Goal: Communication & Community: Answer question/provide support

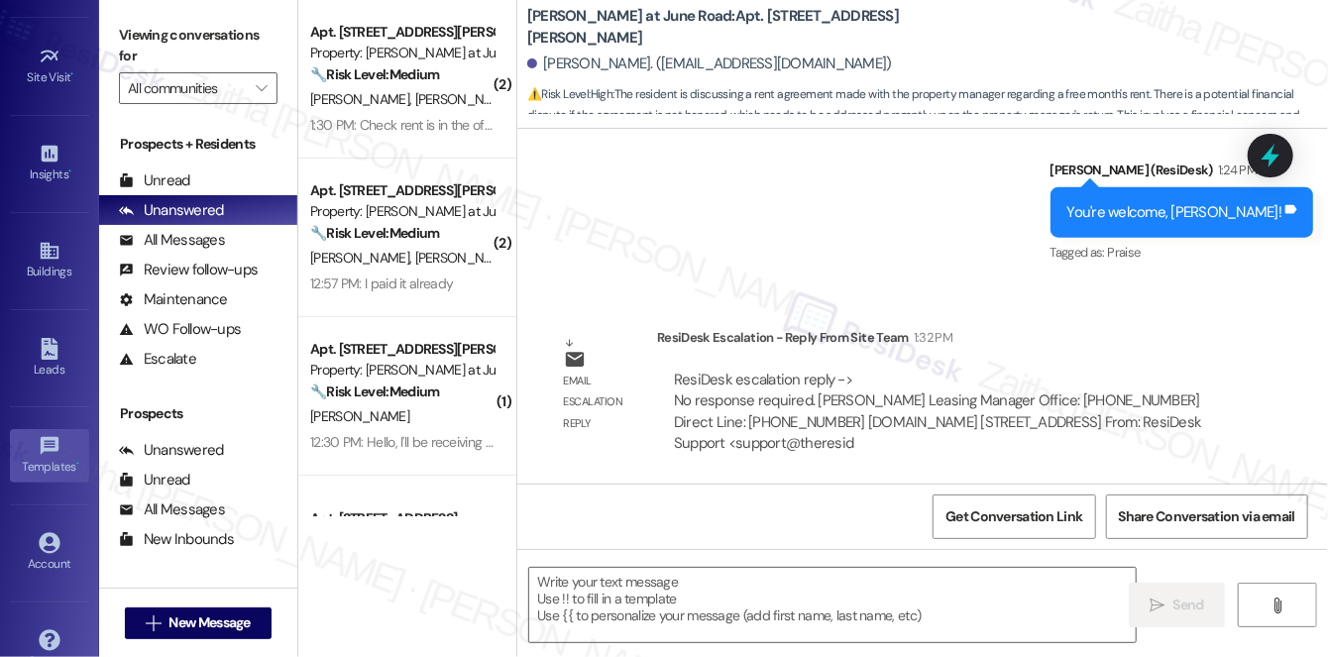
scroll to position [281, 0]
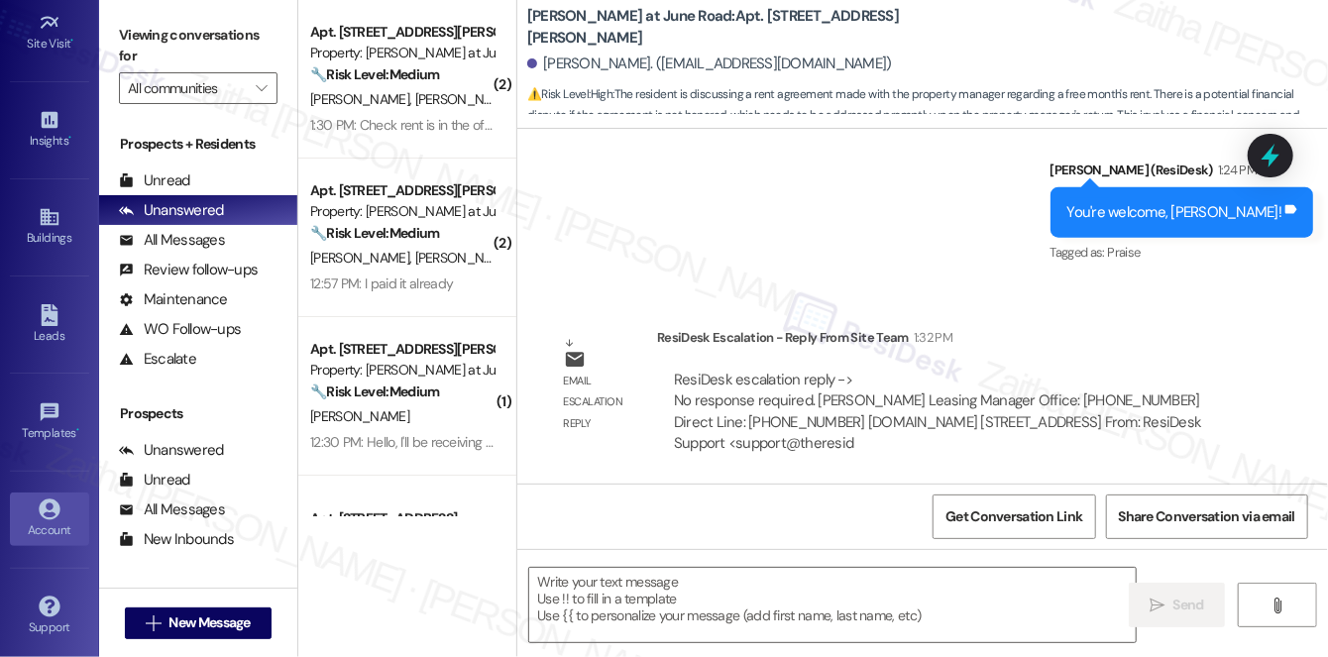
click at [53, 521] on div "Account" at bounding box center [49, 530] width 99 height 20
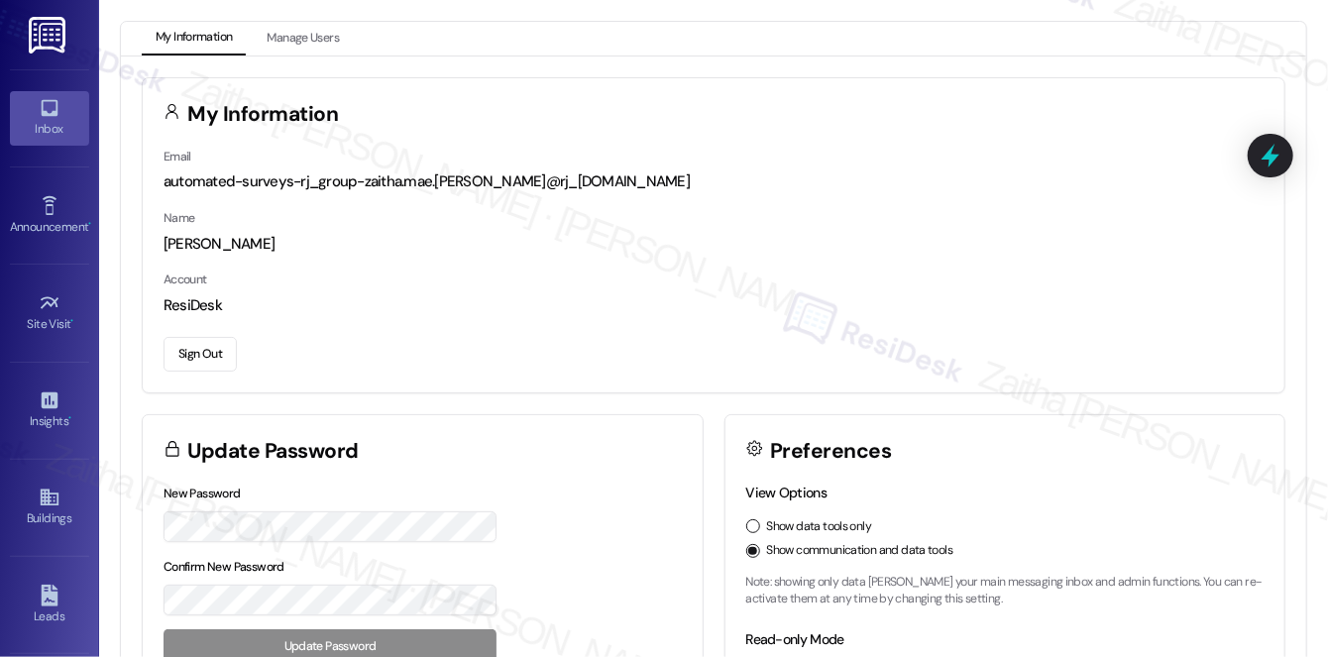
click at [50, 114] on icon at bounding box center [50, 108] width 22 height 22
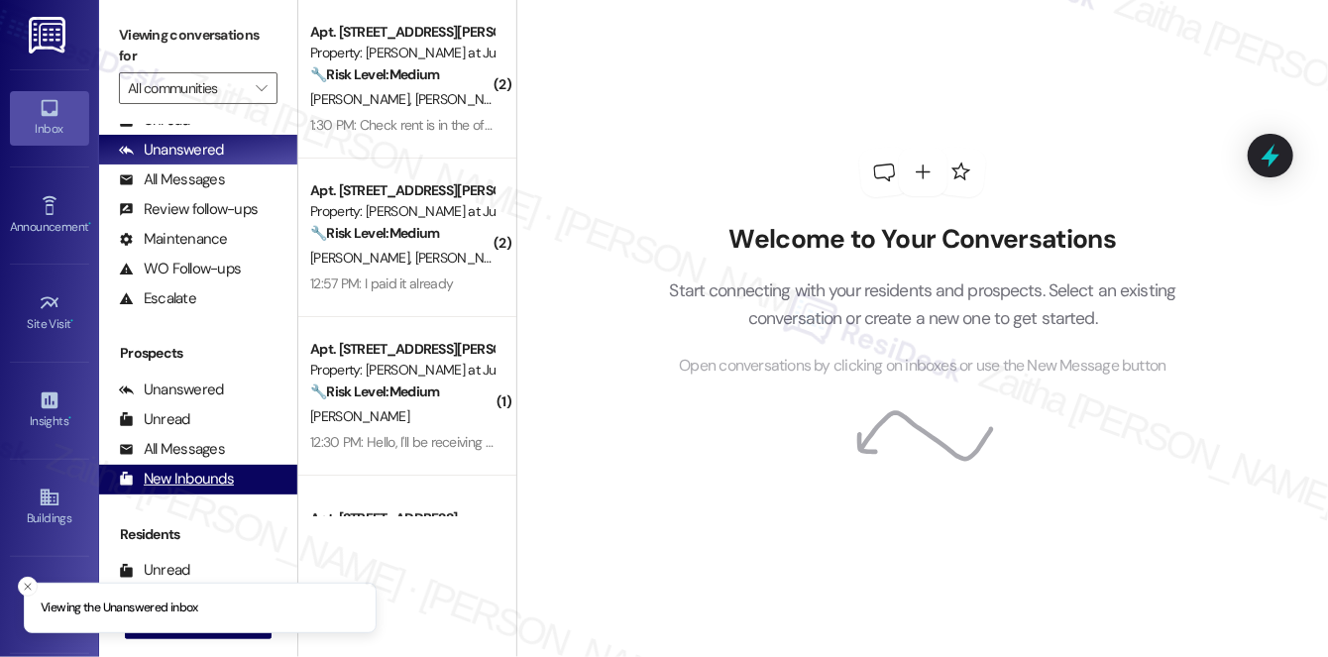
scroll to position [236, 0]
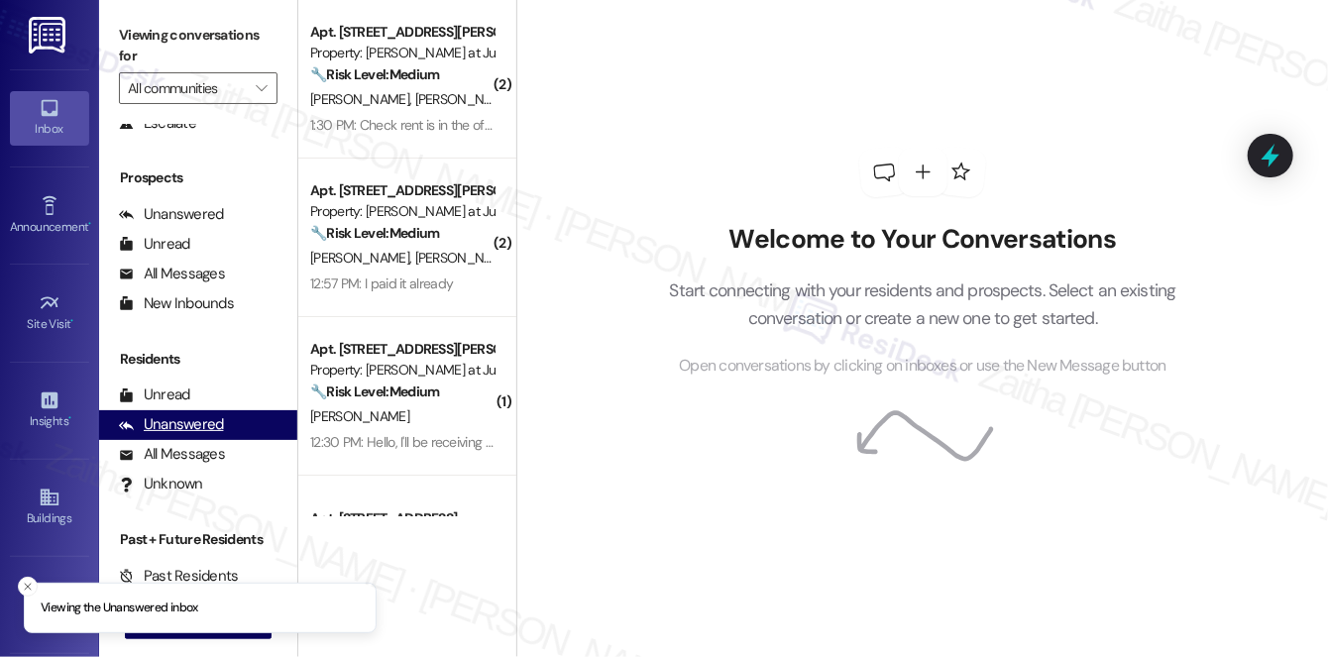
click at [190, 423] on div "Unanswered" at bounding box center [171, 424] width 105 height 21
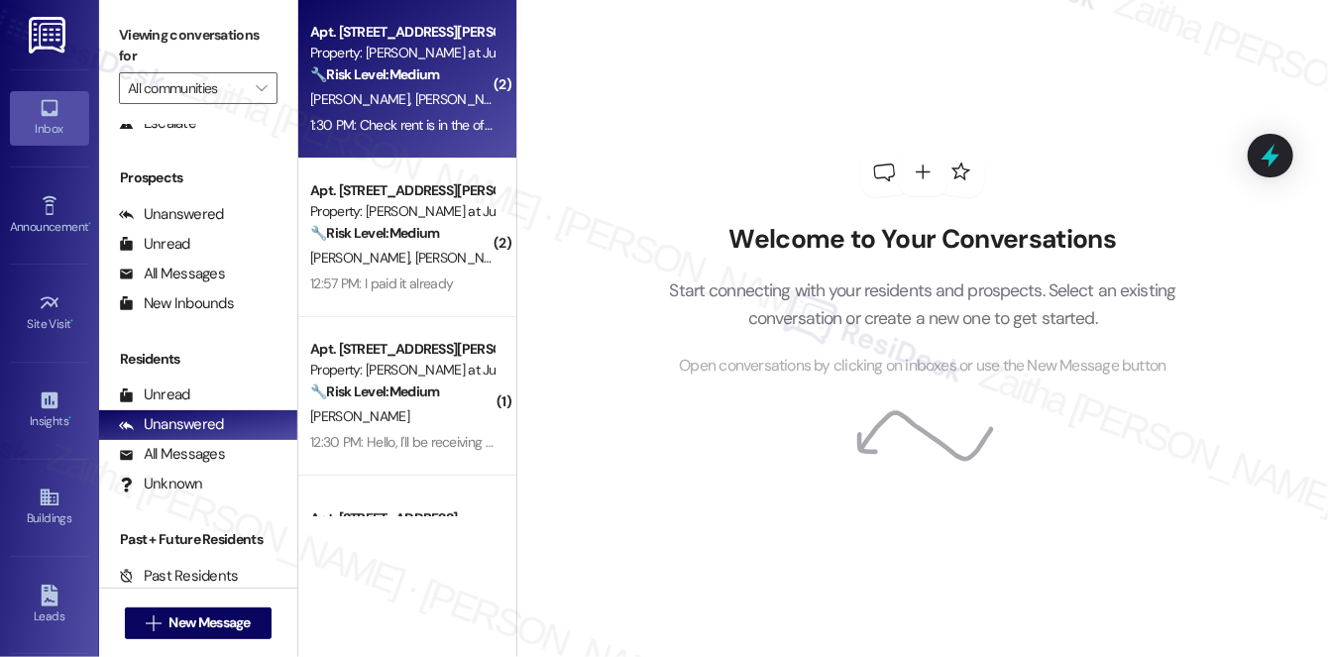
click at [444, 98] on div "M. Afaghi M. Radjabi" at bounding box center [401, 99] width 187 height 25
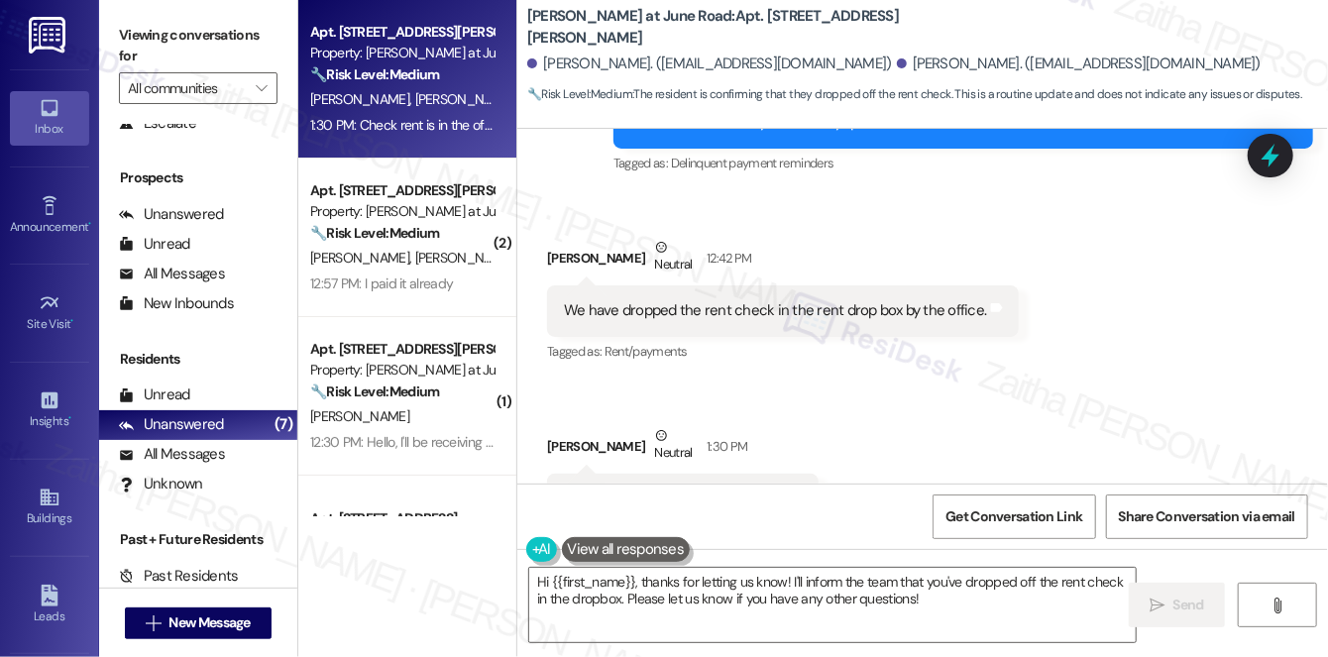
scroll to position [10656, 0]
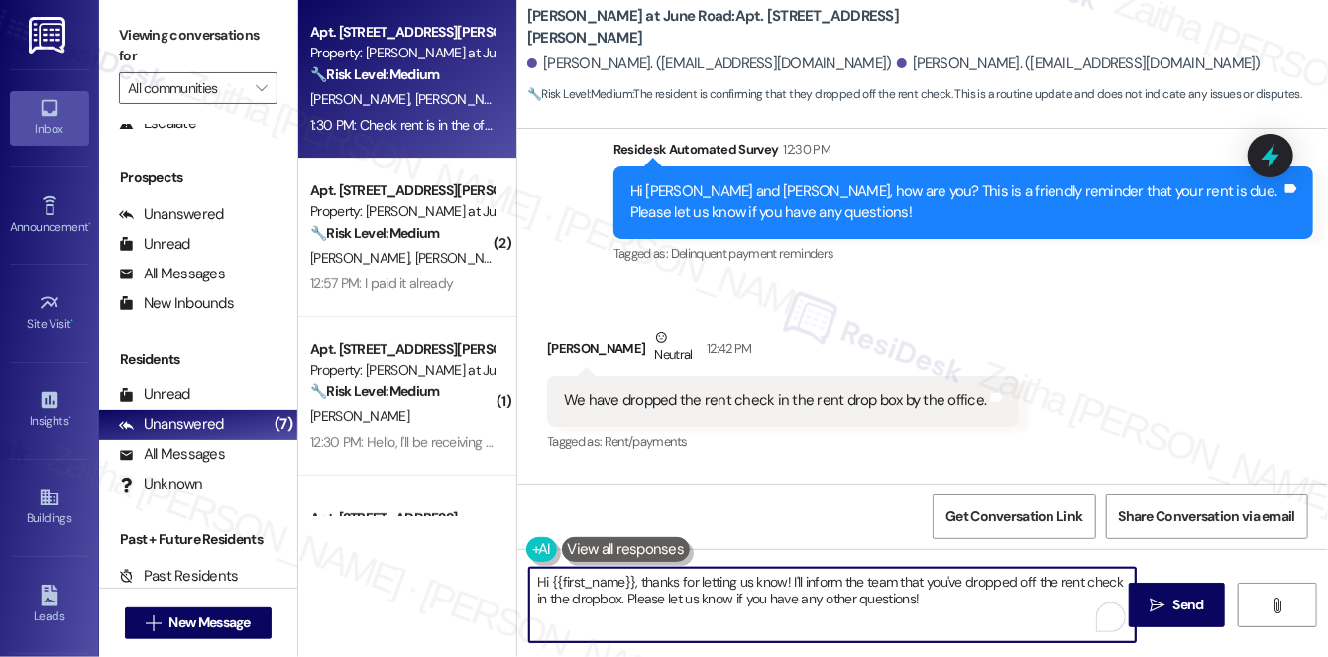
drag, startPoint x: 642, startPoint y: 578, endPoint x: 535, endPoint y: 576, distance: 107.1
click at [535, 576] on textarea "Hi {{first_name}}, thanks for letting us know! I'll inform the team that you've…" at bounding box center [832, 605] width 607 height 74
click at [602, 579] on textarea "Hi {{first_name}}, thanks for letting us know! I'll inform the team that you've…" at bounding box center [832, 605] width 607 height 74
drag, startPoint x: 636, startPoint y: 581, endPoint x: 532, endPoint y: 579, distance: 104.1
click at [532, 579] on textarea "Hi {{first_name}}, thanks for letting us know! I'll inform the team that you've…" at bounding box center [832, 605] width 607 height 74
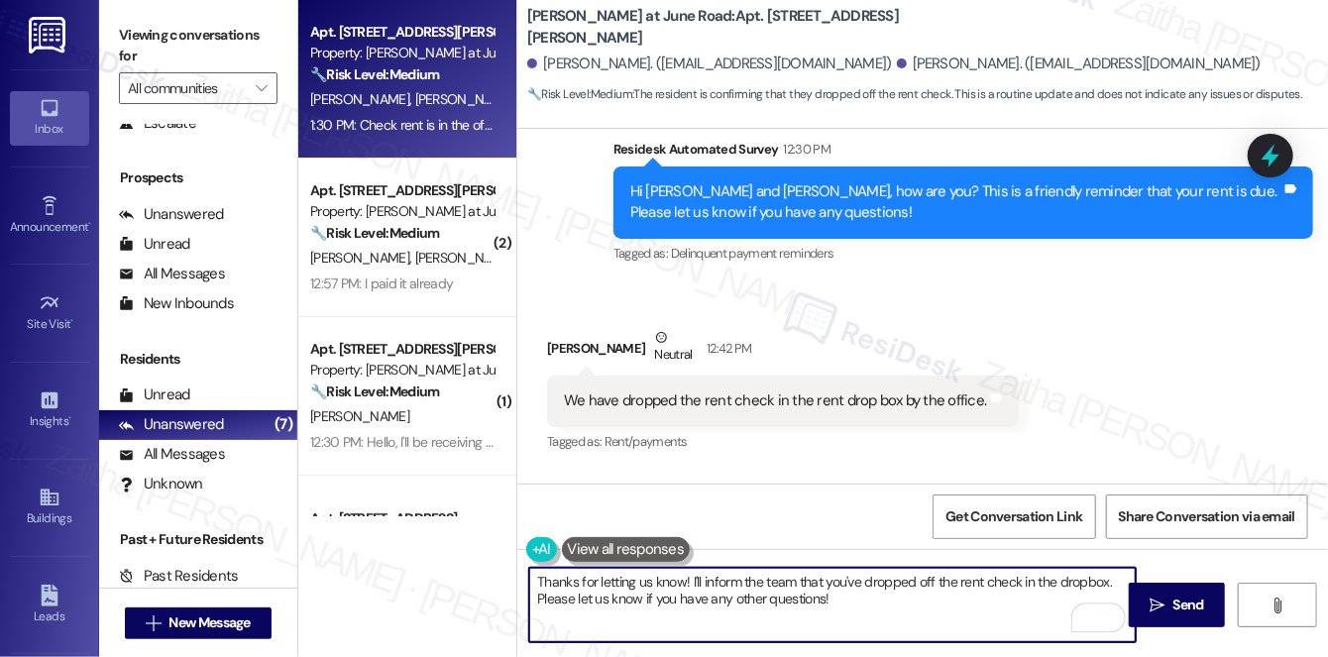
click at [641, 579] on textarea "Thanks for letting us know! I'll inform the team that you've dropped off the re…" at bounding box center [832, 605] width 607 height 74
click at [691, 583] on textarea "Thanks for letting me know! I'll inform the team that you've dropped off the re…" at bounding box center [832, 605] width 607 height 74
paste textarea "Hi {{first_name}},"
click at [706, 580] on textarea "Thanks for letting me know, Hi {{first_name}},! I'll inform the team that you'v…" at bounding box center [832, 605] width 607 height 74
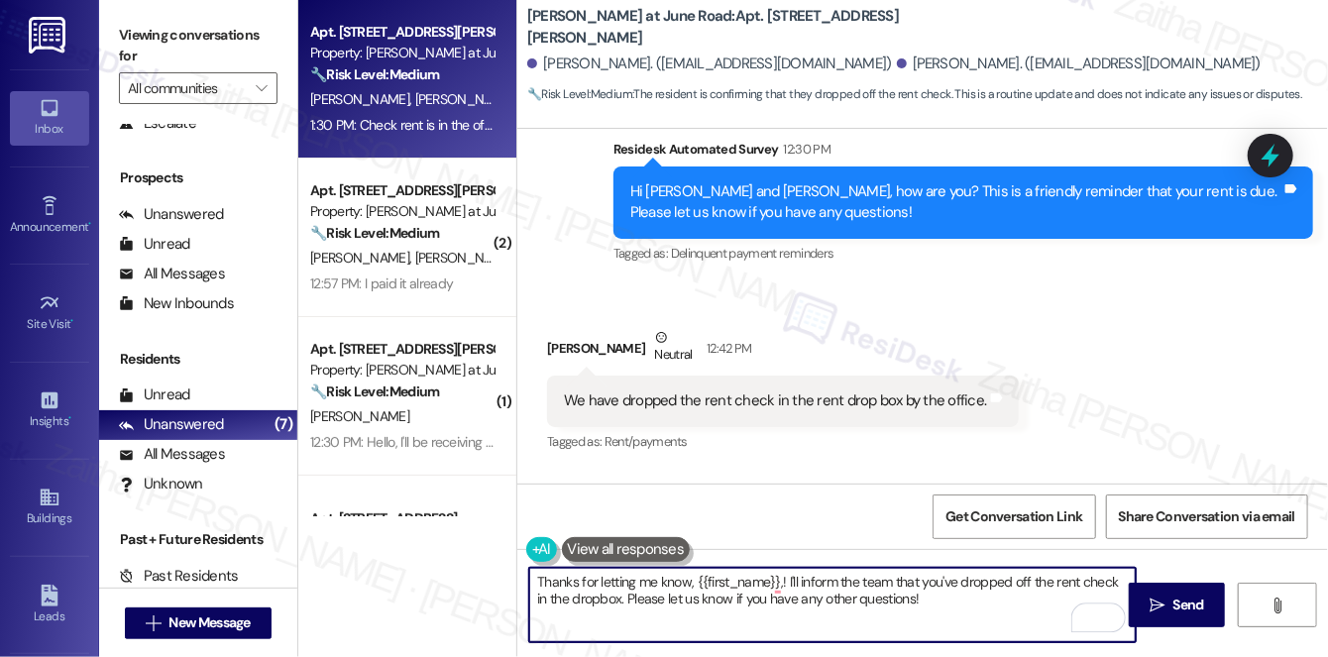
click at [780, 579] on textarea "Thanks for letting me know, {{first_name}},! I'll inform the team that you've d…" at bounding box center [832, 605] width 607 height 74
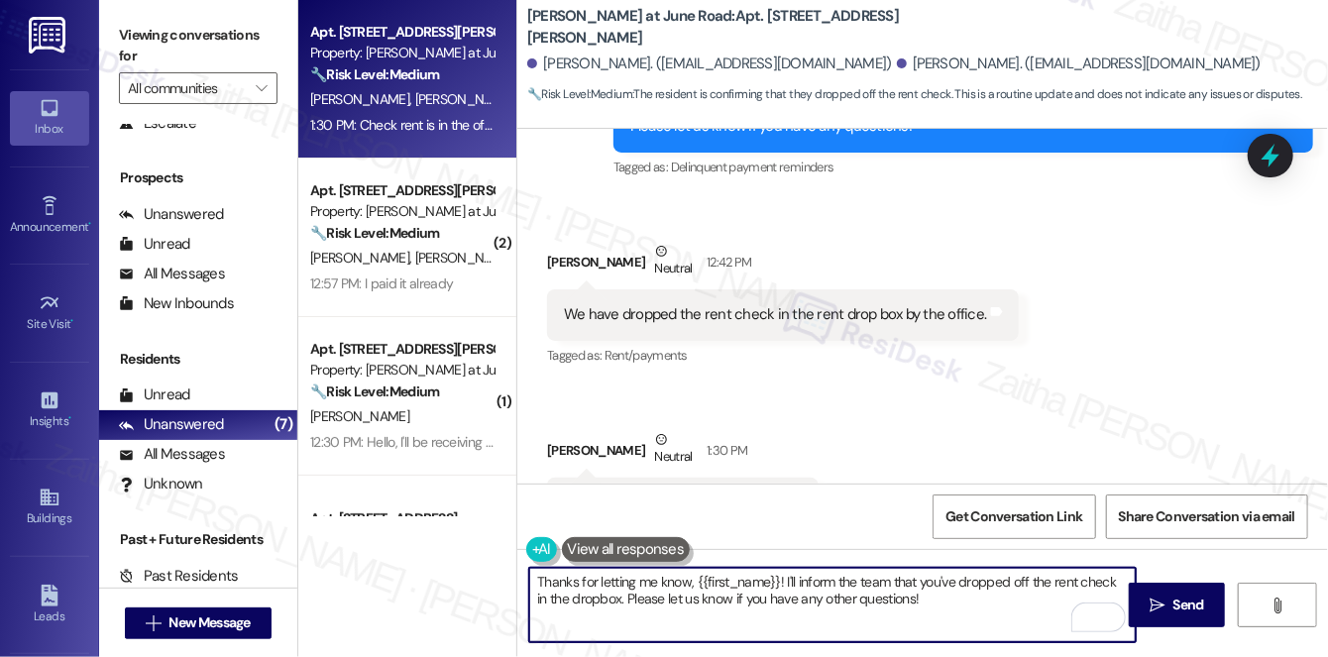
scroll to position [10746, 0]
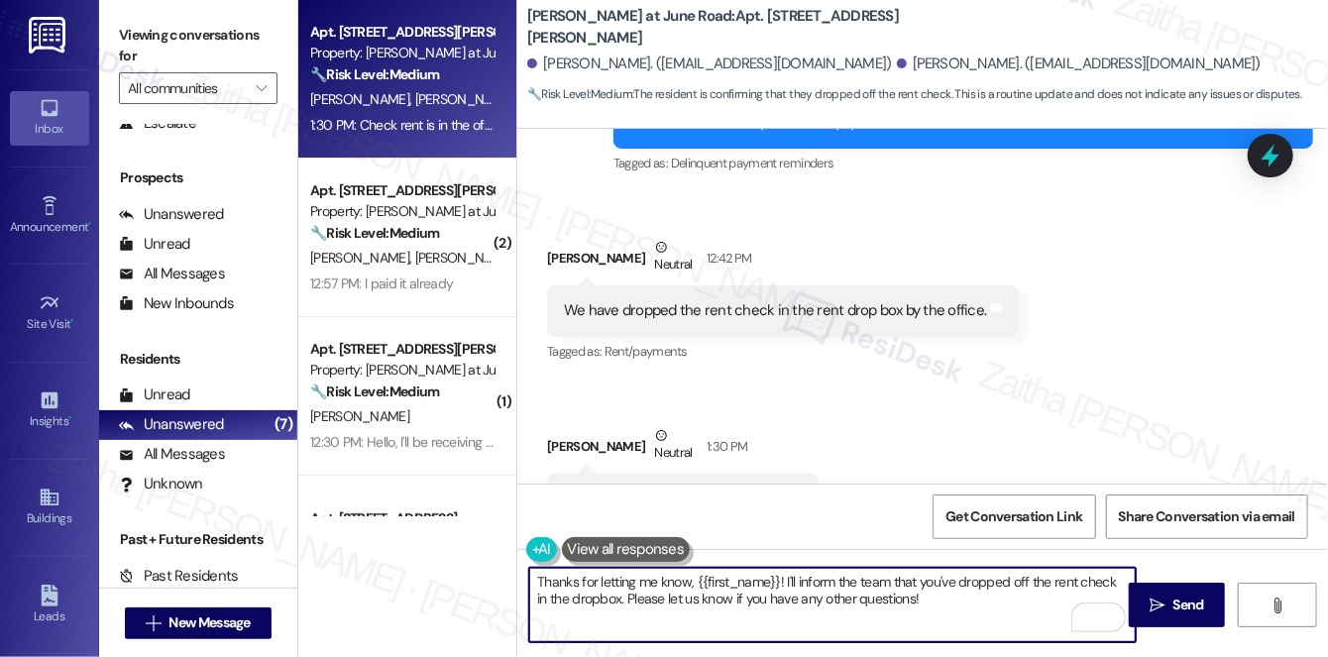
click at [899, 583] on textarea "Thanks for letting me know, {{first_name}}! I'll inform the team that you've dr…" at bounding box center [832, 605] width 607 height 74
click at [869, 582] on textarea "Thanks for letting me know, {{first_name}}! I'll inform the team that you've dr…" at bounding box center [832, 605] width 607 height 74
drag, startPoint x: 906, startPoint y: 603, endPoint x: 527, endPoint y: 574, distance: 379.8
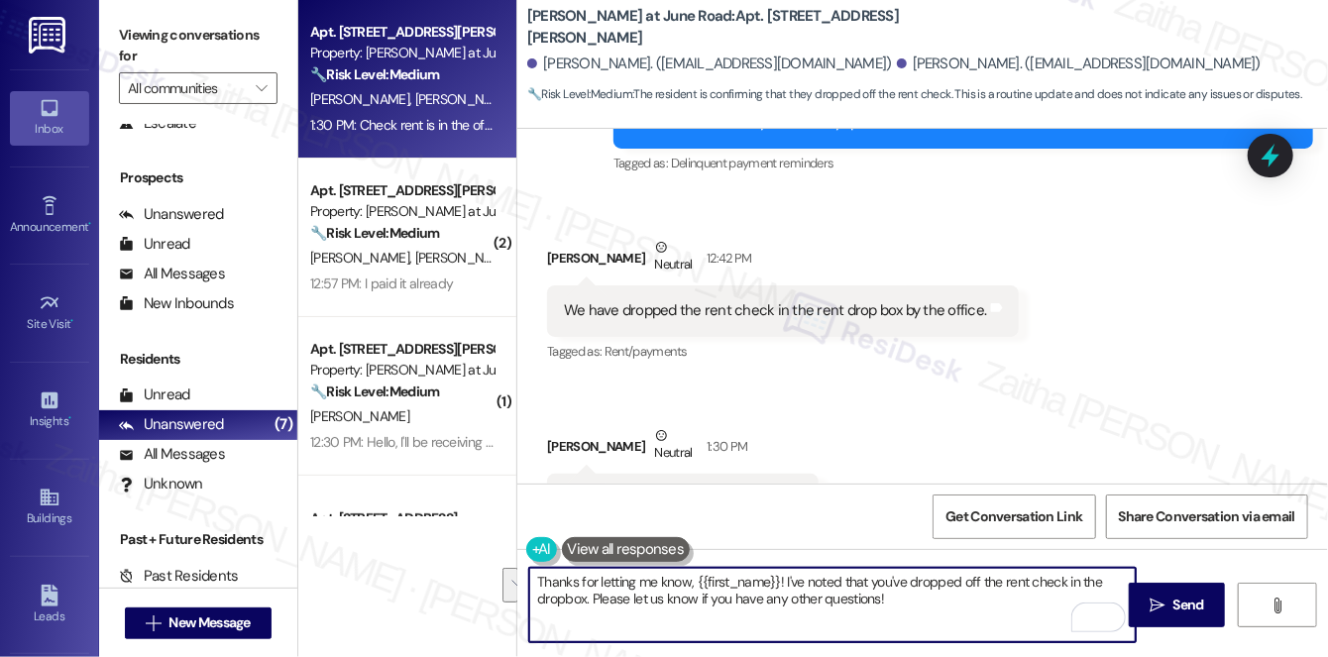
click at [529, 574] on textarea "Thanks for letting me know, {{first_name}}! I've noted that you've dropped off …" at bounding box center [832, 605] width 607 height 74
type textarea "Thanks for letting me know, {{first_name}}! I've noted that you've dropped off …"
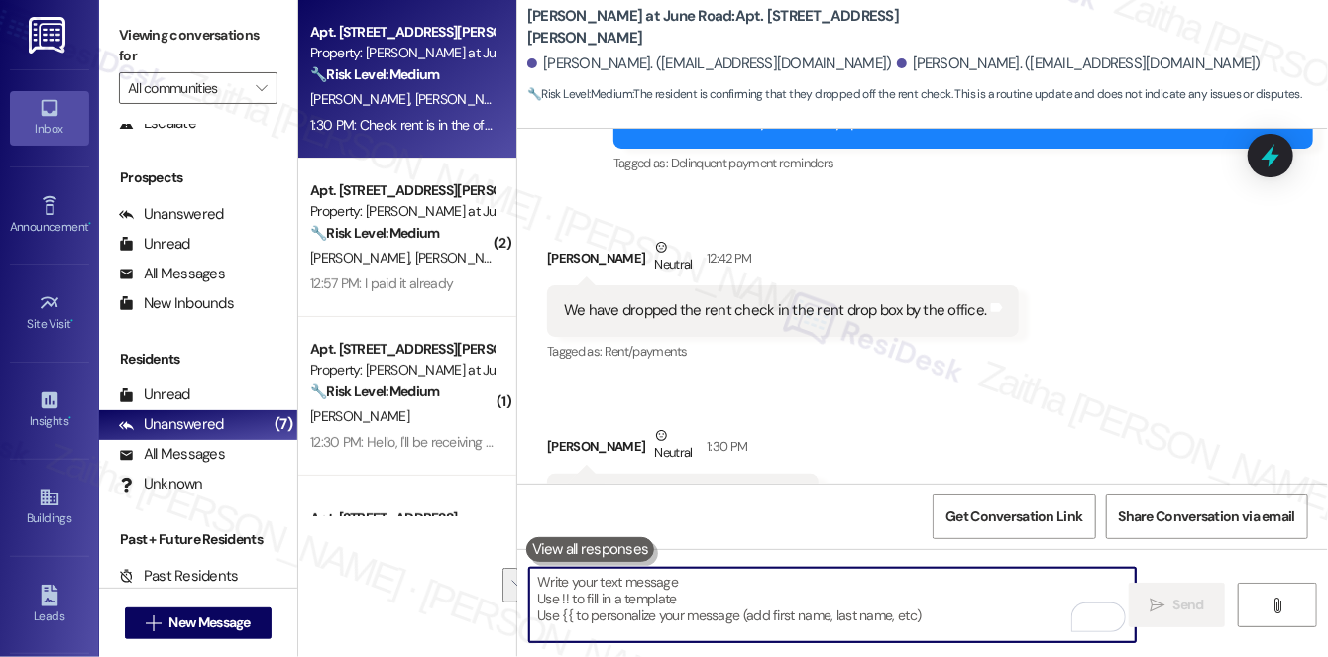
paste textarea "Thanks for letting me know, {{first_name}}! I’ve noted that you dropped off the…"
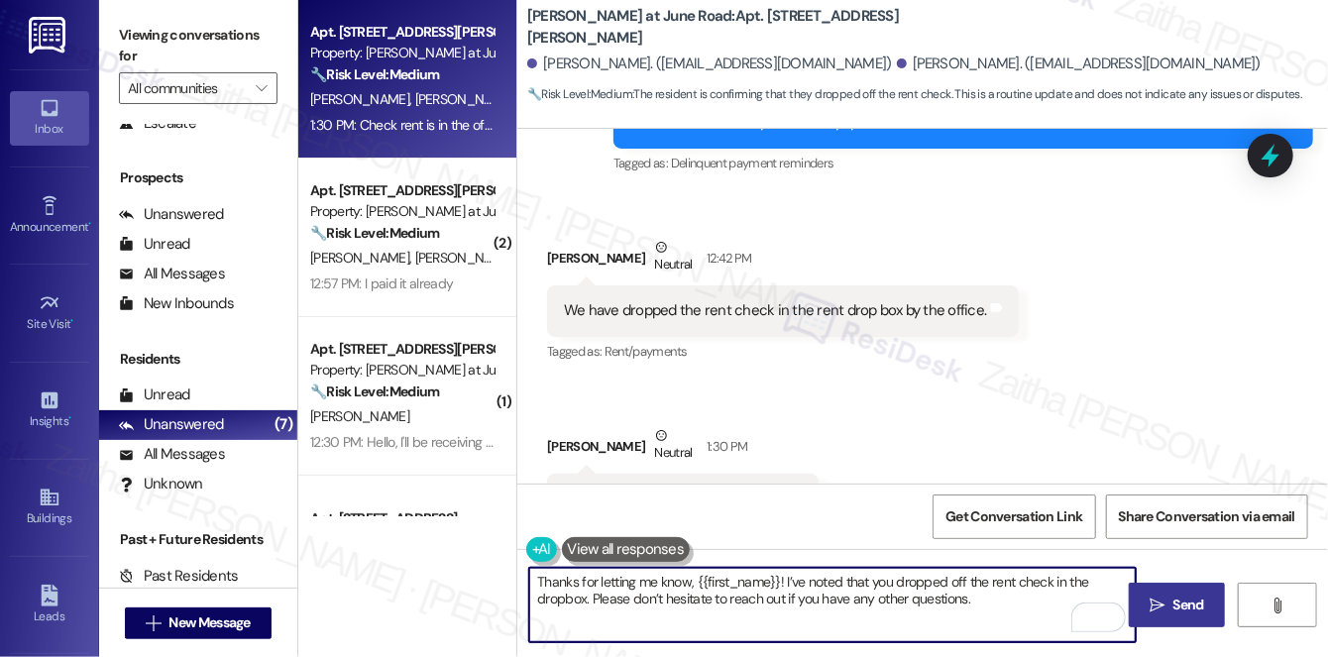
type textarea "Thanks for letting me know, {{first_name}}! I’ve noted that you dropped off the…"
click at [1176, 601] on span "Send" at bounding box center [1189, 605] width 31 height 21
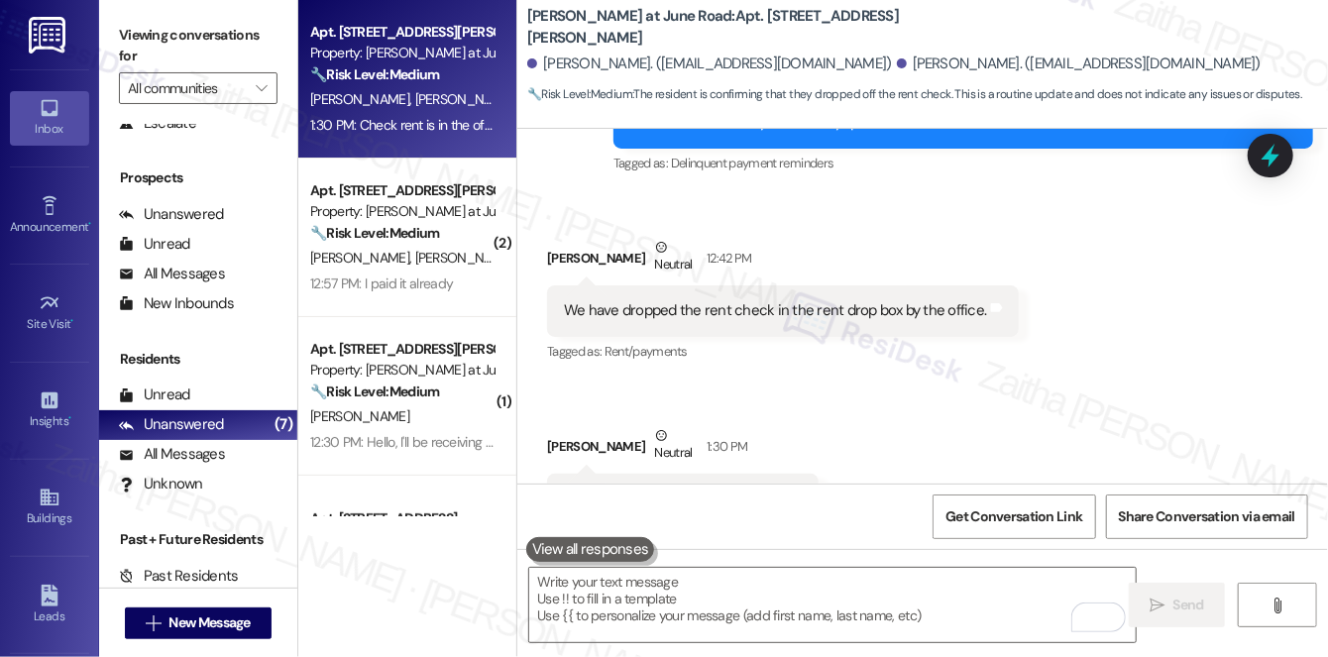
scroll to position [10745, 0]
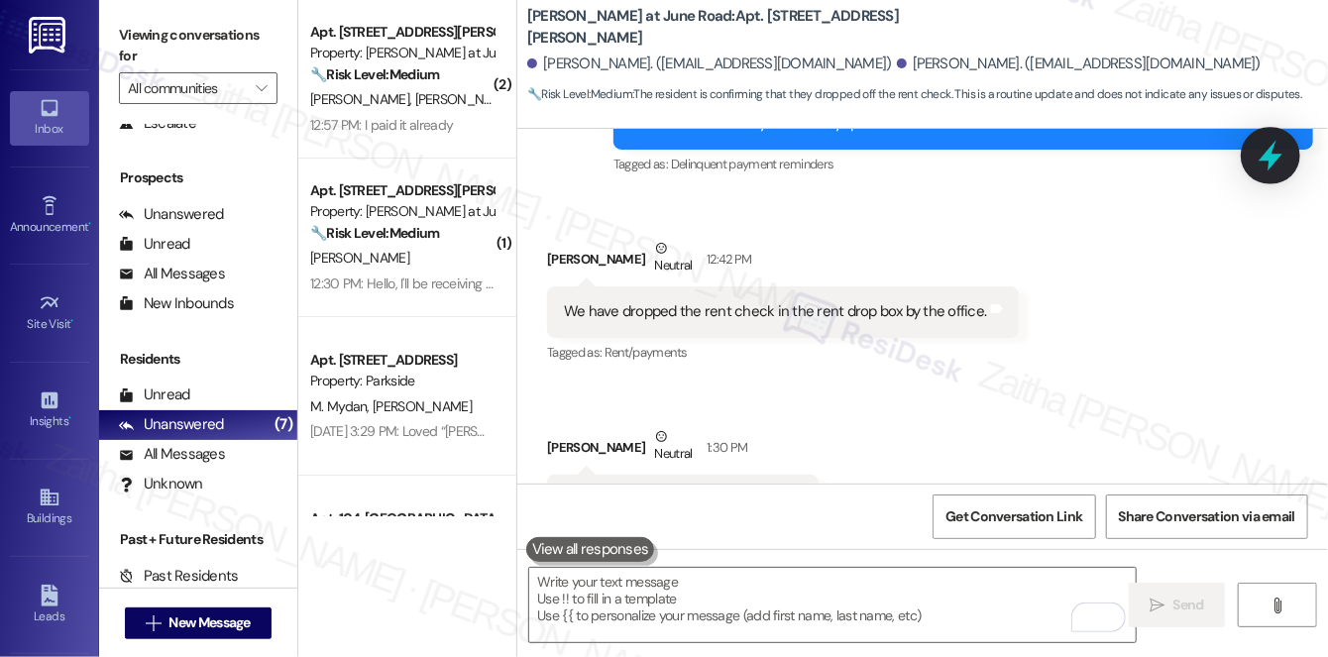
click at [1273, 154] on icon at bounding box center [1271, 156] width 34 height 34
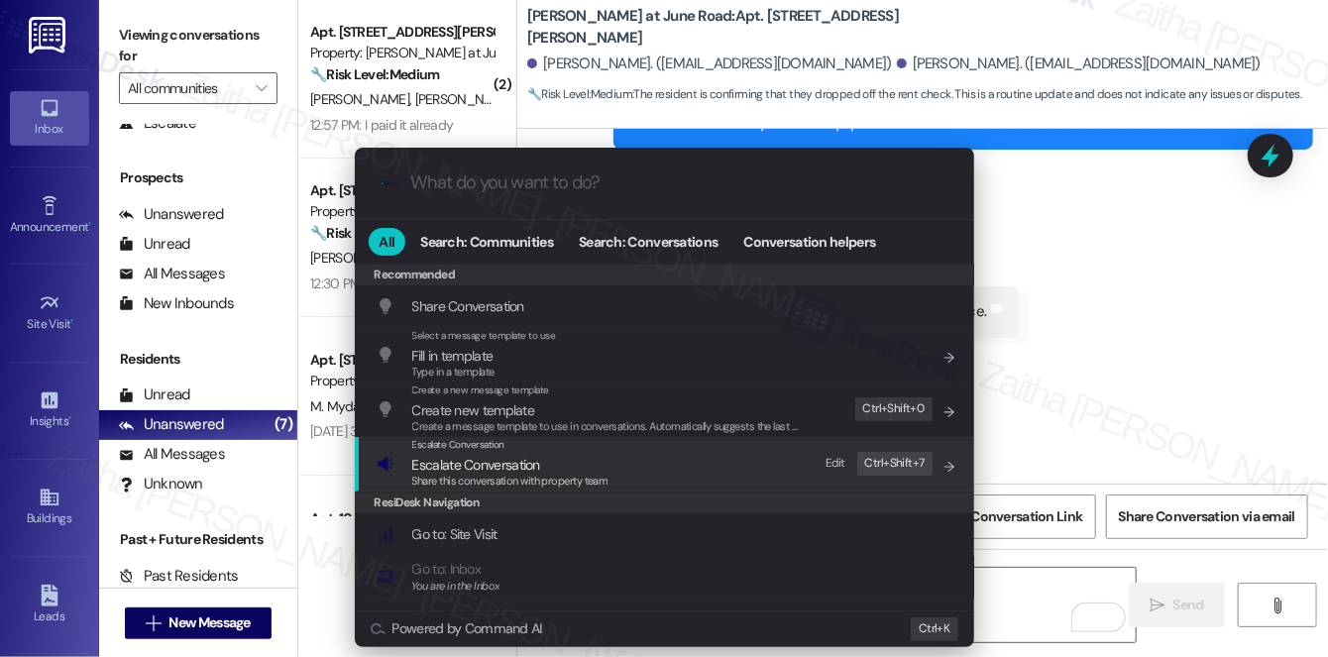
click at [492, 460] on span "Escalate Conversation" at bounding box center [476, 465] width 128 height 18
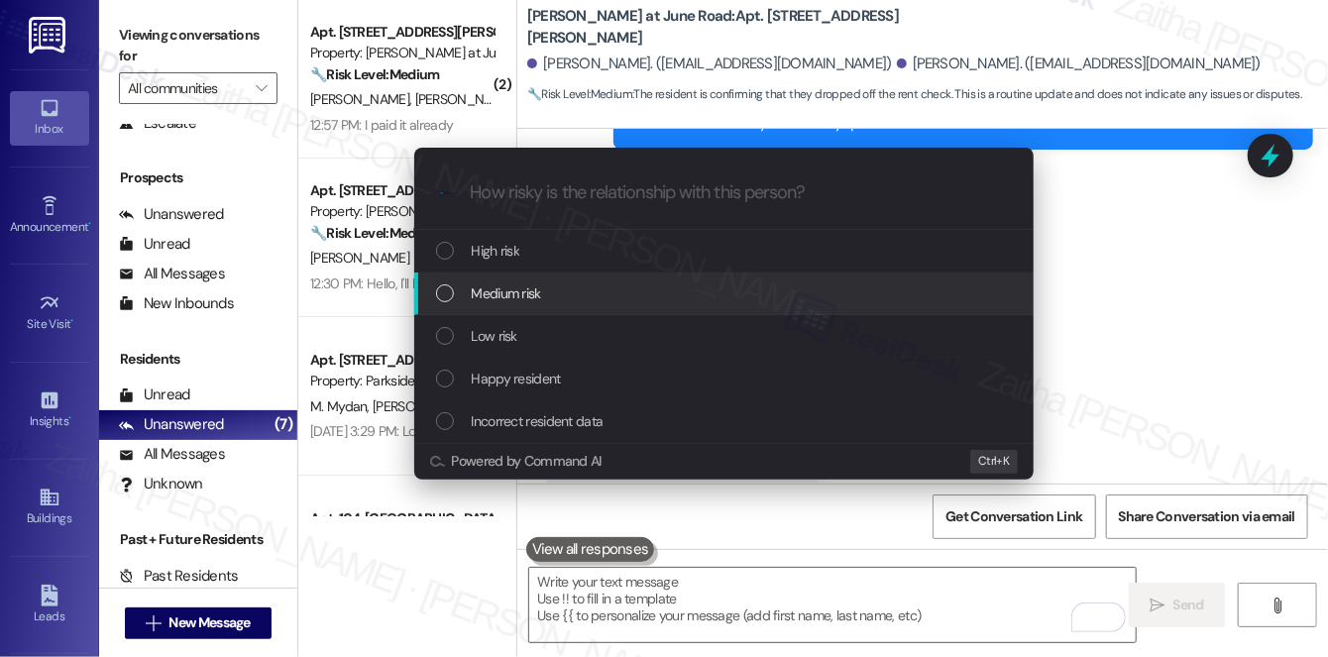
click at [514, 288] on span "Medium risk" at bounding box center [506, 294] width 69 height 22
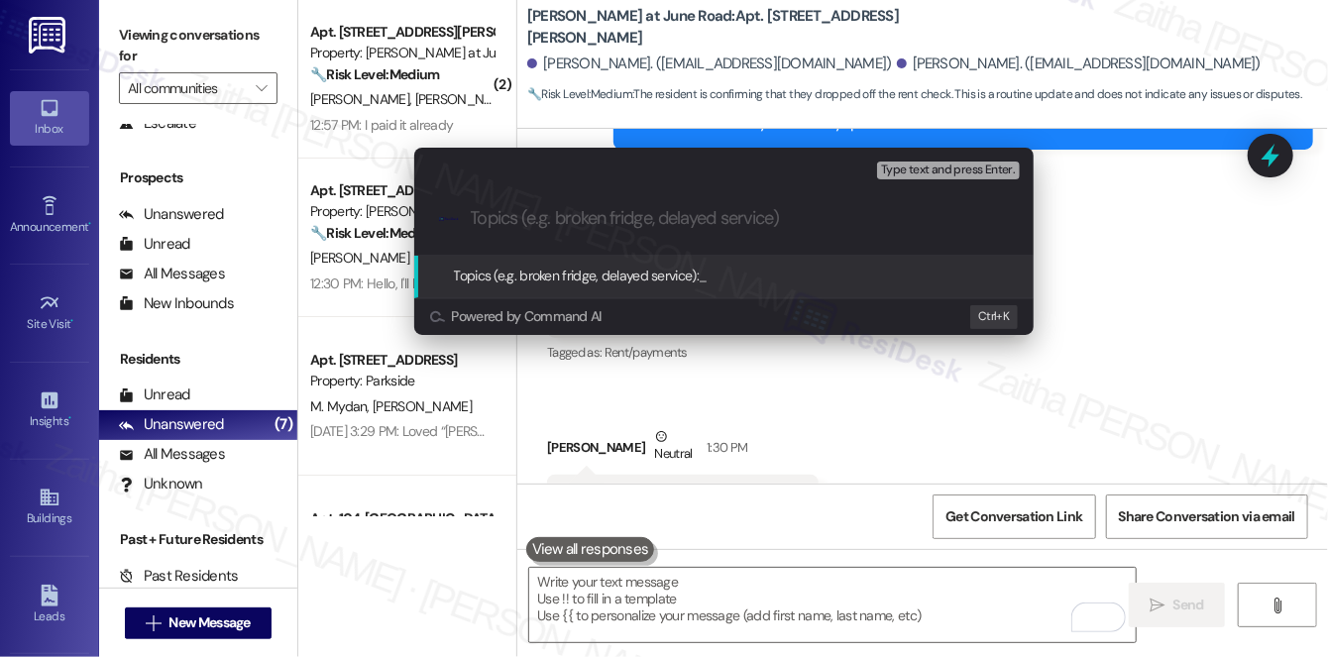
click at [615, 218] on input "Topics (e.g. broken fridge, delayed service)" at bounding box center [740, 218] width 538 height 21
paste input "Rent Check Dropped Off"
click at [467, 213] on div ".cls-1{fill:#0a055f;}.cls-2{fill:#0cc4c4;} resideskLogoBlueOrange Rent Check Dr…" at bounding box center [724, 218] width 620 height 70
click at [473, 214] on input "Rent Check Dropped Off" at bounding box center [732, 218] width 522 height 21
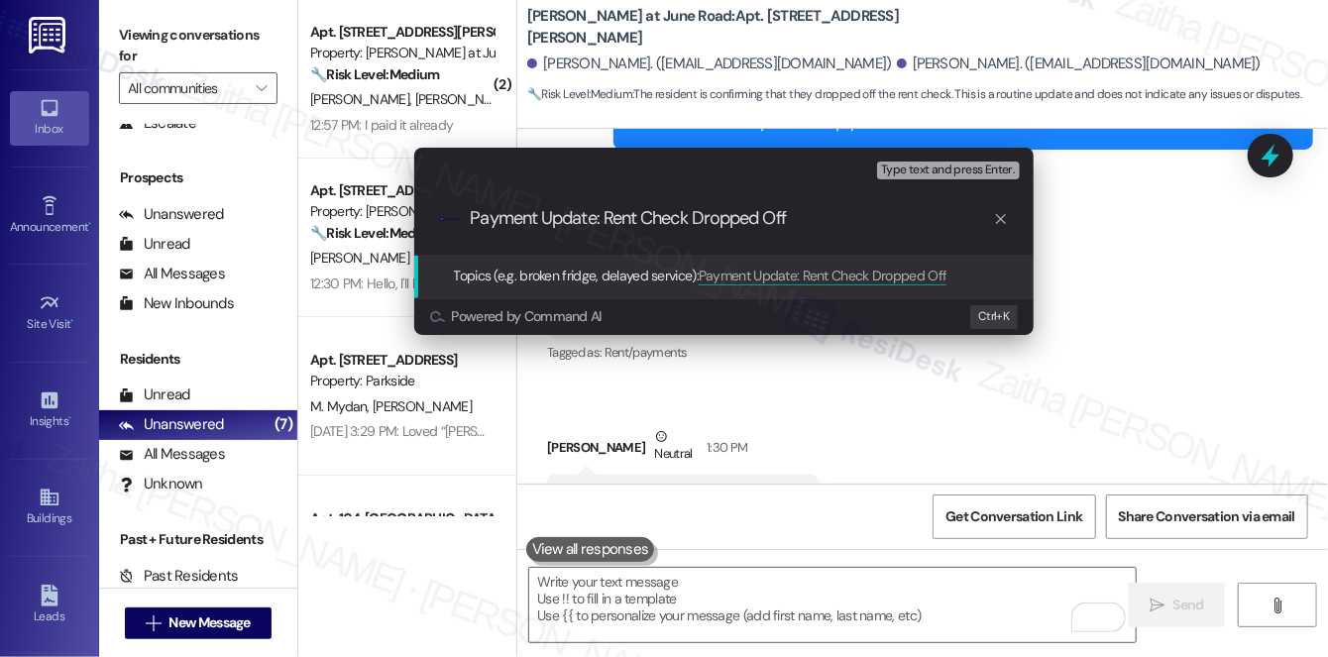
type input "Payment Update: Rent Check Dropped Off"
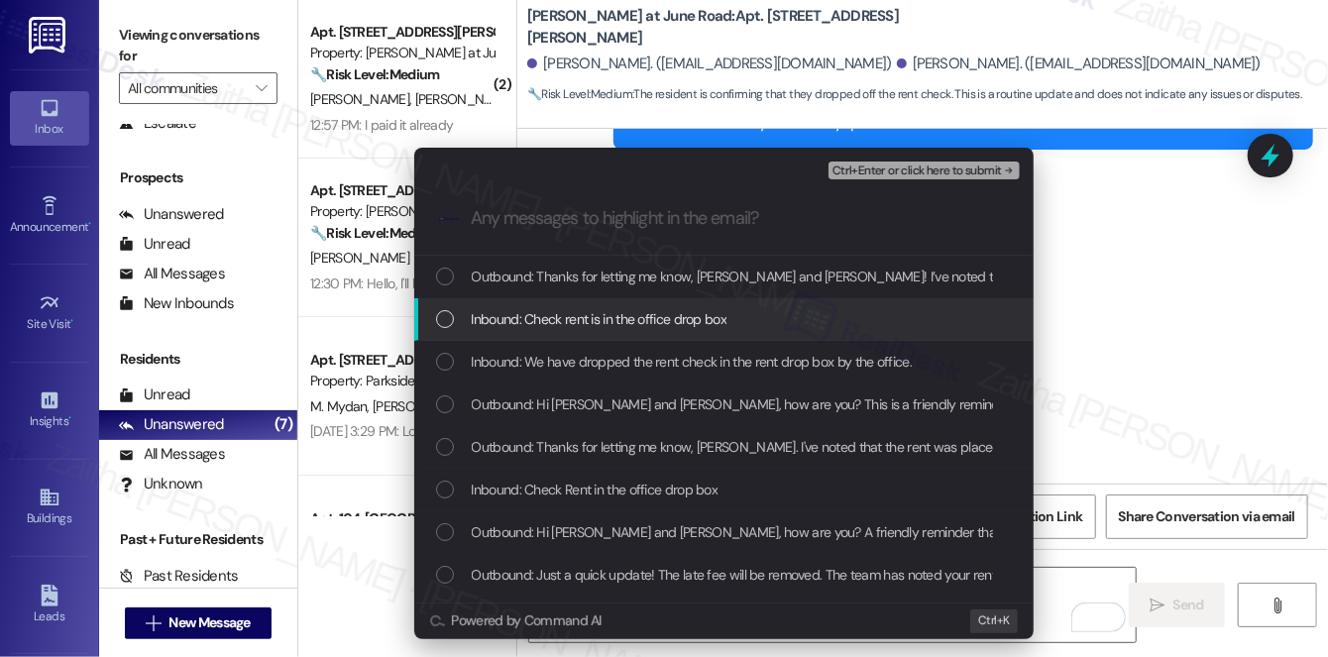
click at [744, 323] on div "Inbound: Check rent is in the office drop box" at bounding box center [726, 319] width 580 height 22
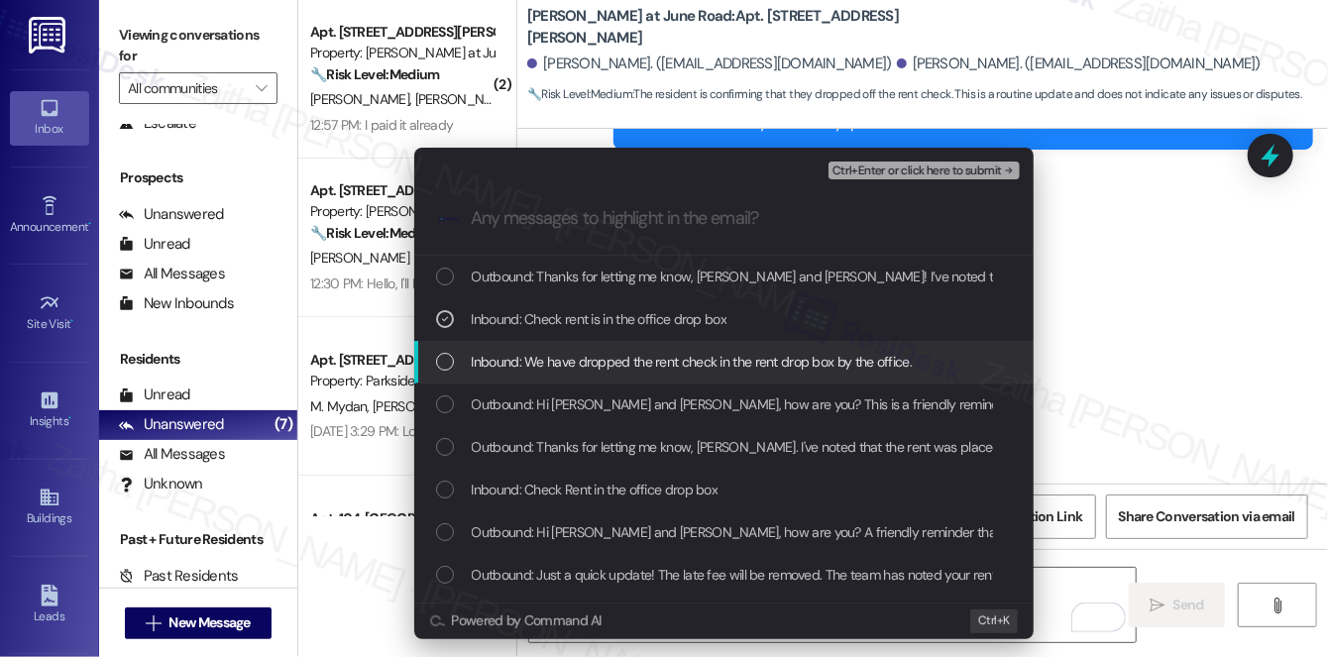
click at [728, 355] on span "Inbound: We have dropped the rent check in the rent drop box by the office." at bounding box center [692, 362] width 441 height 22
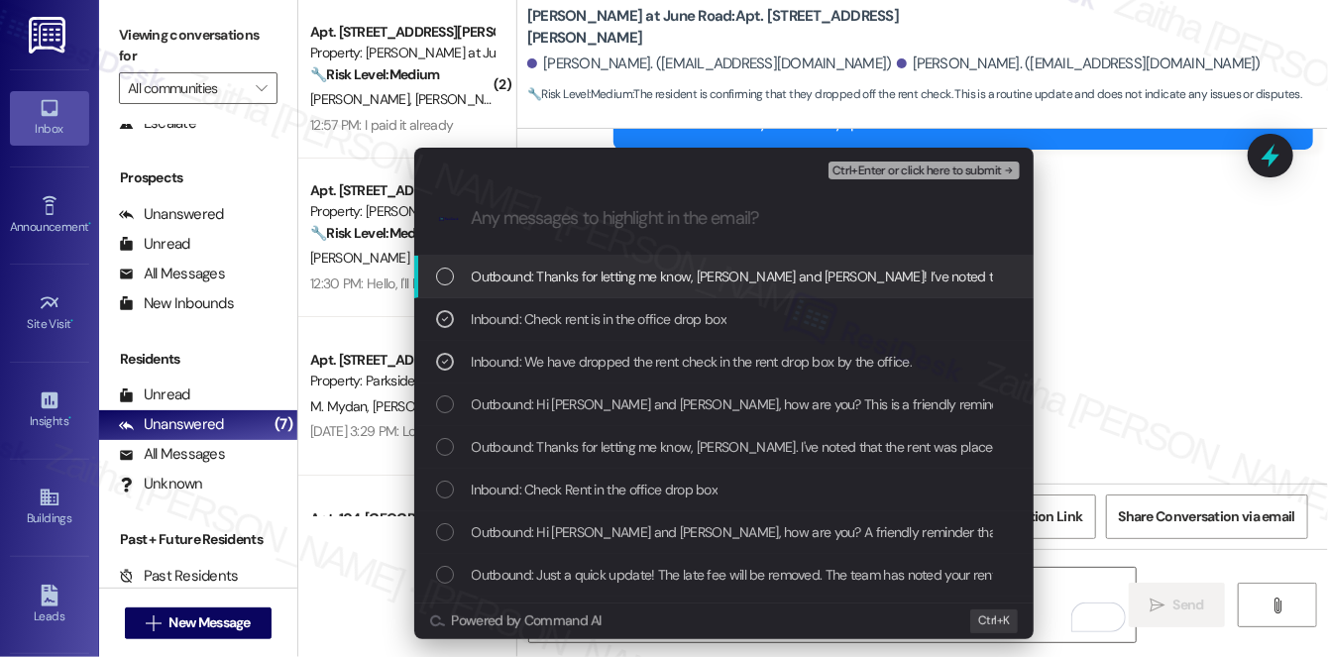
click at [879, 165] on span "Ctrl+Enter or click here to submit" at bounding box center [918, 172] width 170 height 14
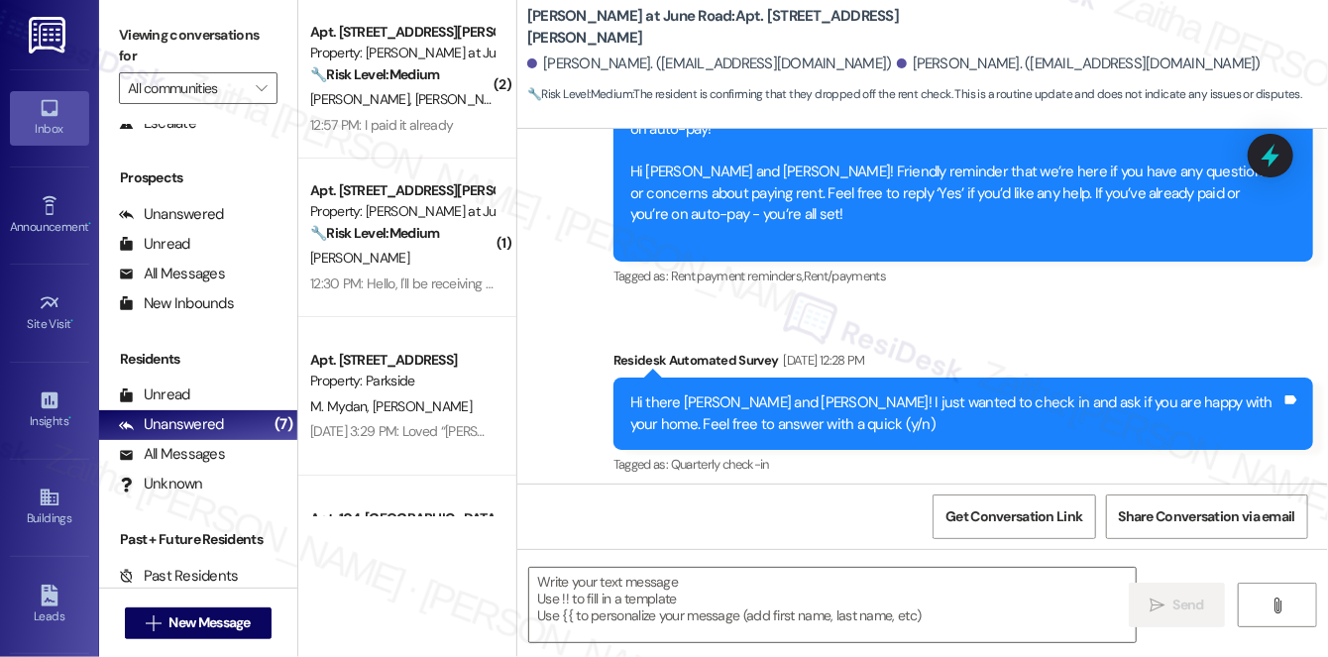
type textarea "Fetching suggested responses. Please feel free to read through the conversation…"
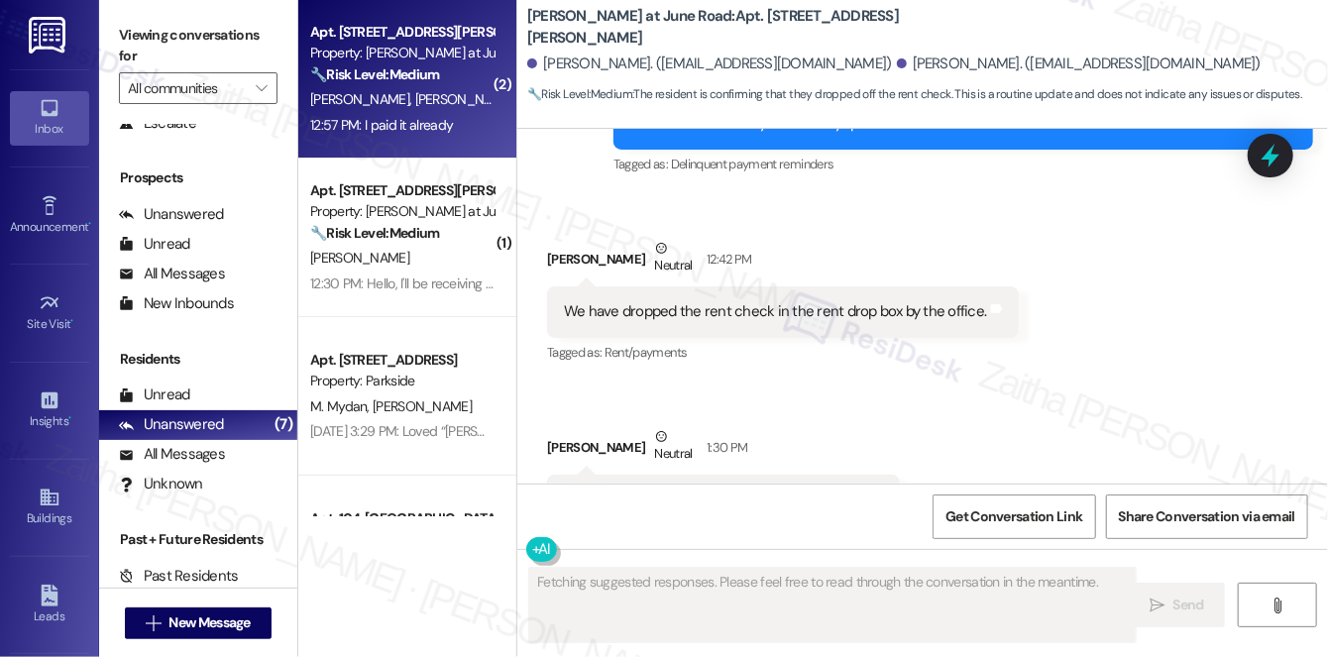
click at [479, 120] on div "12:57 PM: I paid it already 12:57 PM: I paid it already" at bounding box center [401, 125] width 187 height 25
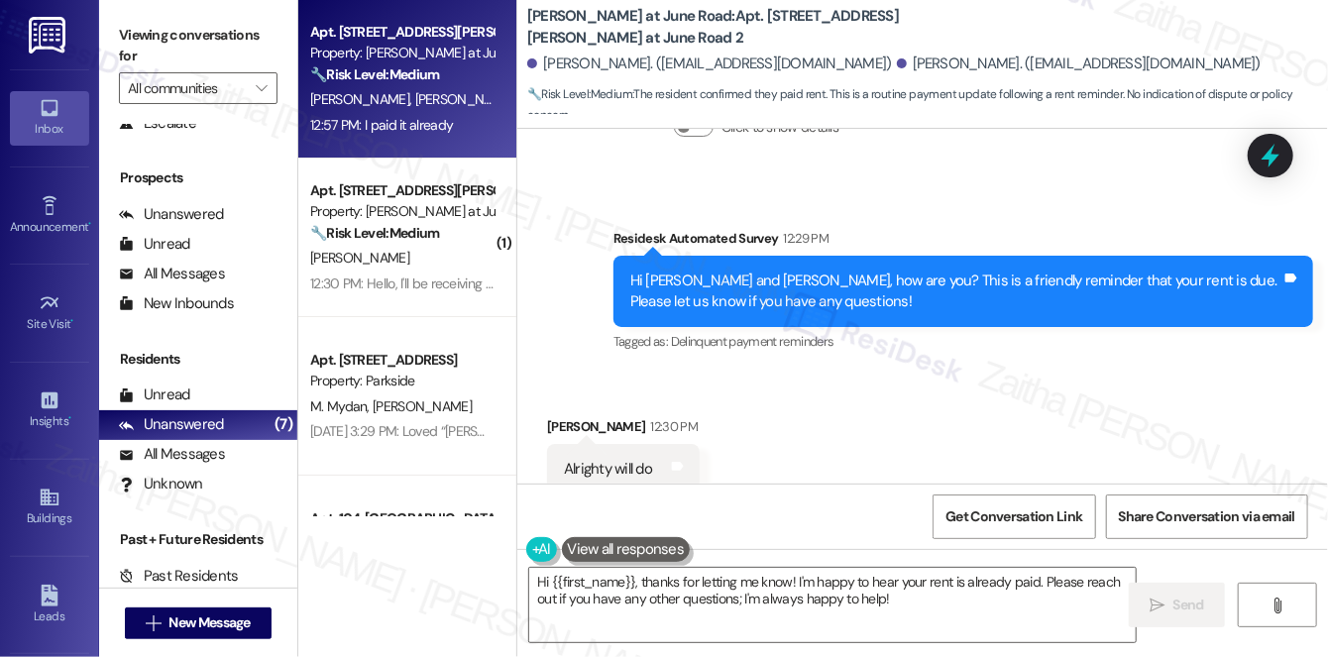
scroll to position [1973, 0]
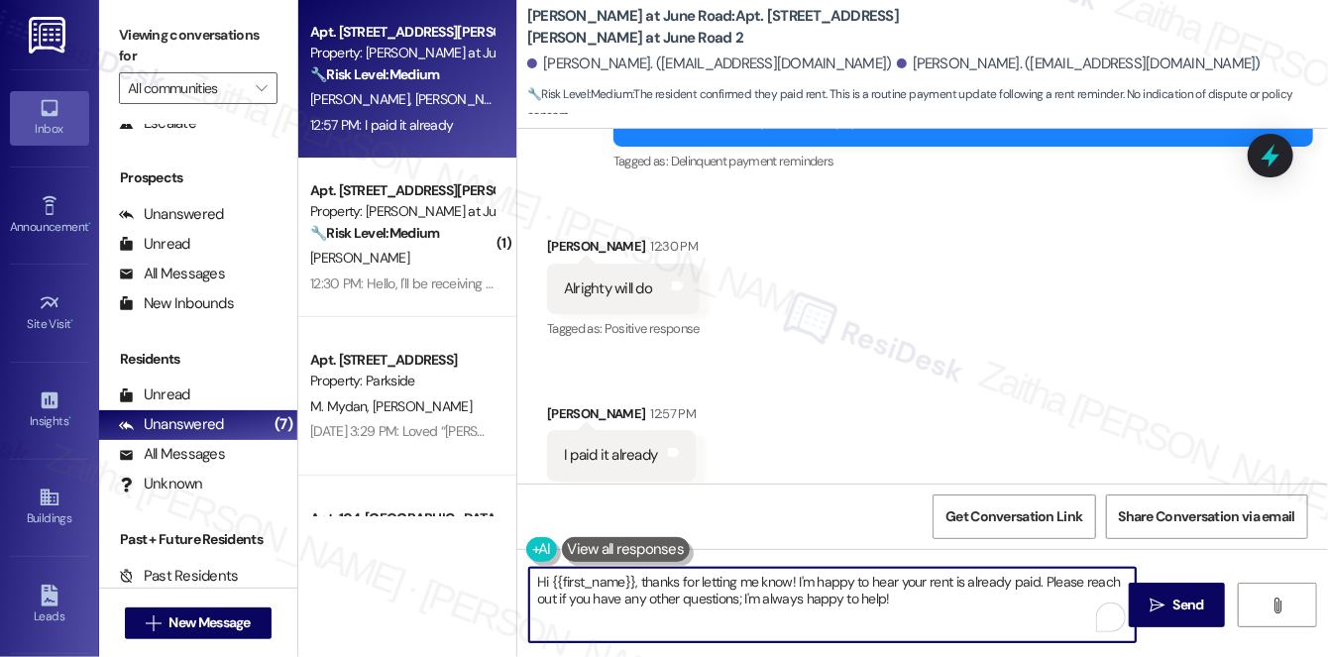
drag, startPoint x: 642, startPoint y: 582, endPoint x: 538, endPoint y: 575, distance: 104.3
click at [539, 582] on textarea "Hi {{first_name}}, thanks for letting me know! I'm happy to hear your rent is a…" at bounding box center [832, 605] width 607 height 74
drag, startPoint x: 625, startPoint y: 578, endPoint x: 656, endPoint y: 578, distance: 30.7
click at [625, 578] on textarea "Thanks for letting me know! I'm happy to hear your rent is already paid. Please…" at bounding box center [832, 605] width 607 height 74
click at [690, 574] on textarea "Thanks for letting me know! I'm happy to hear your rent is already paid. Please…" at bounding box center [832, 605] width 607 height 74
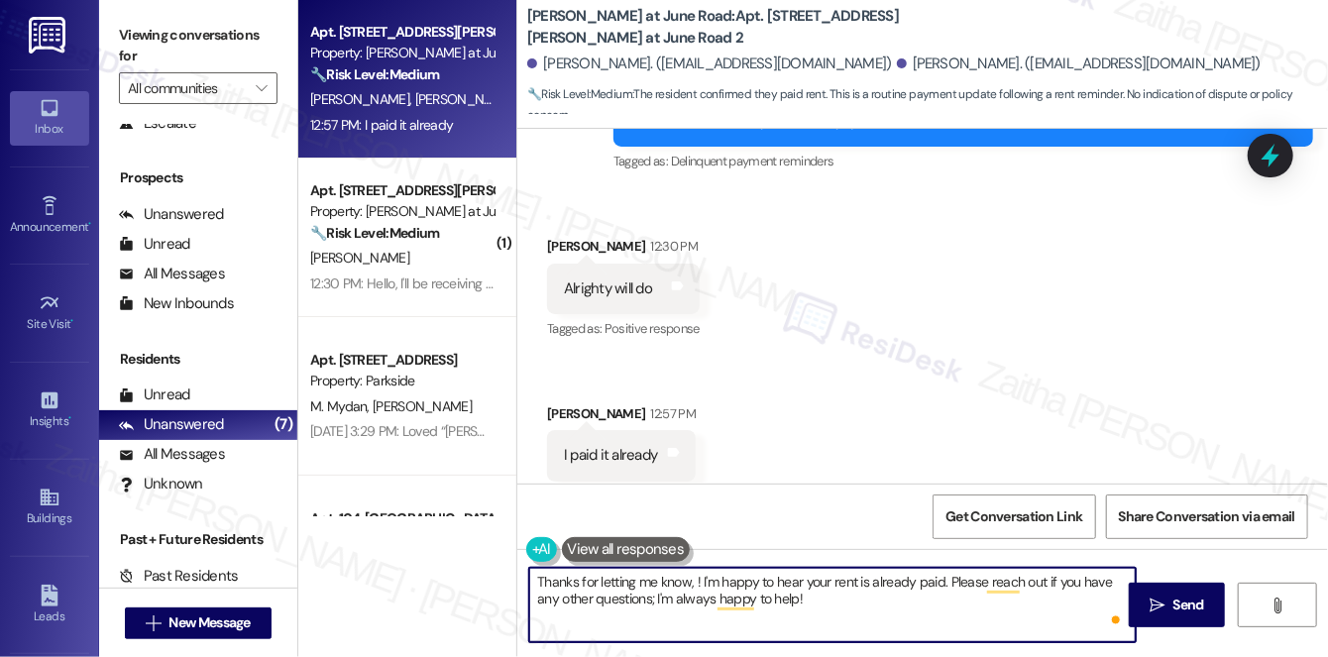
paste textarea "{{first_name}}"
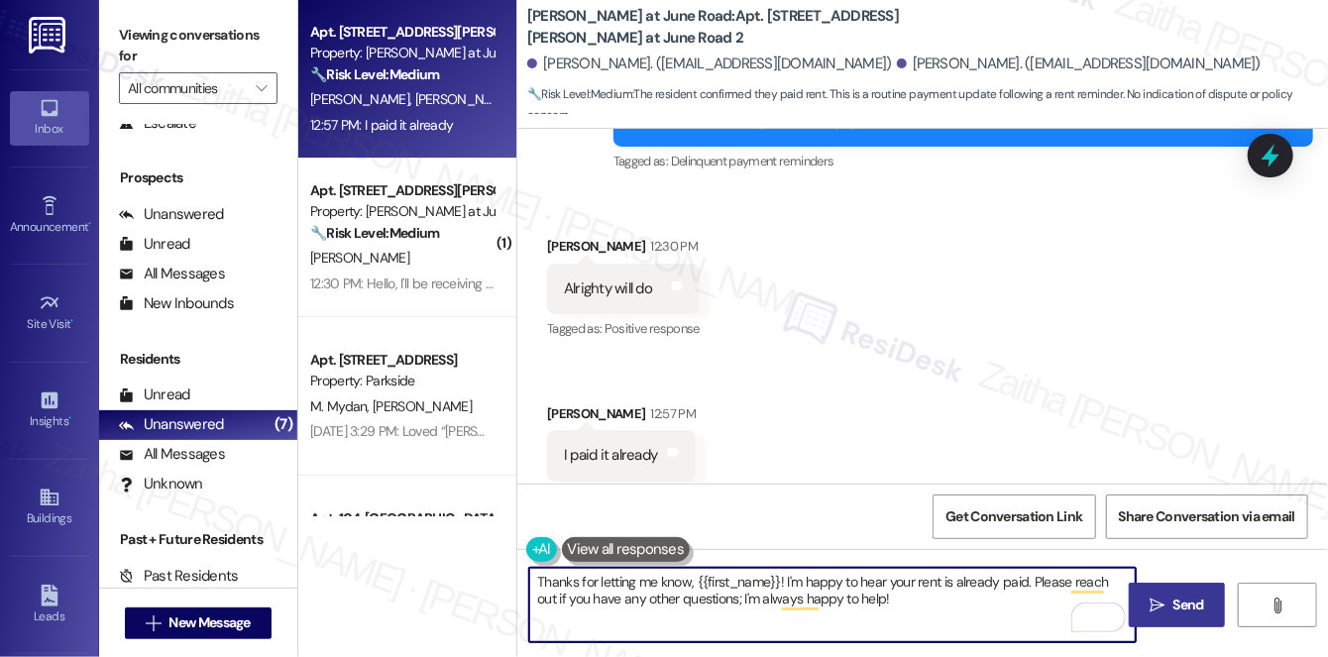
type textarea "Thanks for letting me know, {{first_name}}! I'm happy to hear your rent is alre…"
click at [1165, 600] on icon "" at bounding box center [1157, 606] width 15 height 16
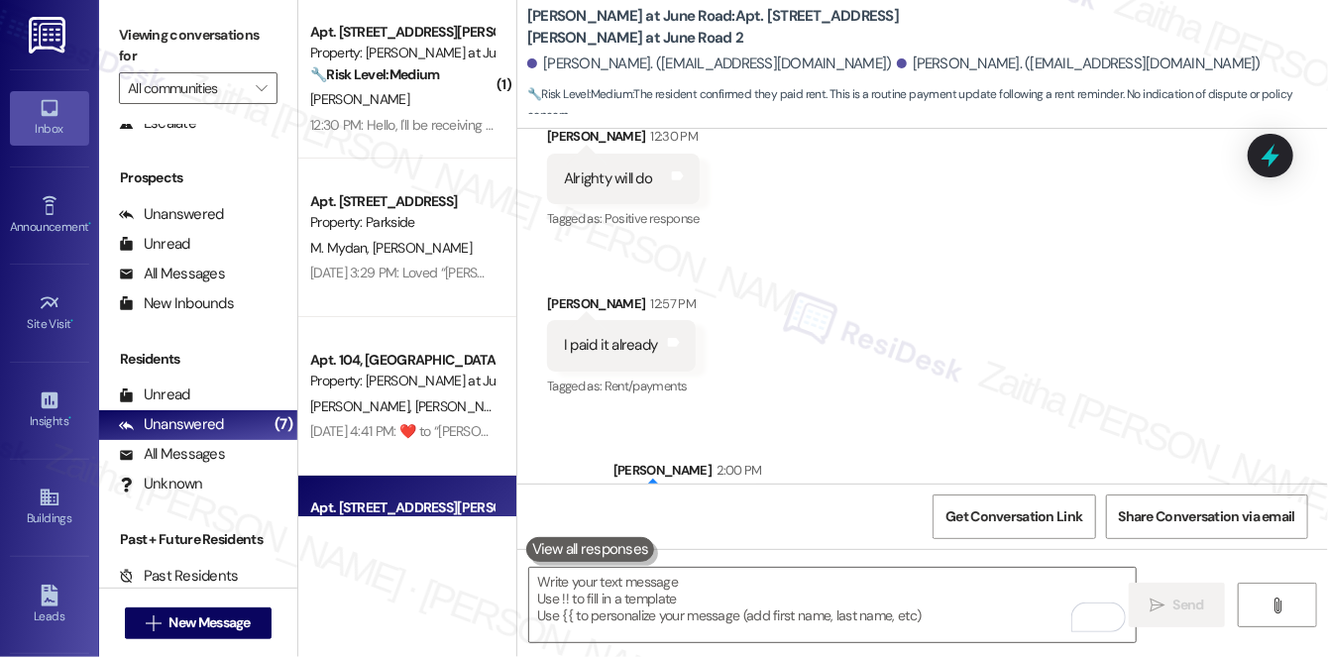
scroll to position [2132, 0]
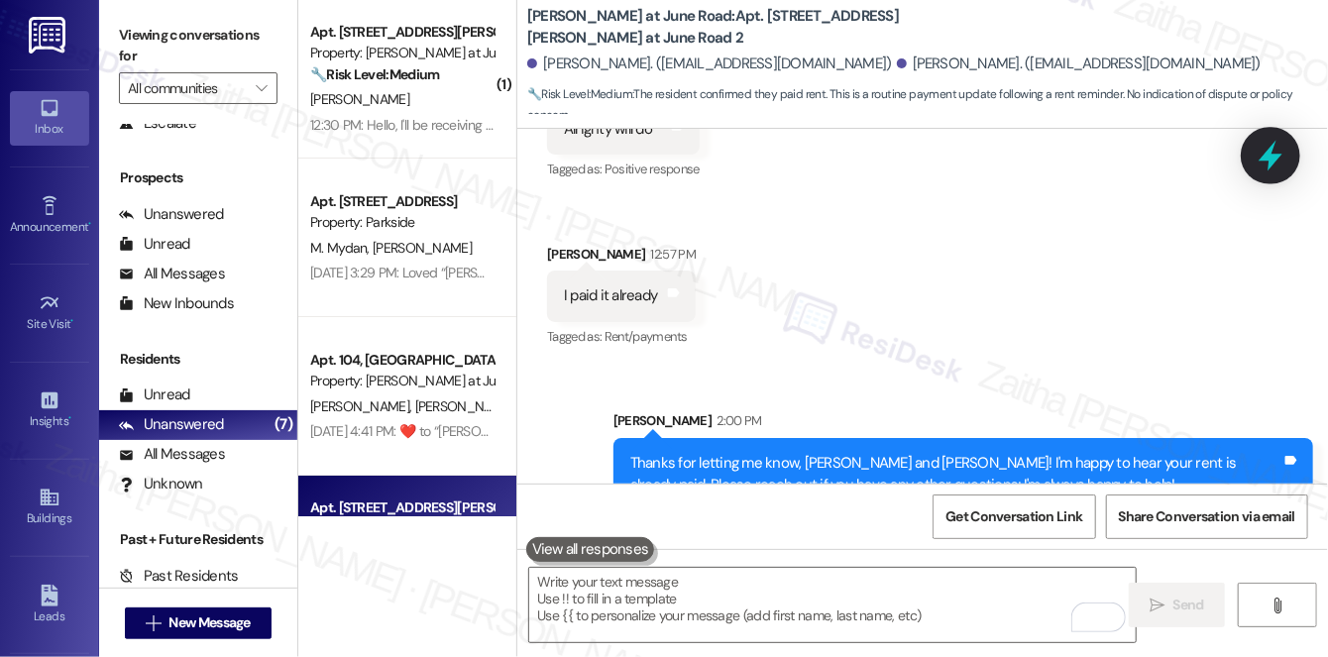
click at [1258, 147] on icon at bounding box center [1271, 156] width 34 height 34
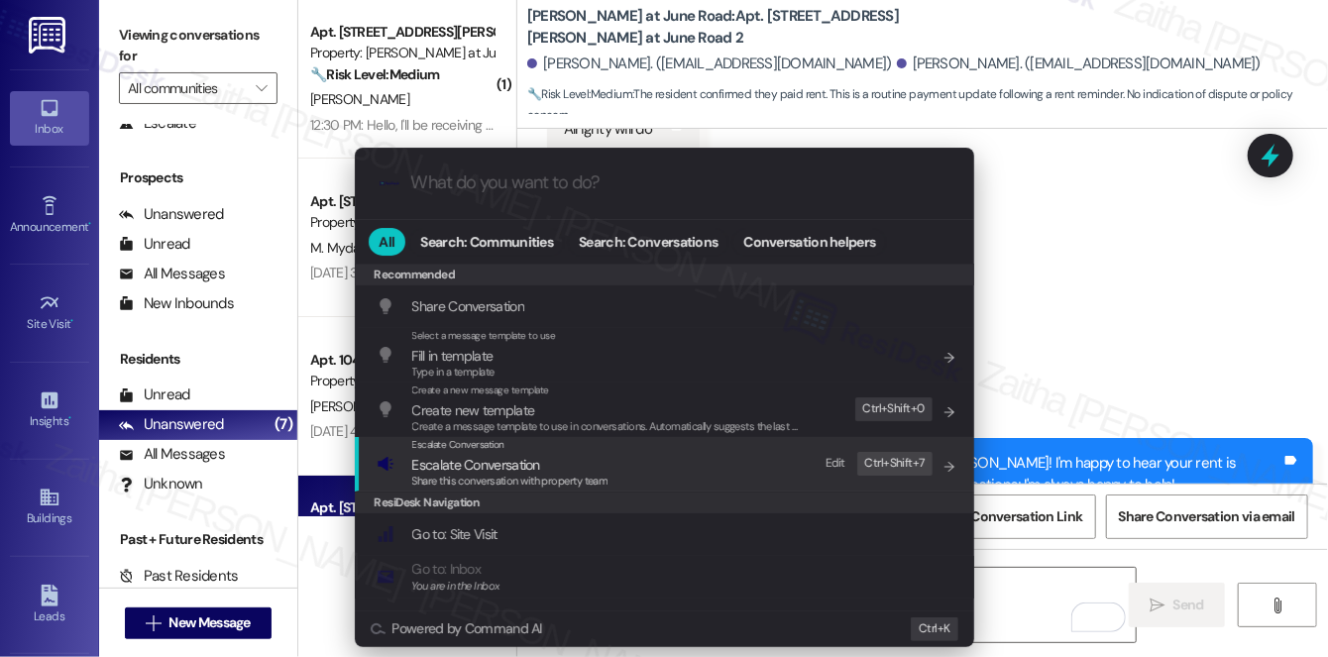
click at [454, 465] on span "Escalate Conversation" at bounding box center [476, 465] width 128 height 18
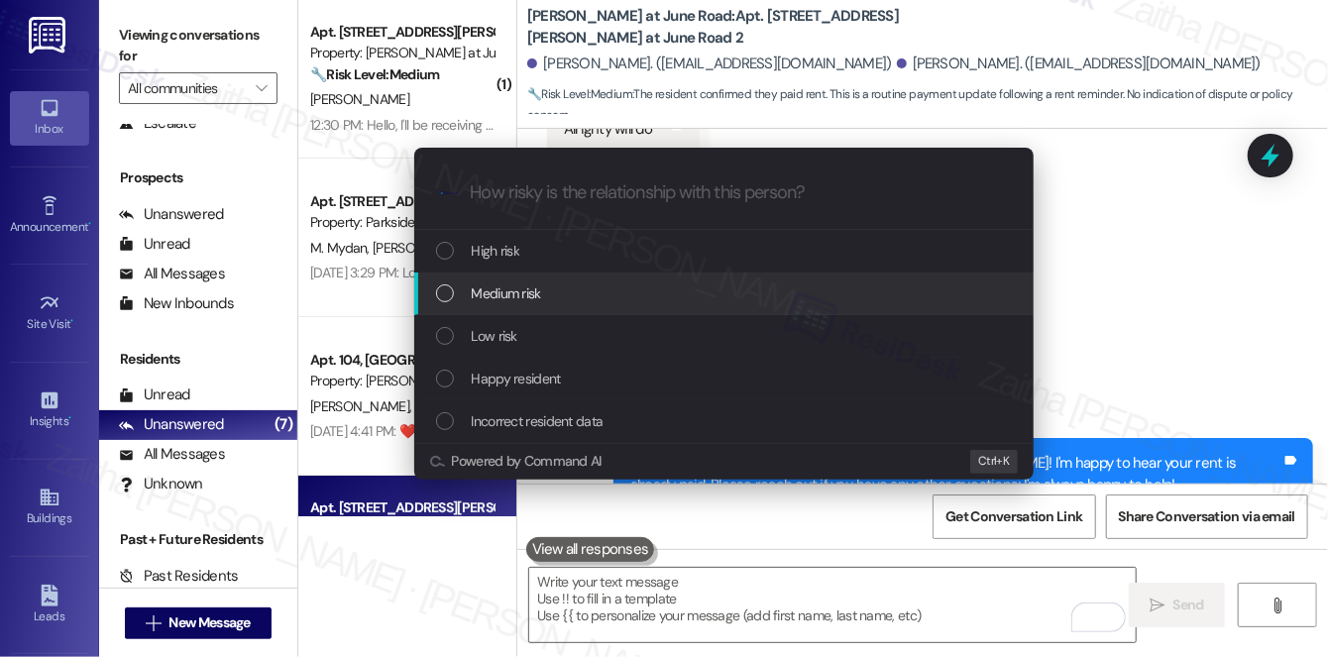
click at [526, 290] on span "Medium risk" at bounding box center [506, 294] width 69 height 22
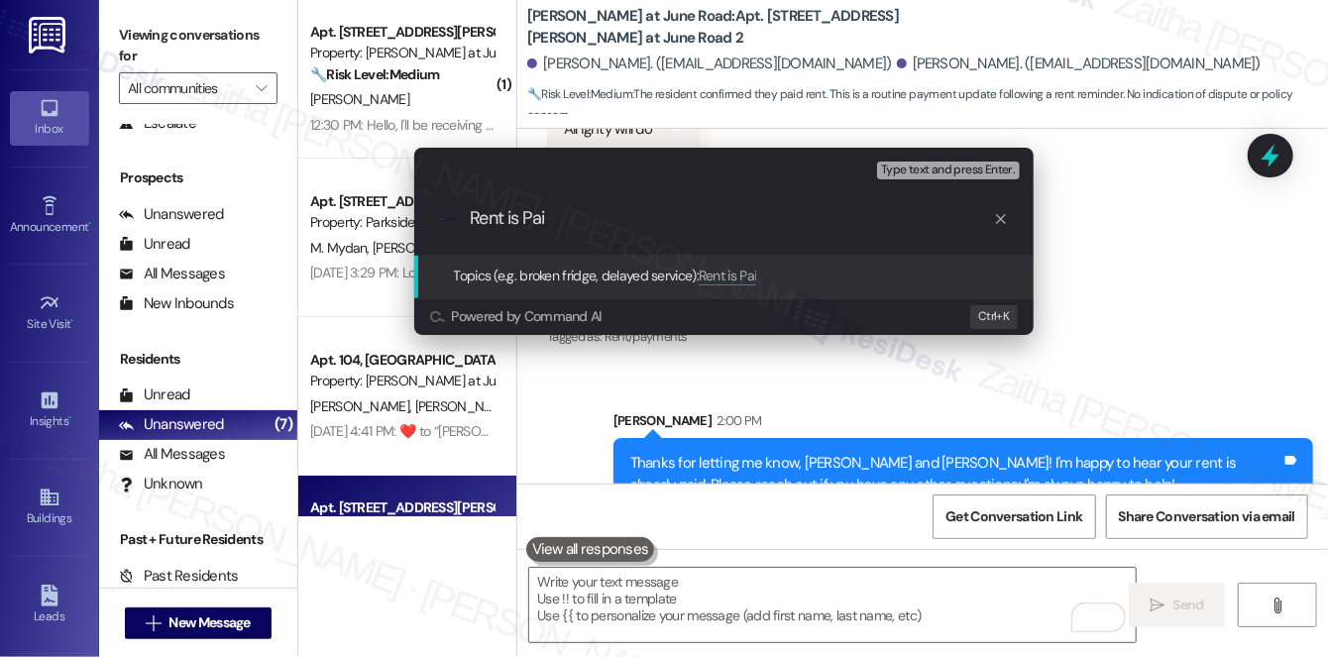
type input "Rent is Paid"
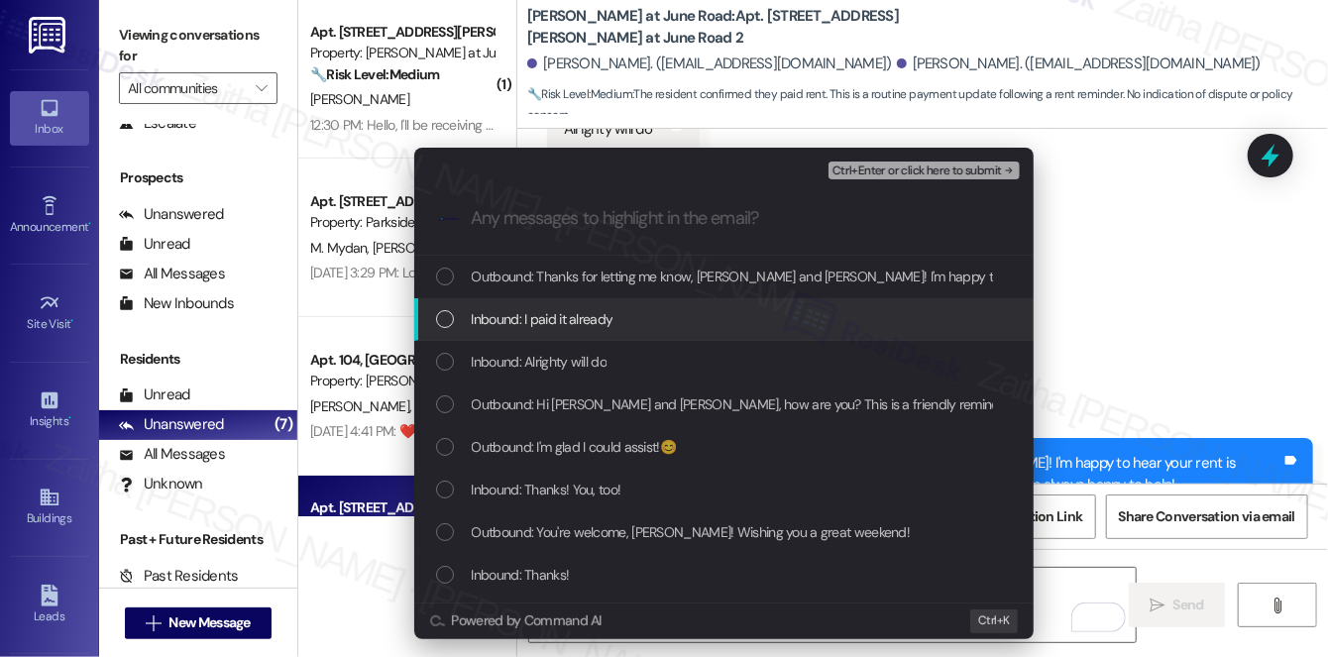
click at [562, 317] on span "Inbound: I paid it already" at bounding box center [543, 319] width 142 height 22
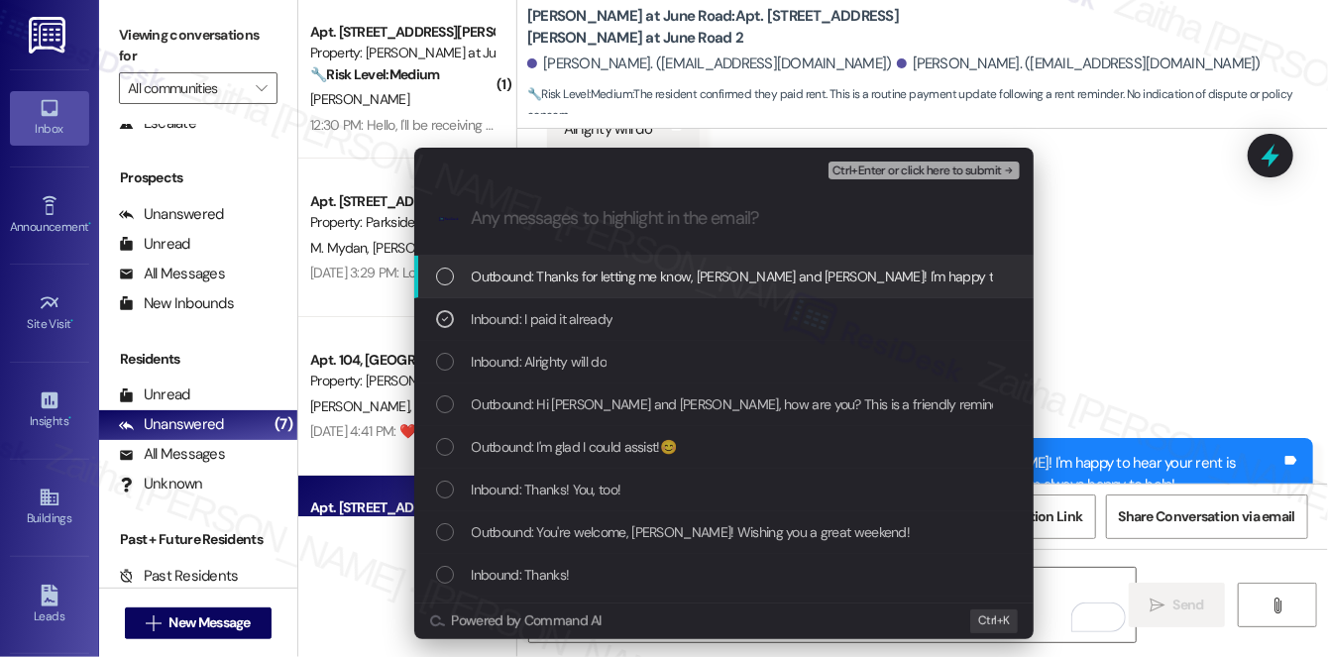
click at [940, 172] on span "Ctrl+Enter or click here to submit" at bounding box center [918, 172] width 170 height 14
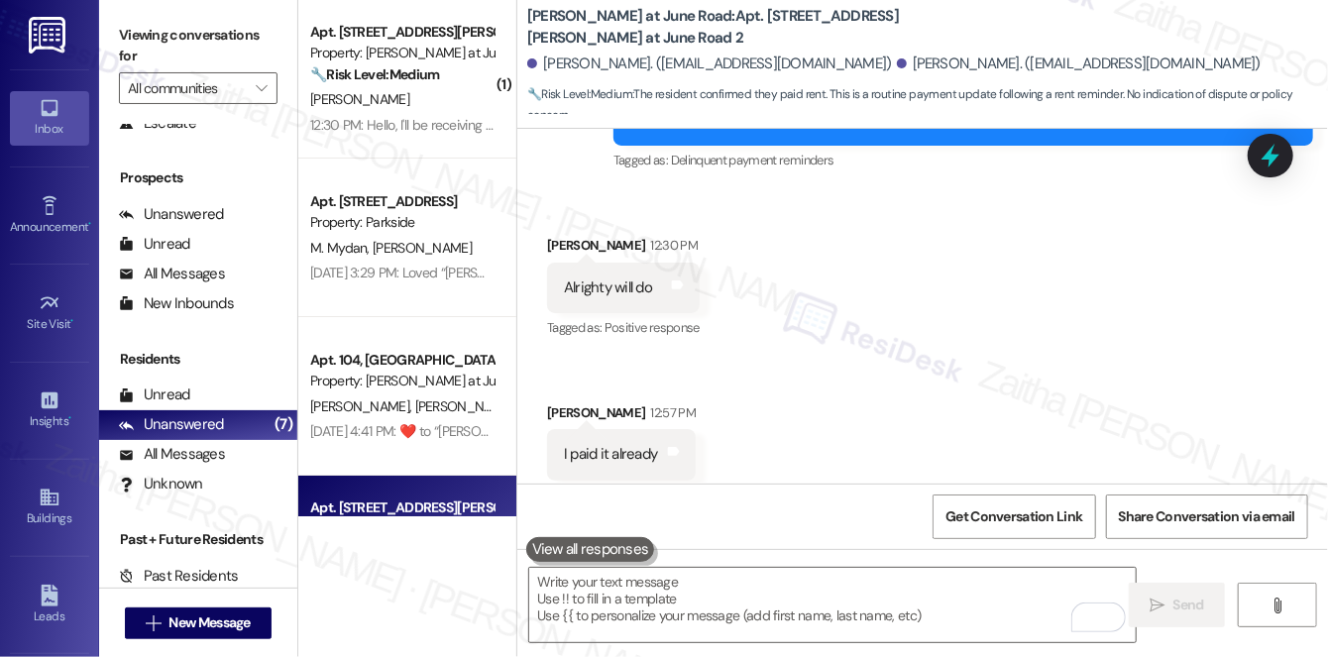
scroll to position [1972, 0]
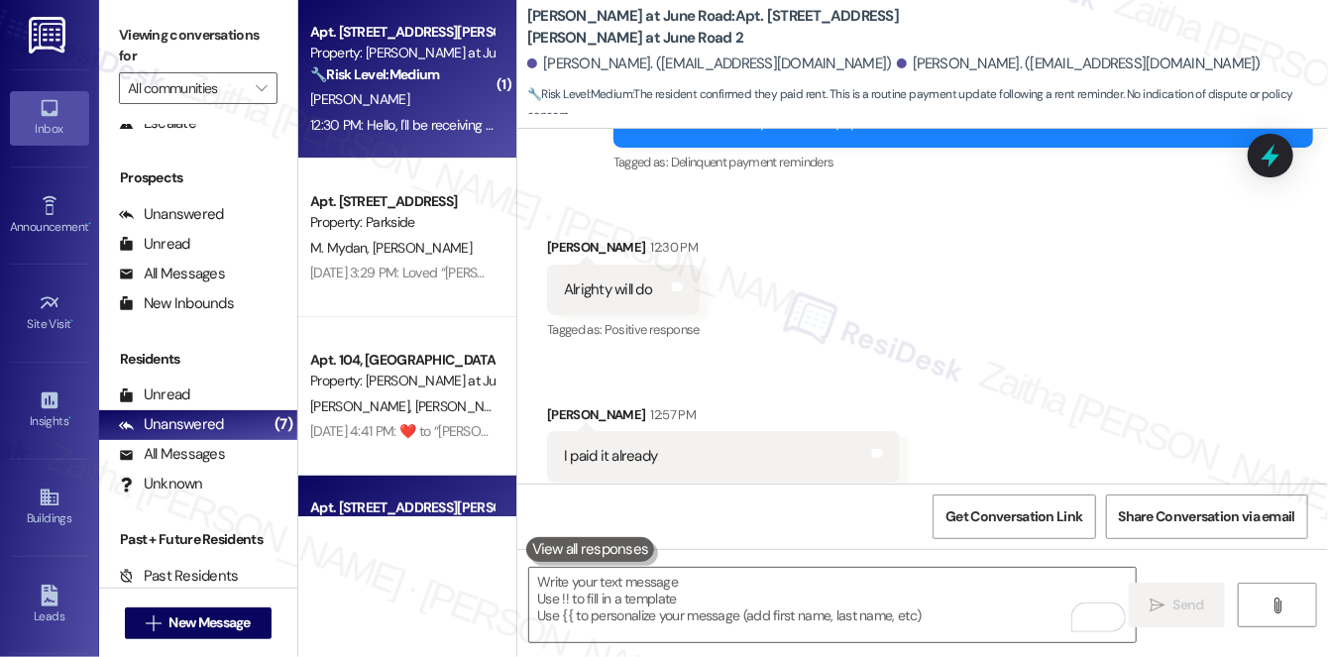
click at [473, 79] on div "🔧 Risk Level: Medium The resident is responding to a rent reminder and stating …" at bounding box center [401, 74] width 183 height 21
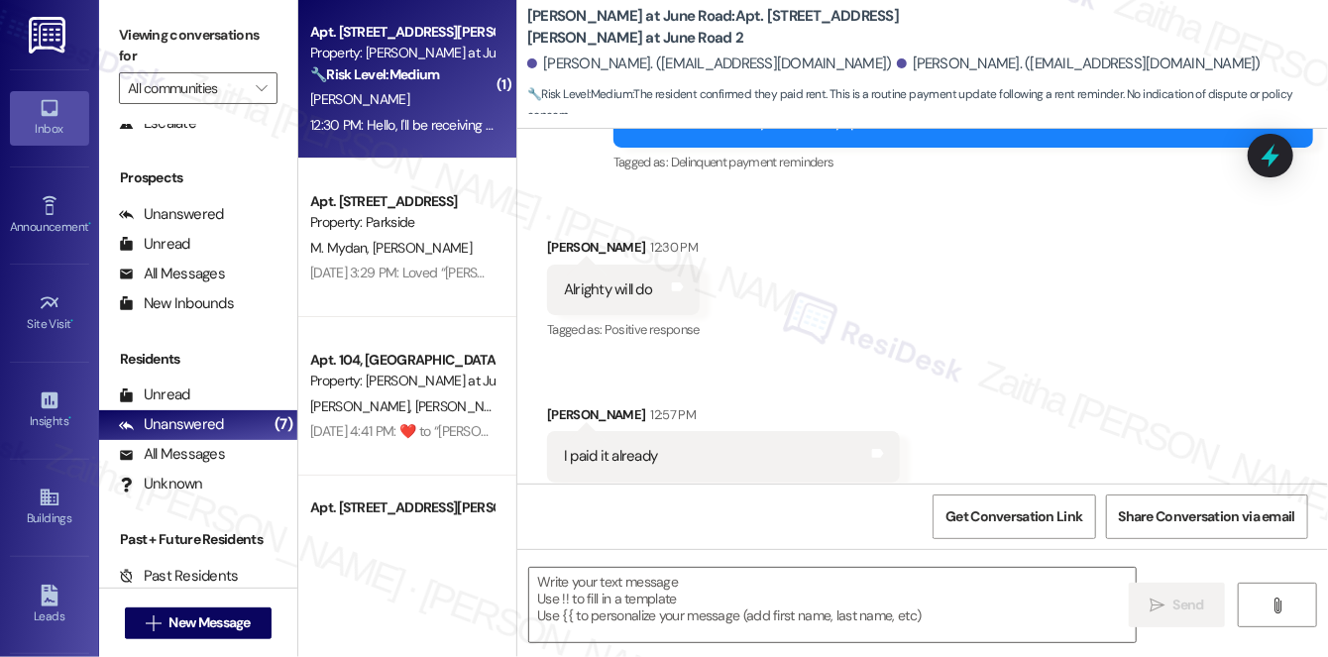
type textarea "Fetching suggested responses. Please feel free to read through the conversation…"
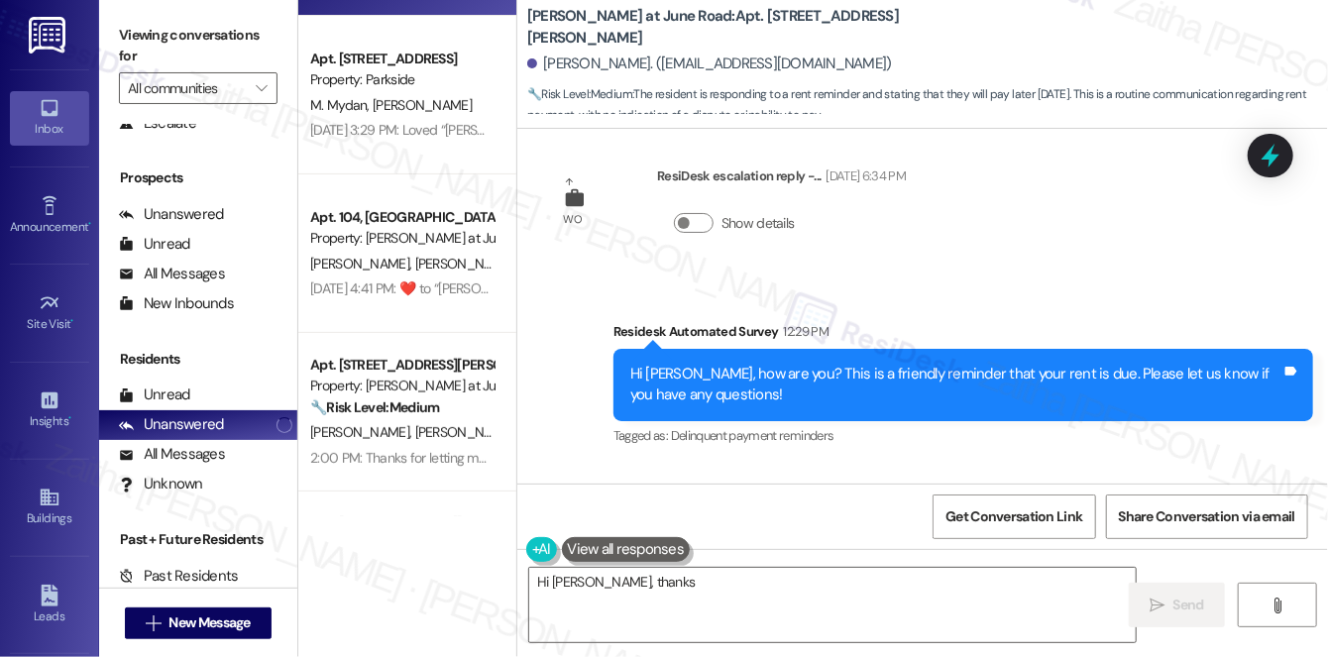
scroll to position [0, 0]
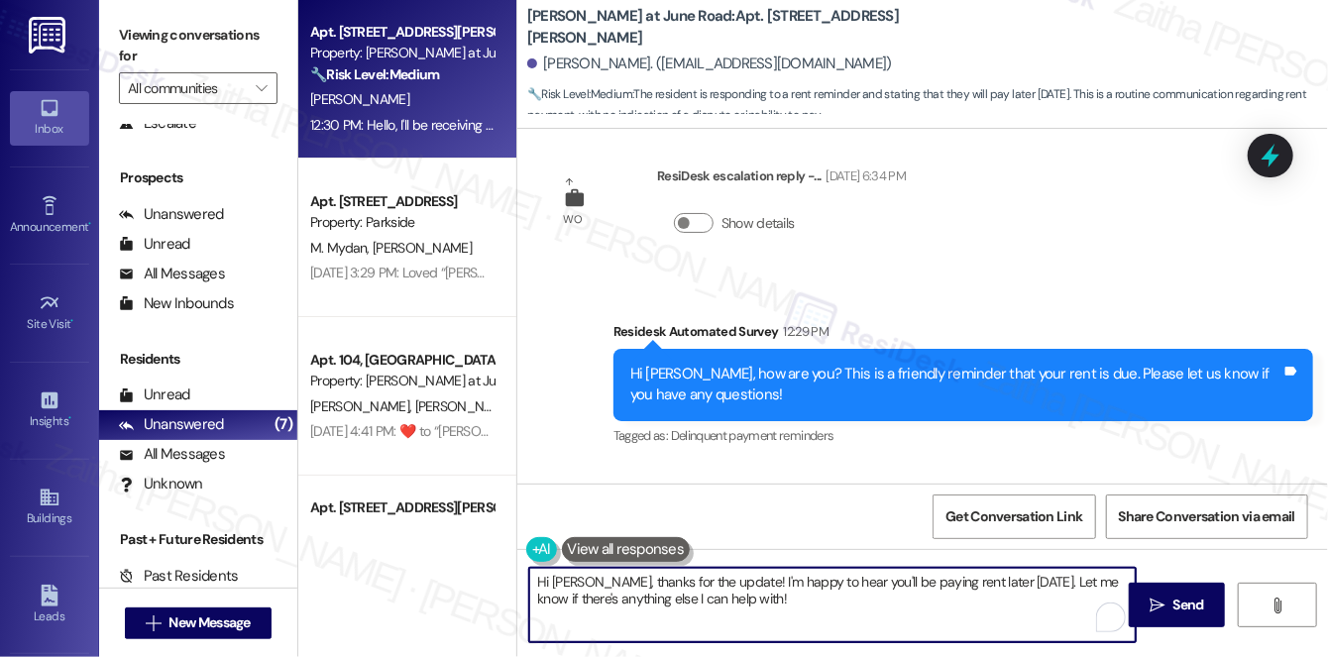
click at [795, 598] on textarea "Hi Nathaniel, thanks for the update! I'm happy to hear you'll be paying rent la…" at bounding box center [832, 605] width 607 height 74
click at [611, 574] on textarea "Hi Nathaniel, thanks for the update! I'm happy to hear you'll be paying rent la…" at bounding box center [832, 605] width 607 height 74
drag, startPoint x: 613, startPoint y: 580, endPoint x: 514, endPoint y: 579, distance: 98.1
click at [514, 579] on div "Apt. 102, 4316 Meadows at June Road 2 Property: Meadows at June Road 🔧 Risk Lev…" at bounding box center [813, 328] width 1030 height 657
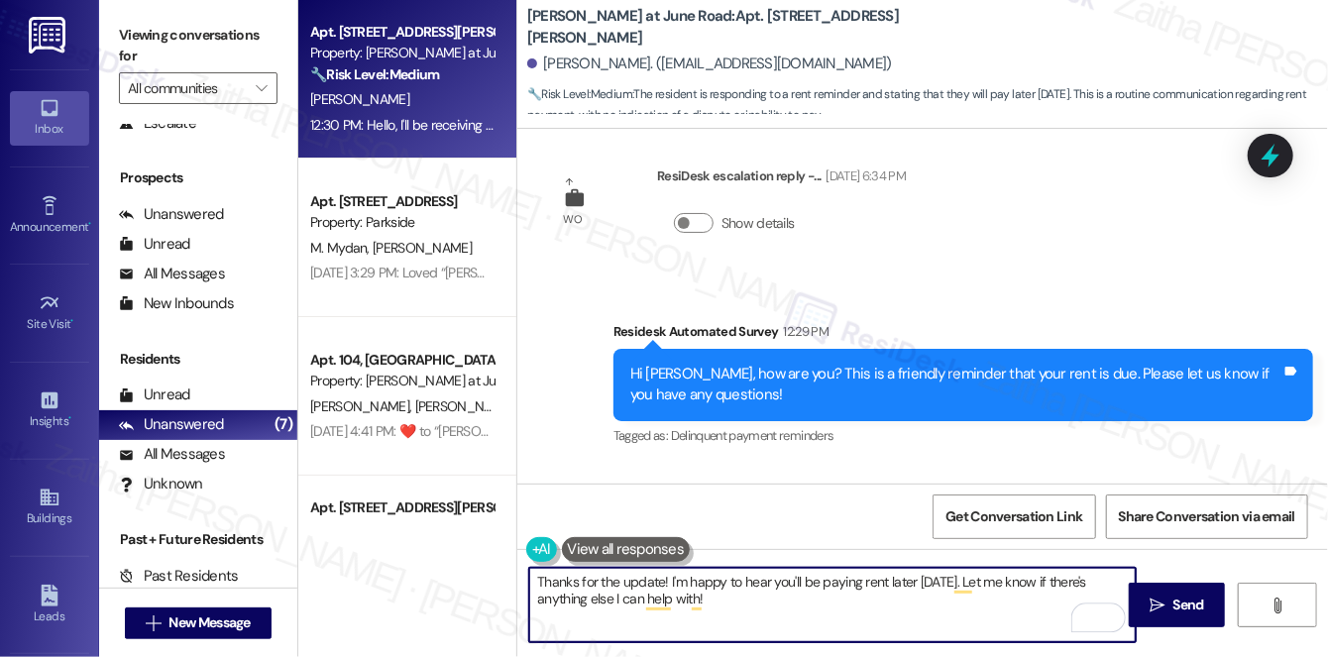
click at [570, 510] on div "Nathaniel Christiana 12:30 PM" at bounding box center [791, 524] width 488 height 28
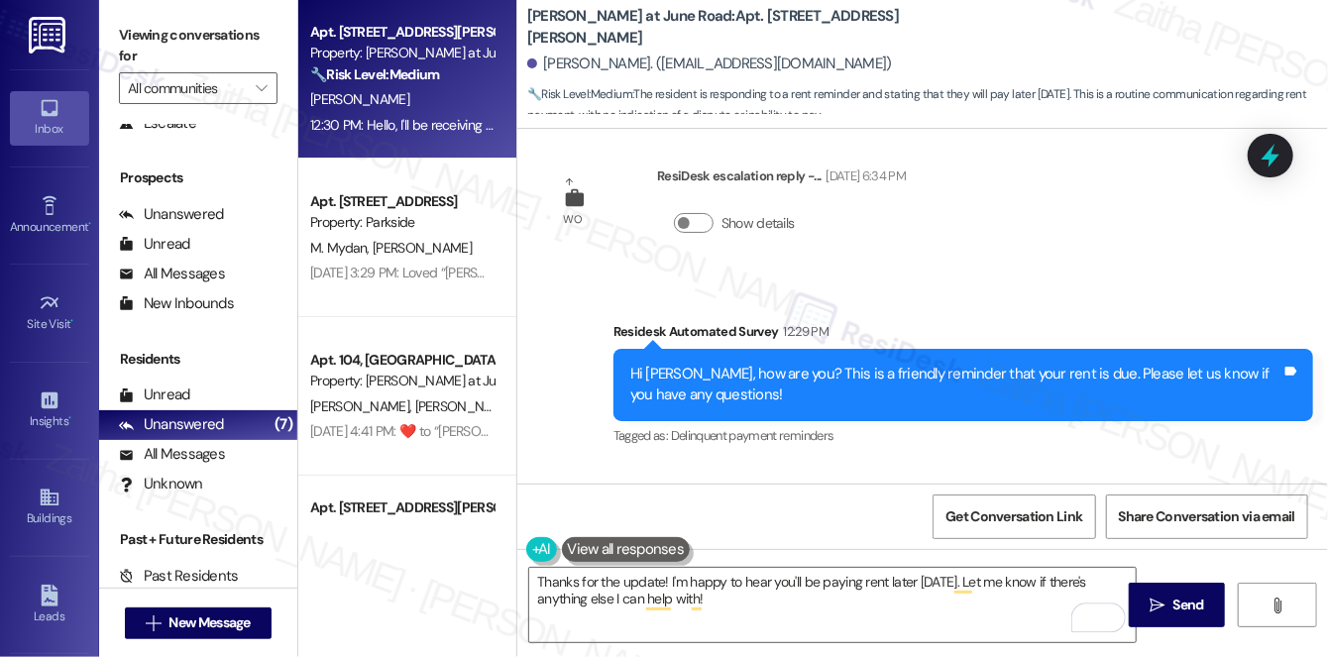
click at [570, 510] on div "Nathaniel Christiana 12:30 PM" at bounding box center [791, 524] width 488 height 28
copy div "Nathaniel"
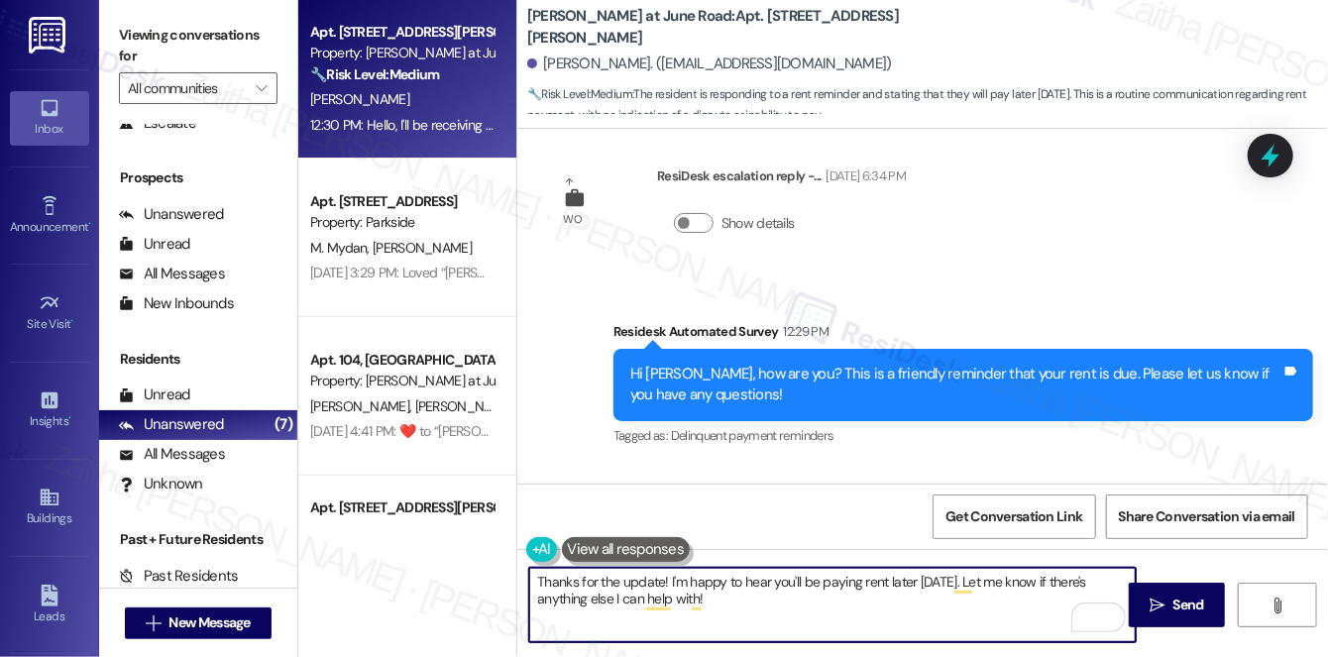
click at [661, 574] on textarea "Thanks for the update! I'm happy to hear you'll be paying rent later today. Let…" at bounding box center [832, 605] width 607 height 74
paste textarea "Nathaniel"
type textarea "Thanks for the update, Nathaniel! I'm happy to hear you'll be paying rent later…"
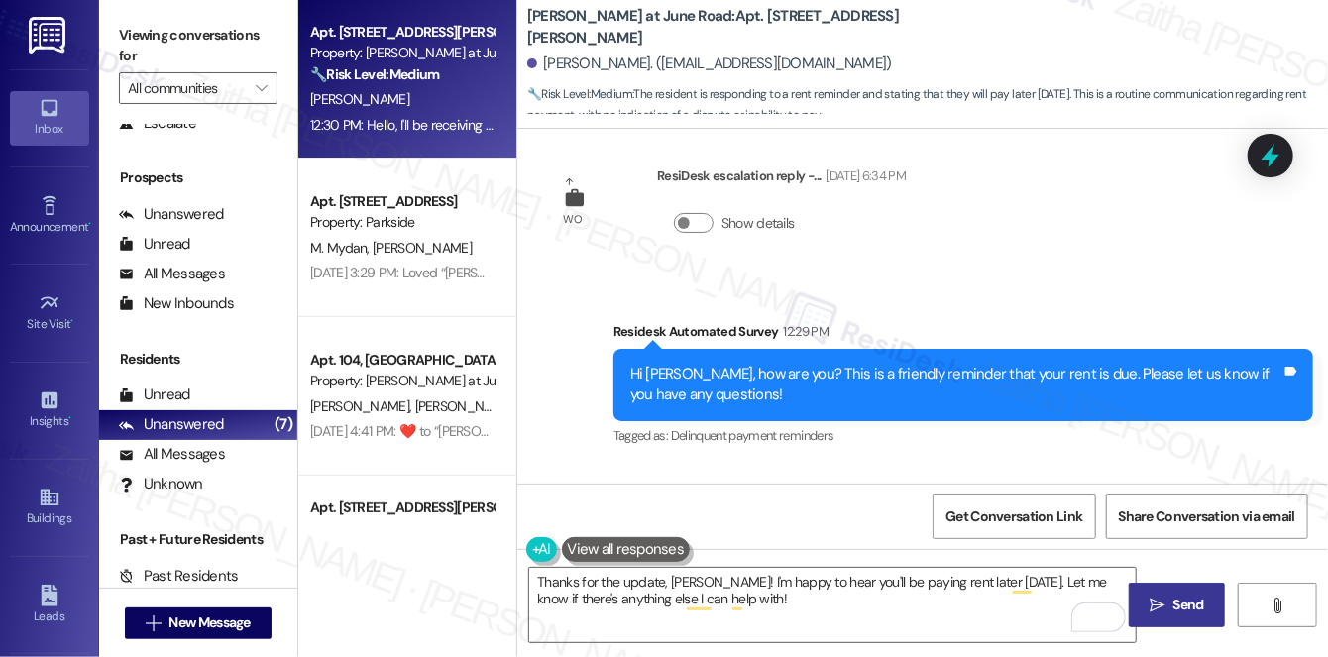
click at [1193, 599] on span "Send" at bounding box center [1189, 605] width 31 height 21
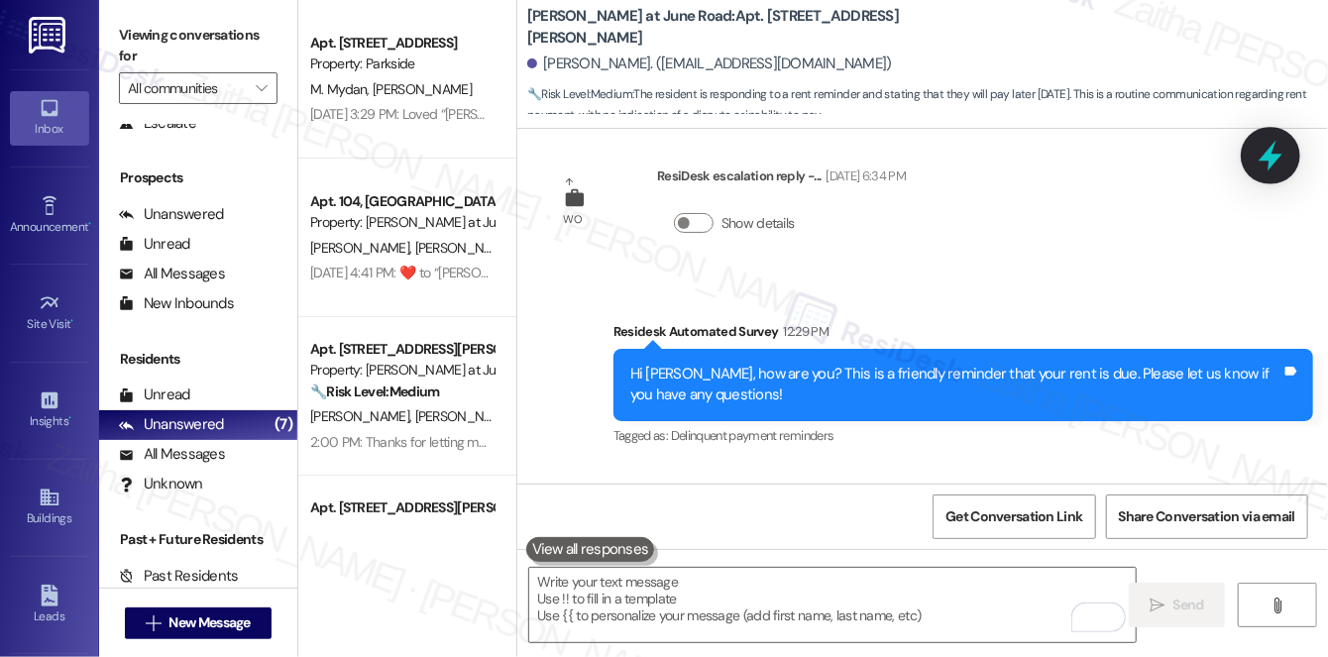
click at [1274, 154] on icon at bounding box center [1271, 156] width 24 height 31
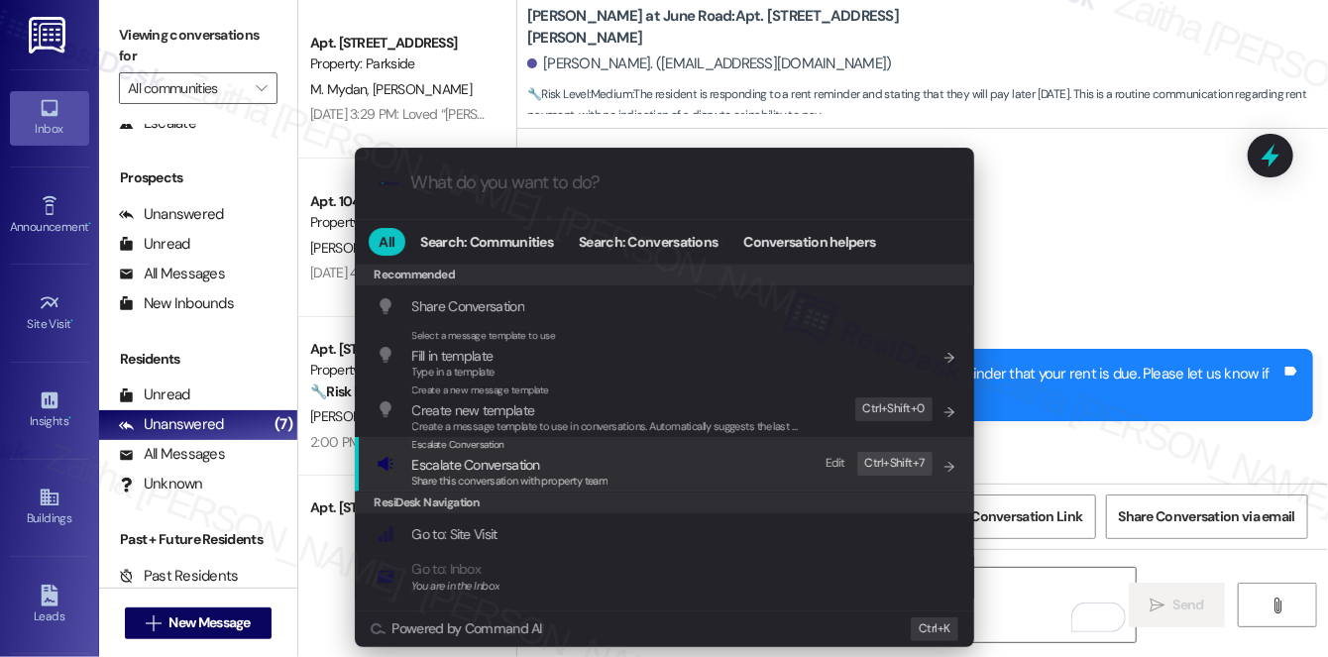
click at [489, 466] on span "Escalate Conversation" at bounding box center [476, 465] width 128 height 18
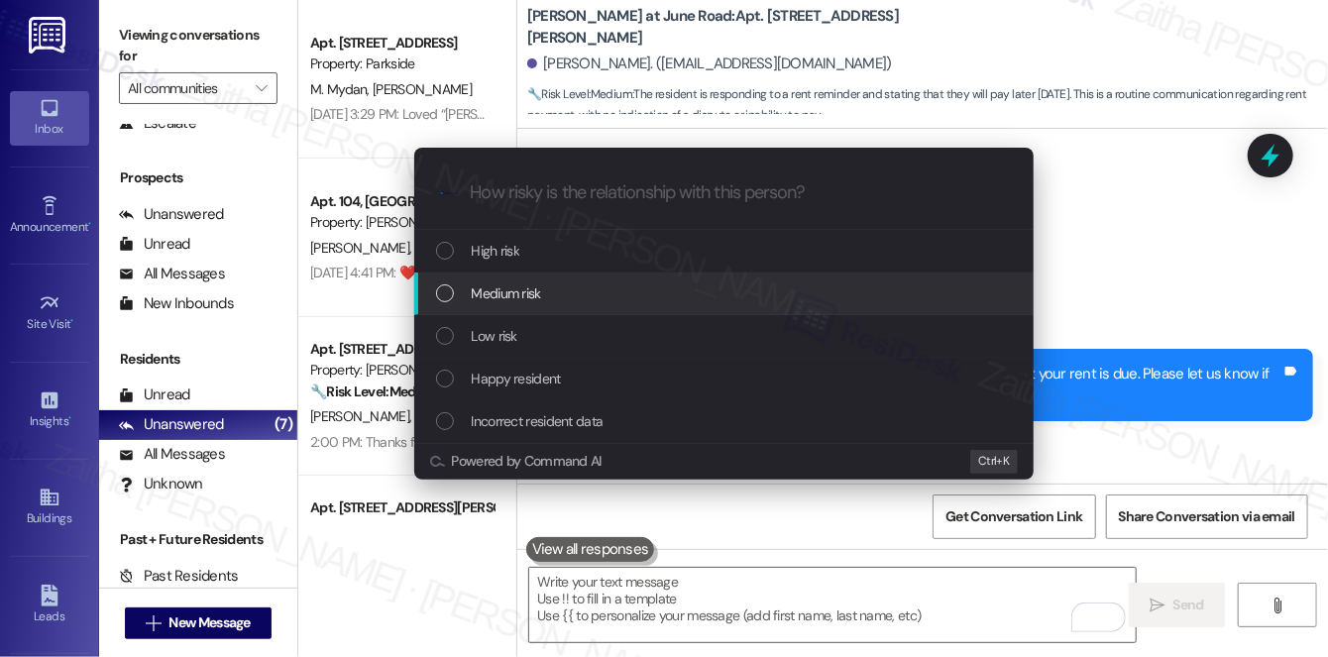
click at [544, 299] on div "Medium risk" at bounding box center [726, 294] width 580 height 22
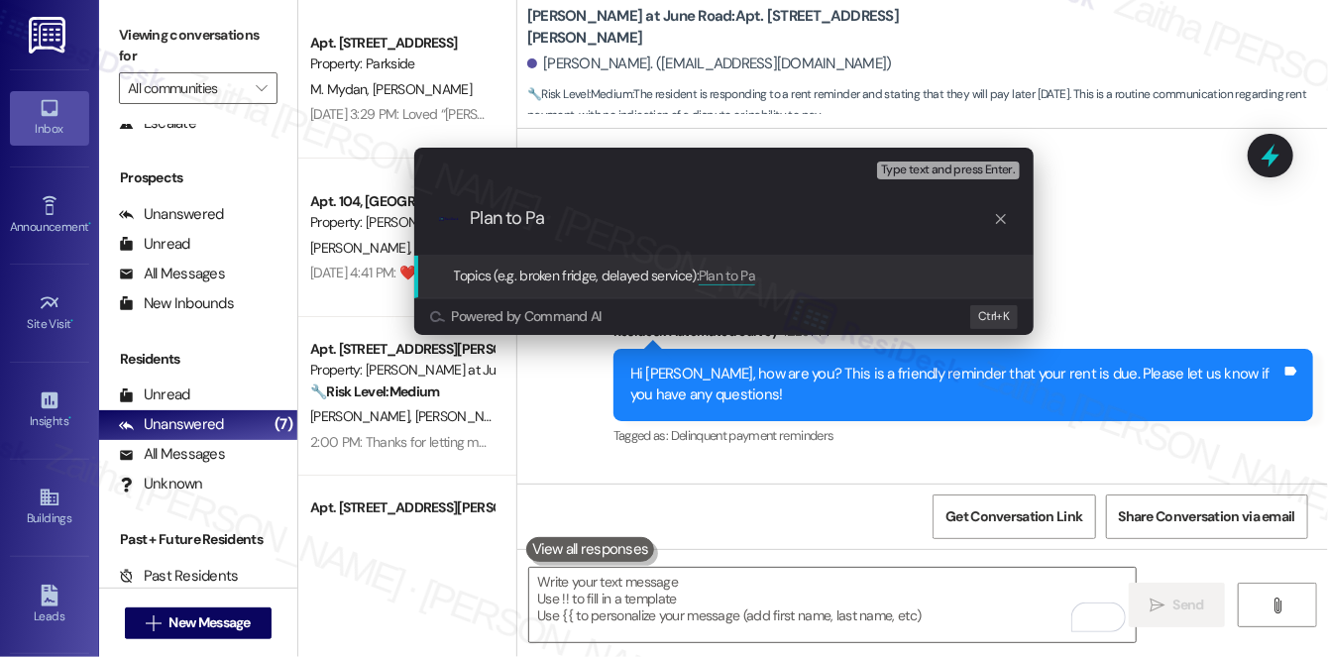
type input "Plan to Pay"
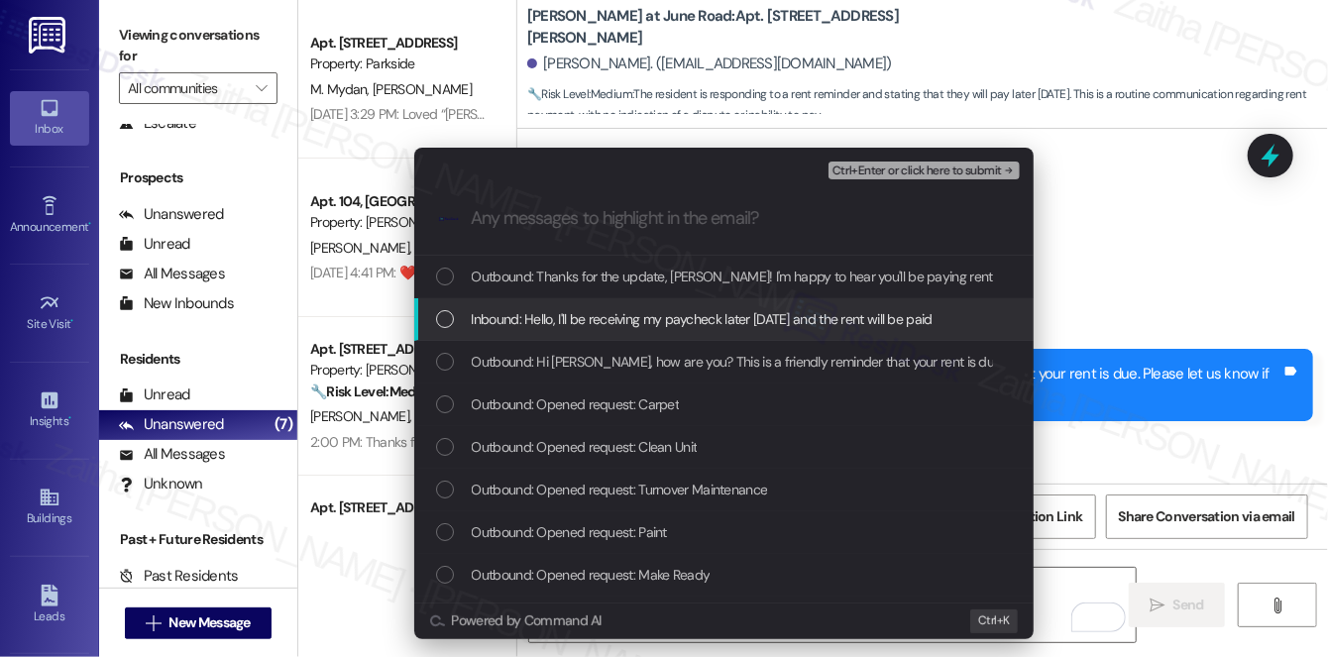
click at [549, 304] on div "Inbound: Hello, I'll be receiving my paycheck later today and the rent will be …" at bounding box center [724, 319] width 620 height 43
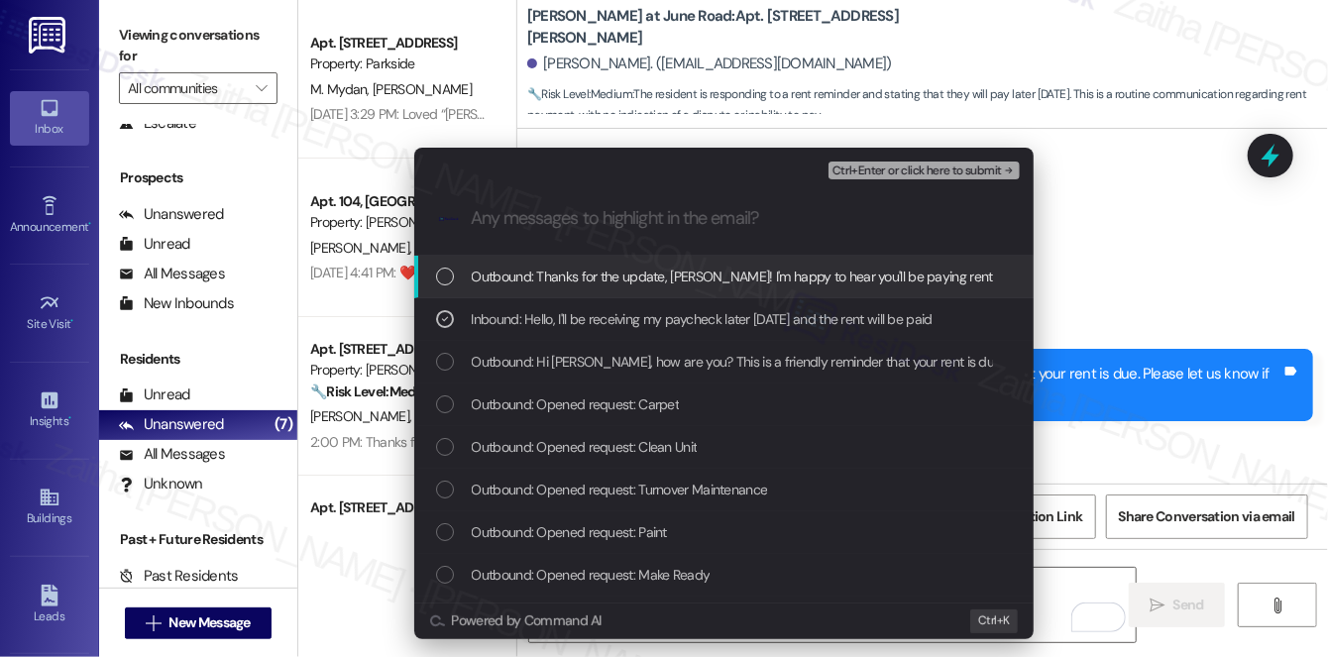
click at [874, 174] on span "Ctrl+Enter or click here to submit" at bounding box center [918, 172] width 170 height 14
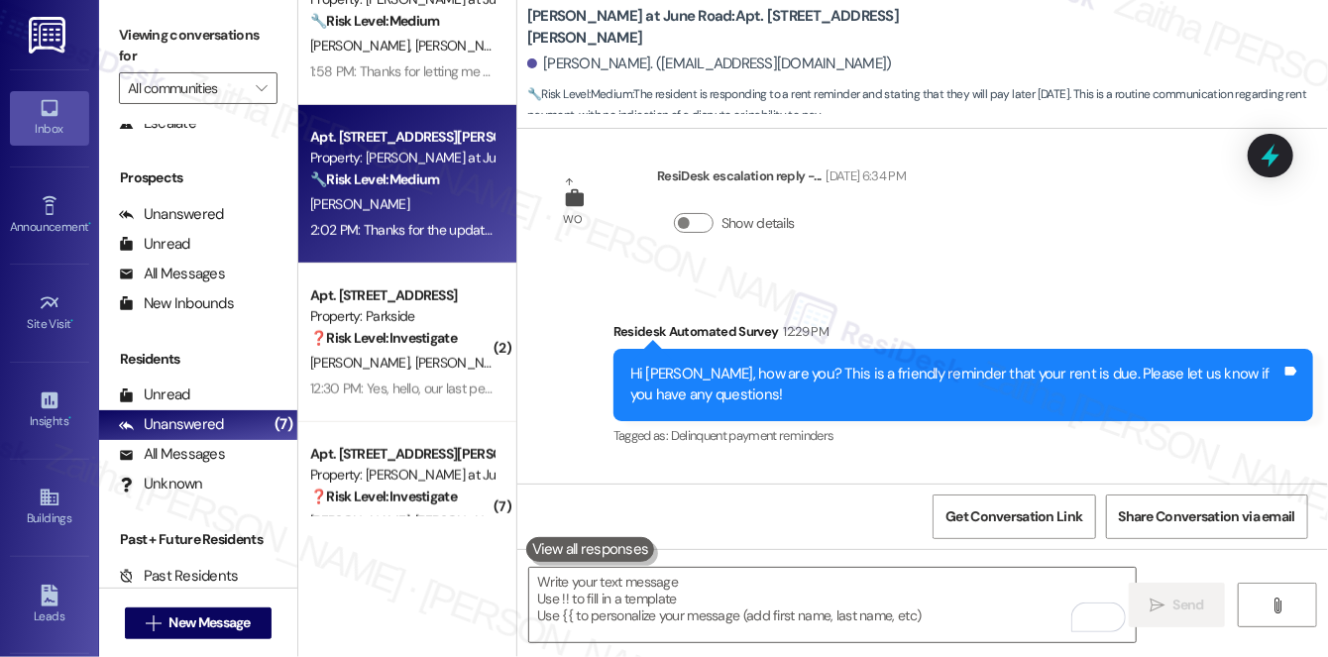
scroll to position [540, 0]
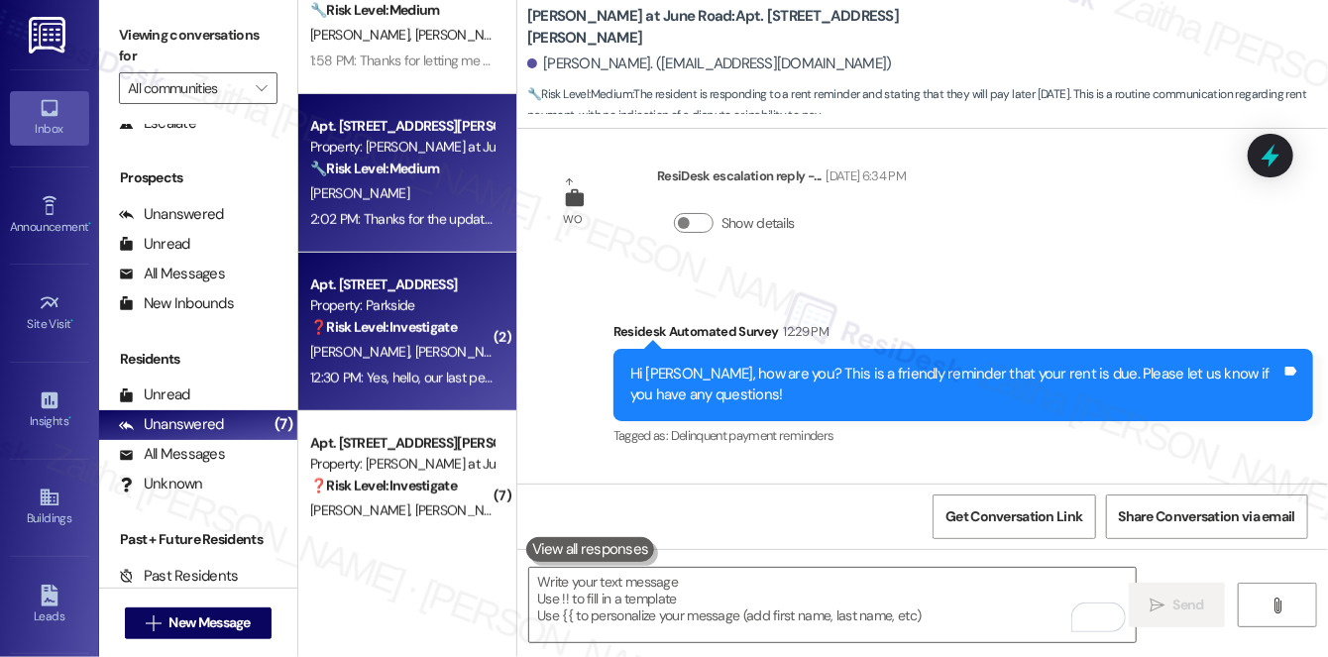
click at [430, 361] on div "M. Hummel J. Dubois J. Rinehart" at bounding box center [401, 352] width 187 height 25
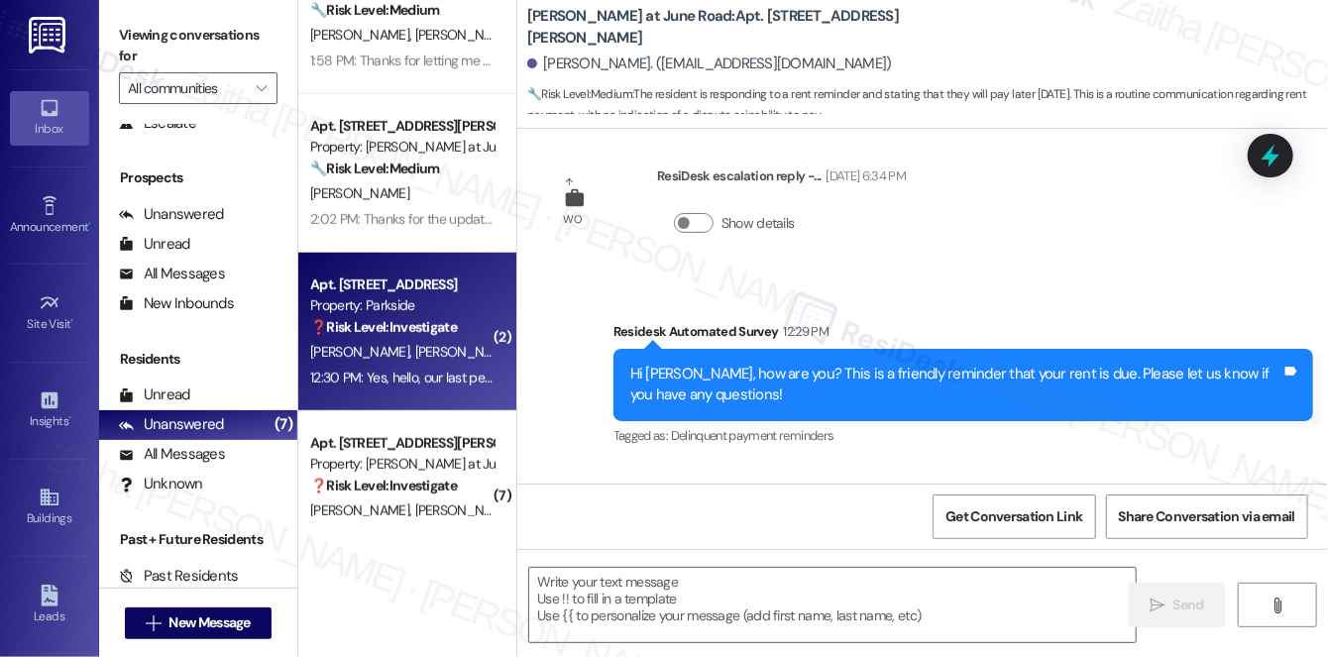
type textarea "Fetching suggested responses. Please feel free to read through the conversation…"
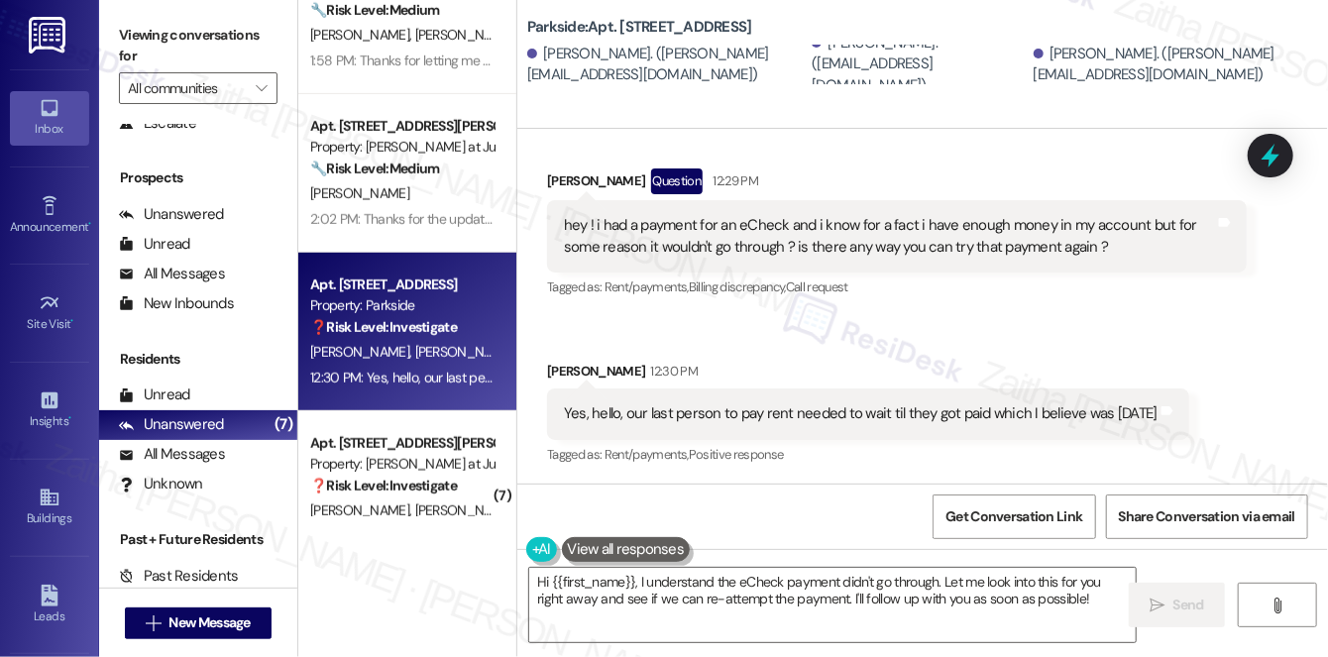
scroll to position [827, 0]
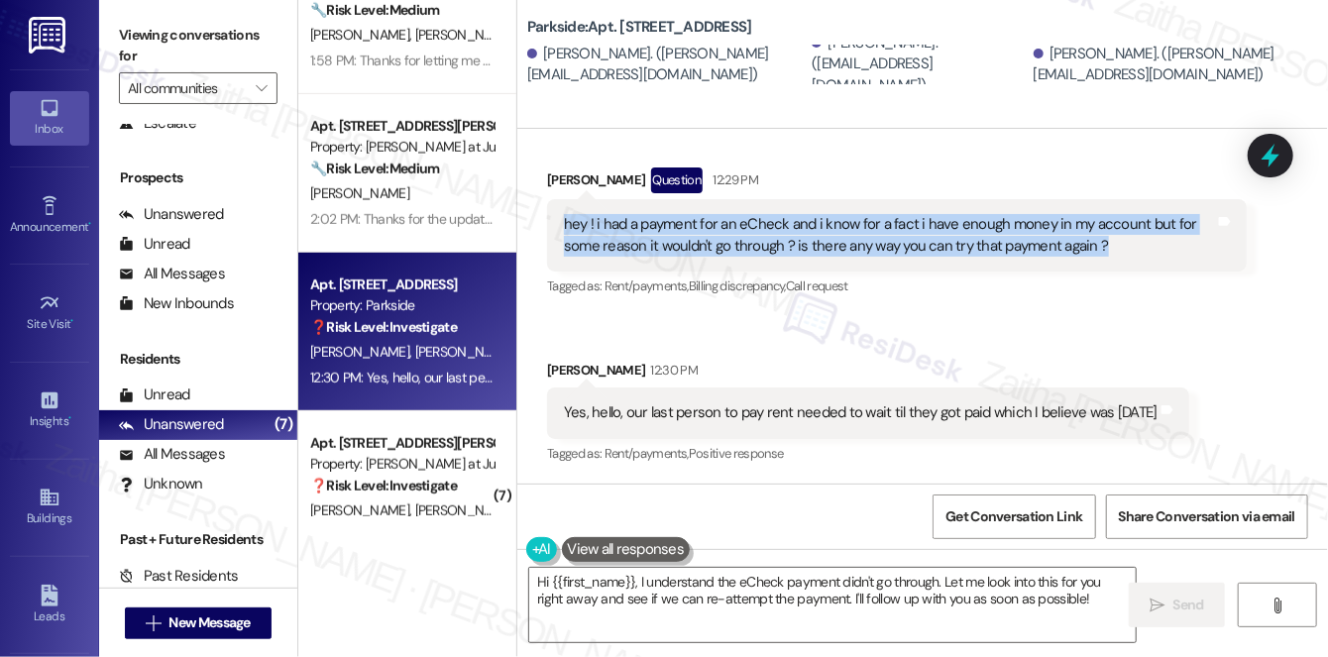
drag, startPoint x: 555, startPoint y: 221, endPoint x: 1121, endPoint y: 241, distance: 566.4
click at [1121, 241] on div "hey ! i had a payment for an eCheck and i know for a fact i have enough money i…" at bounding box center [897, 235] width 700 height 72
copy div "hey ! i had a payment for an eCheck and i know for a fact i have enough money i…"
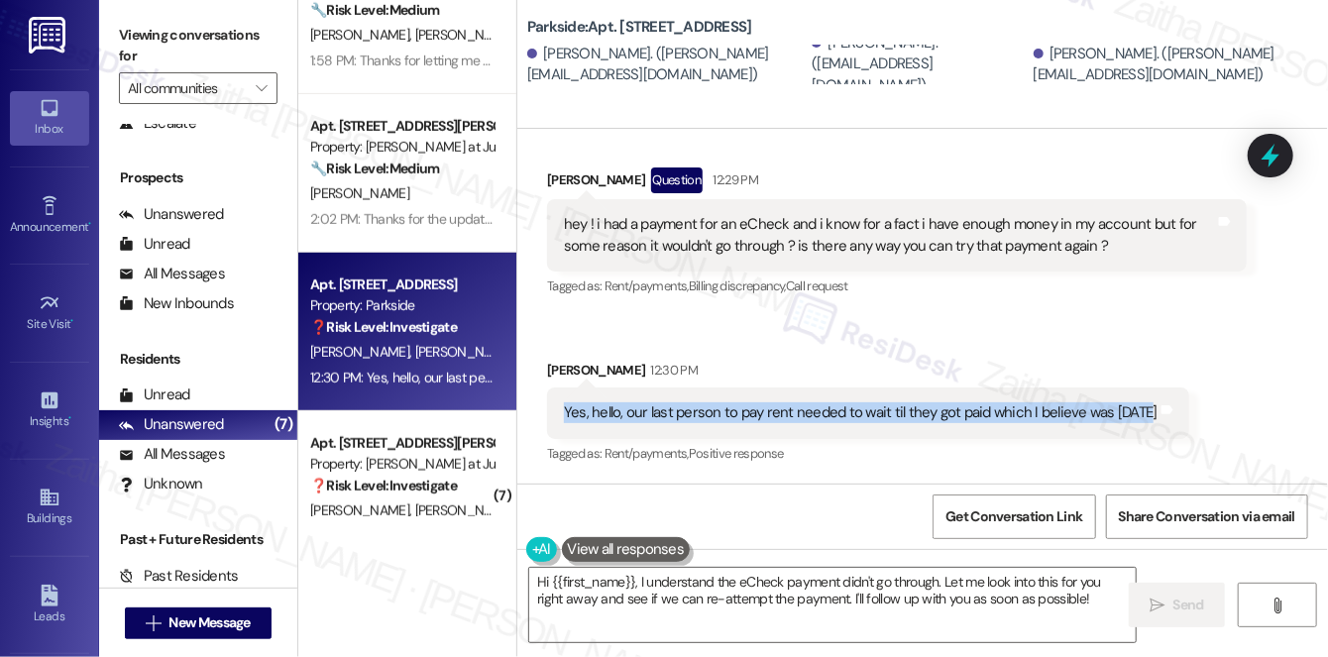
drag, startPoint x: 558, startPoint y: 412, endPoint x: 1135, endPoint y: 423, distance: 577.0
click at [1135, 423] on div "Yes, hello, our last person to pay rent needed to wait til they got paid which …" at bounding box center [868, 413] width 642 height 51
copy div "Yes, hello, our last person to pay rent needed to wait til they got paid which …"
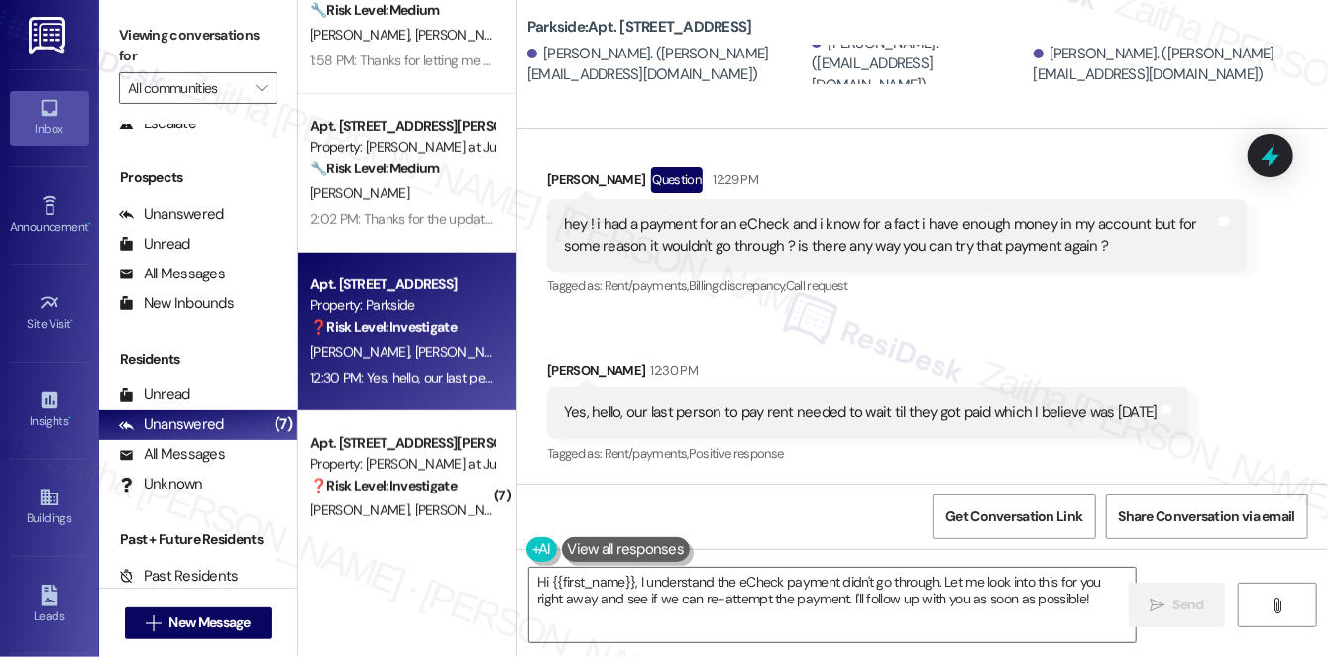
click at [825, 337] on div "Received via SMS Josiah Rinehart Question 12:29 PM hey ! i had a payment for an…" at bounding box center [922, 303] width 811 height 360
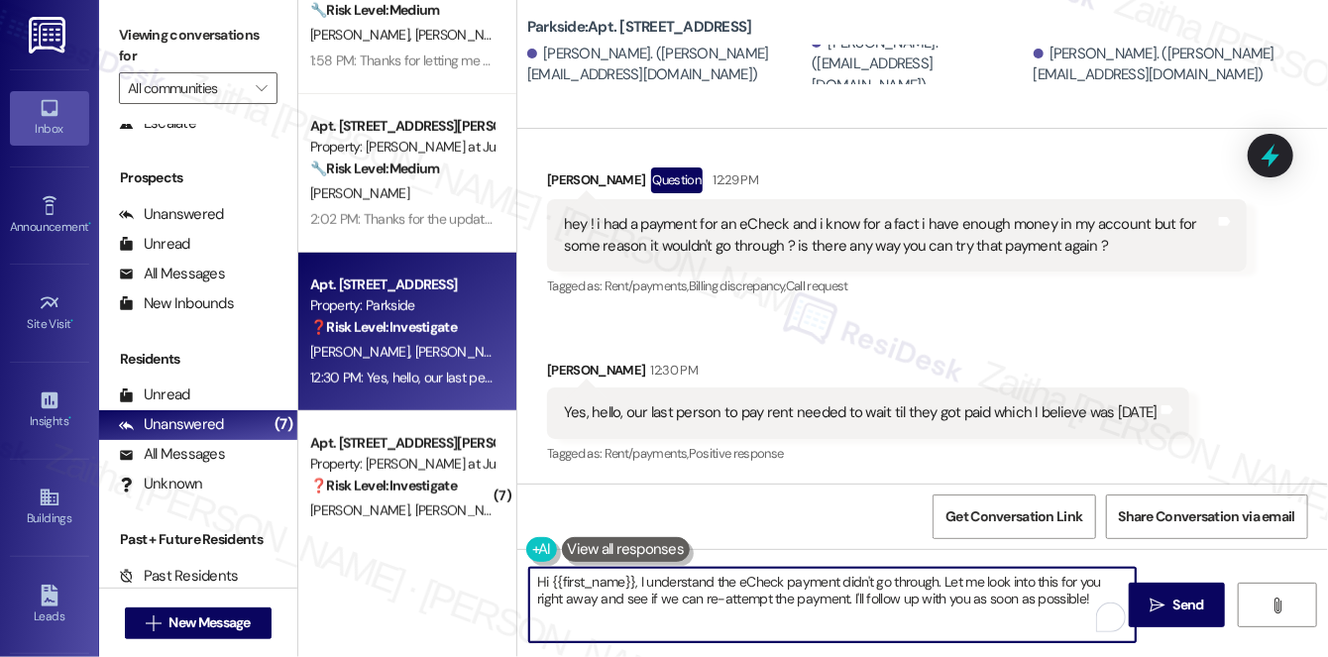
click at [542, 577] on textarea "Hi {{first_name}}, I understand the eCheck payment didn't go through. Let me lo…" at bounding box center [832, 605] width 607 height 74
paste textarea "I understand your concern with the eCheck payment"
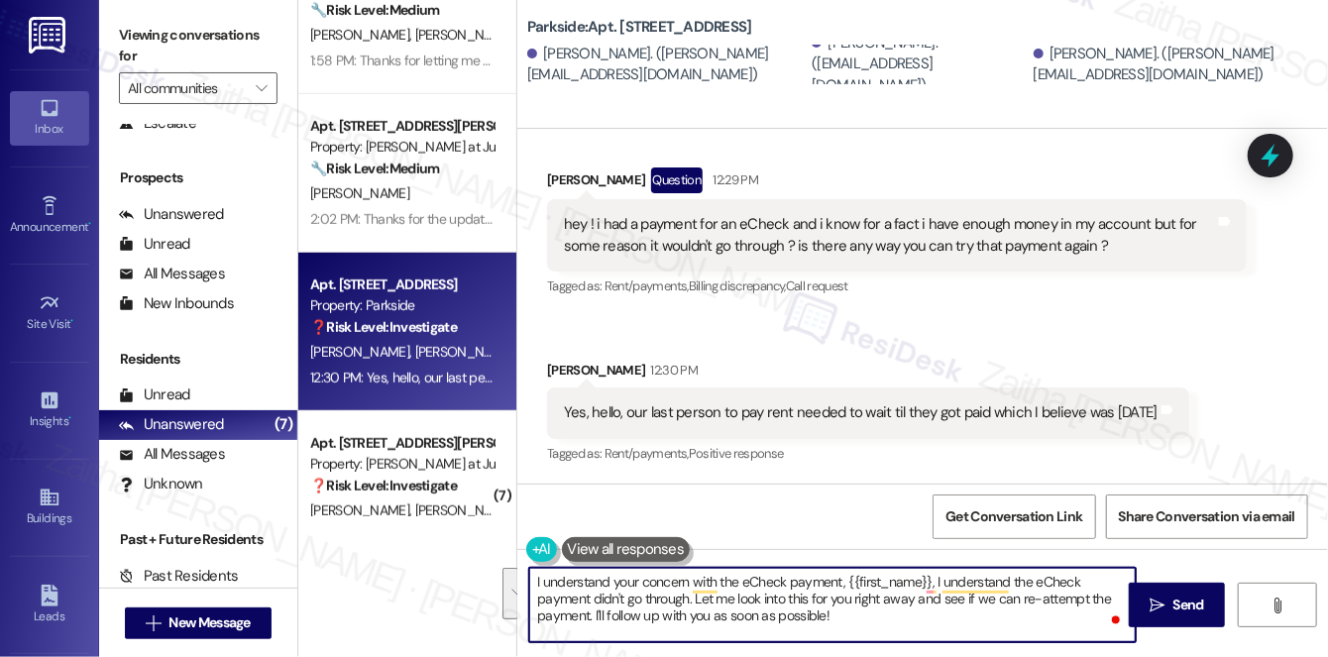
drag, startPoint x: 930, startPoint y: 579, endPoint x: 947, endPoint y: 607, distance: 32.5
click at [944, 611] on textarea "I understand your concern with the eCheck payment, {{first_name}}, I understand…" at bounding box center [832, 605] width 607 height 74
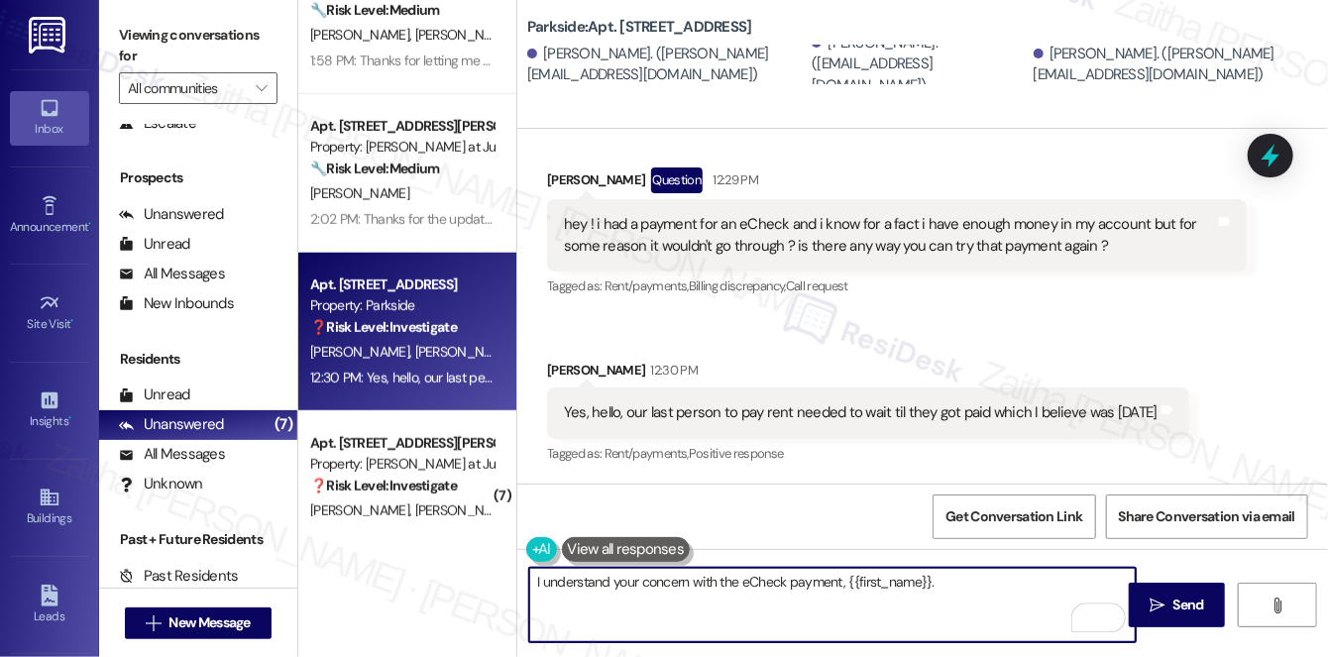
type textarea "I understand your concern with the eCheck payment, {{first_name}}."
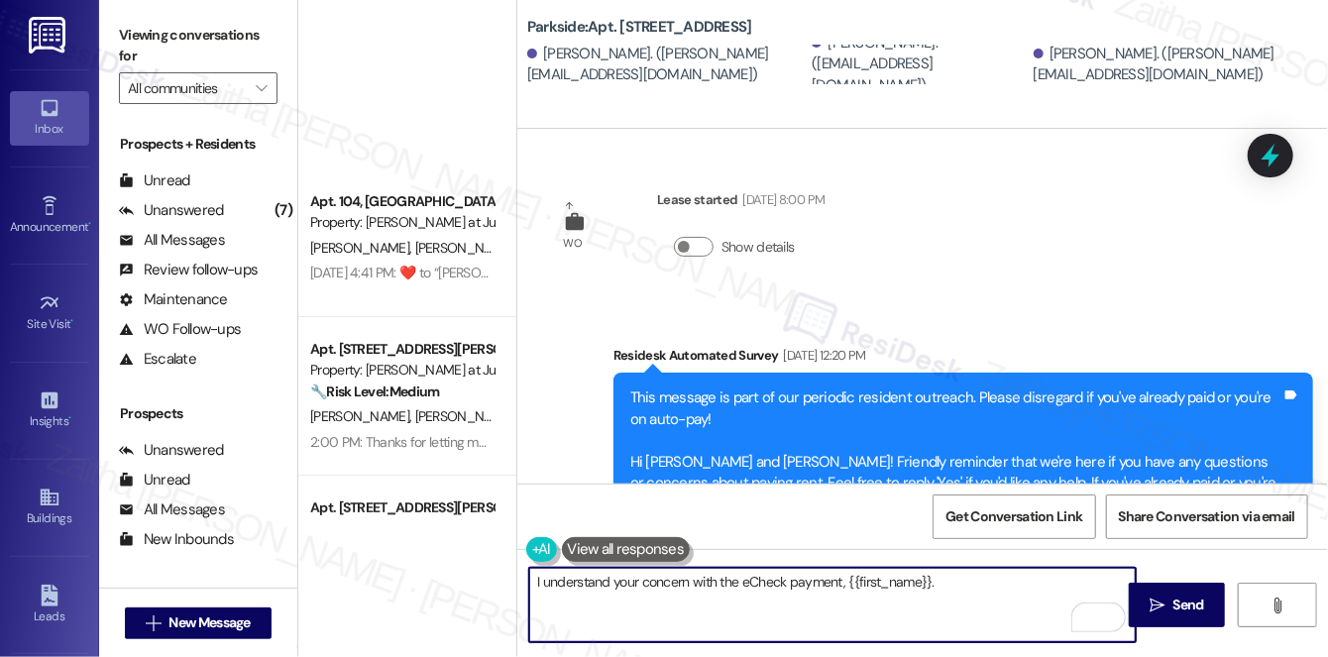
scroll to position [827, 0]
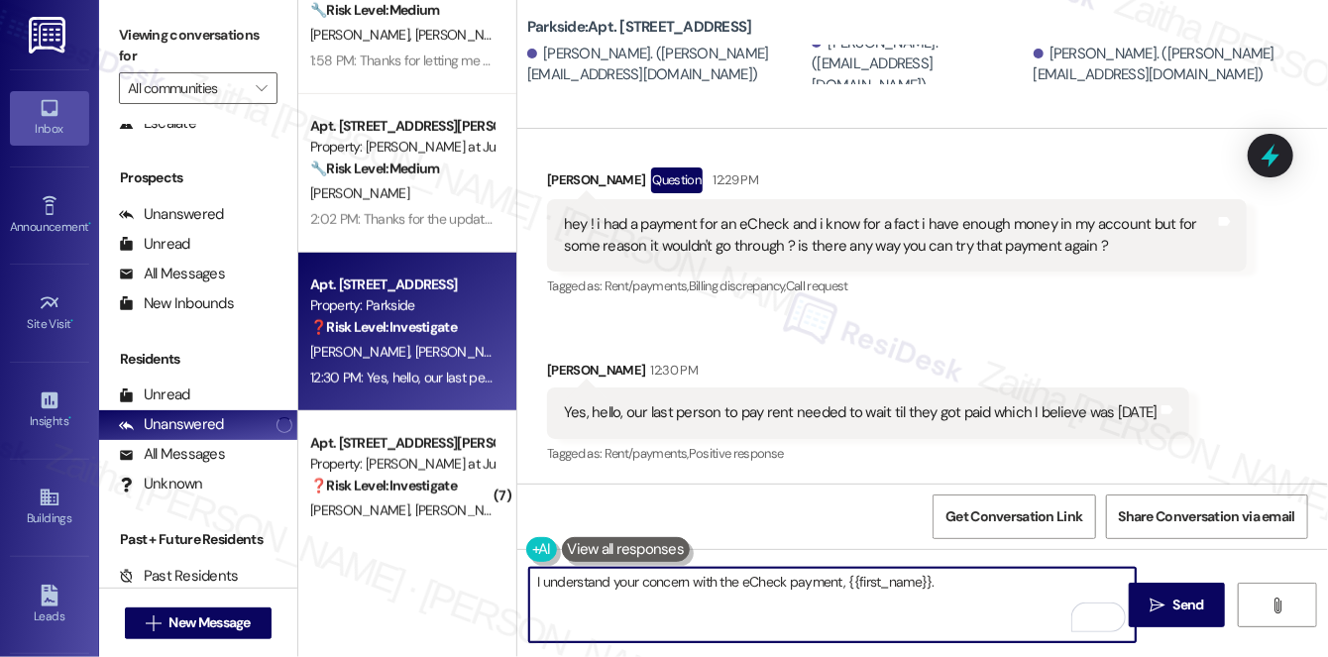
paste textarea "I’ll relay this to the team so they can look into it. Once I have an update, I’…"
click at [915, 591] on textarea "I understand your concern with the eCheck payment, {{first_name}}. I’ll relay t…" at bounding box center [832, 605] width 607 height 74
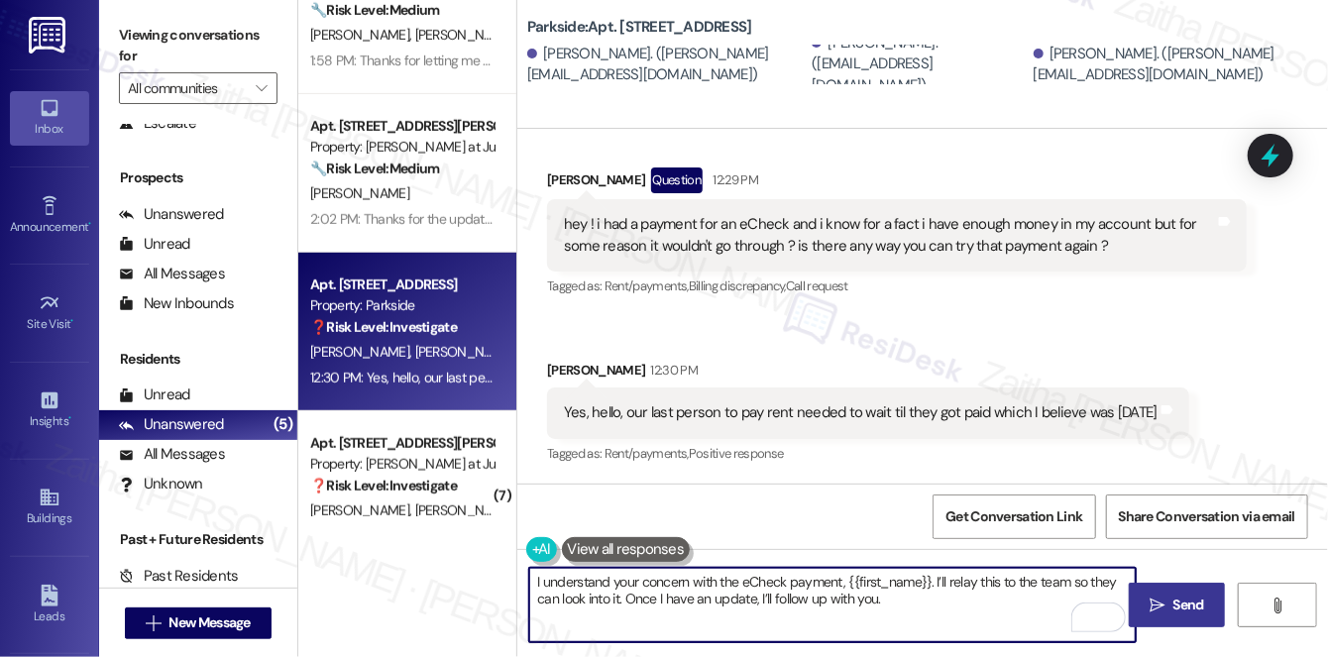
type textarea "I understand your concern with the eCheck payment, {{first_name}}. I’ll relay t…"
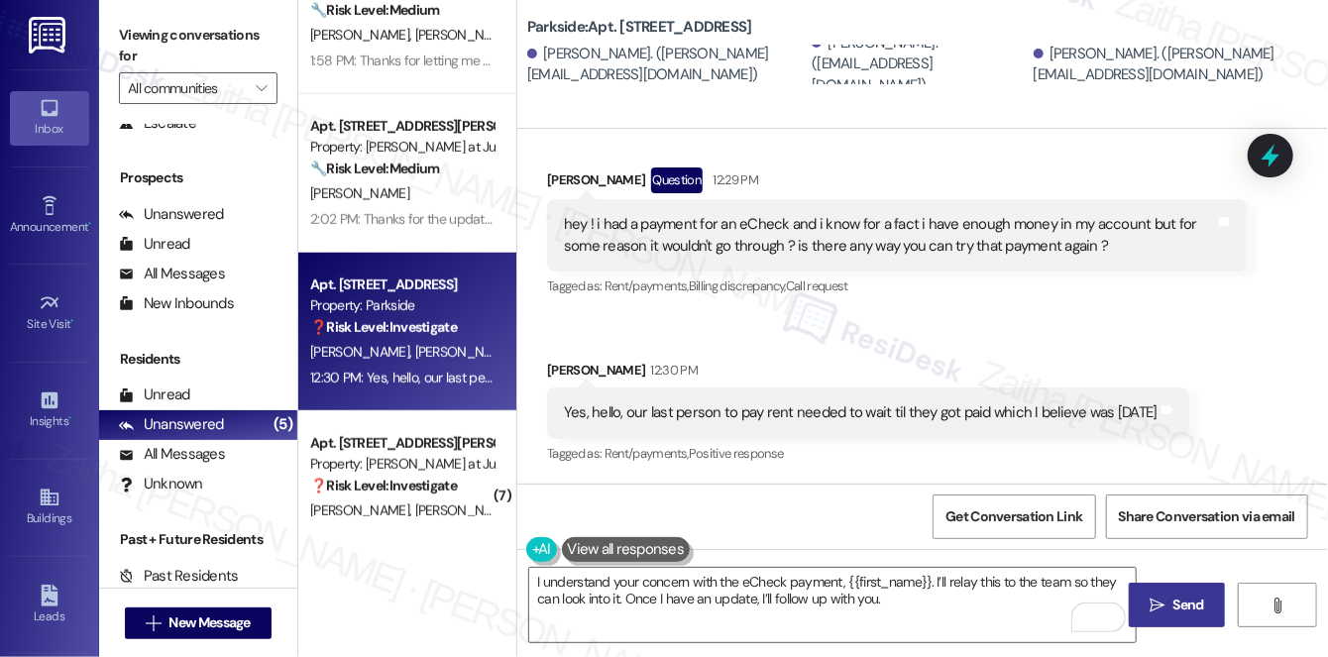
click at [1168, 598] on span " Send" at bounding box center [1177, 605] width 62 height 21
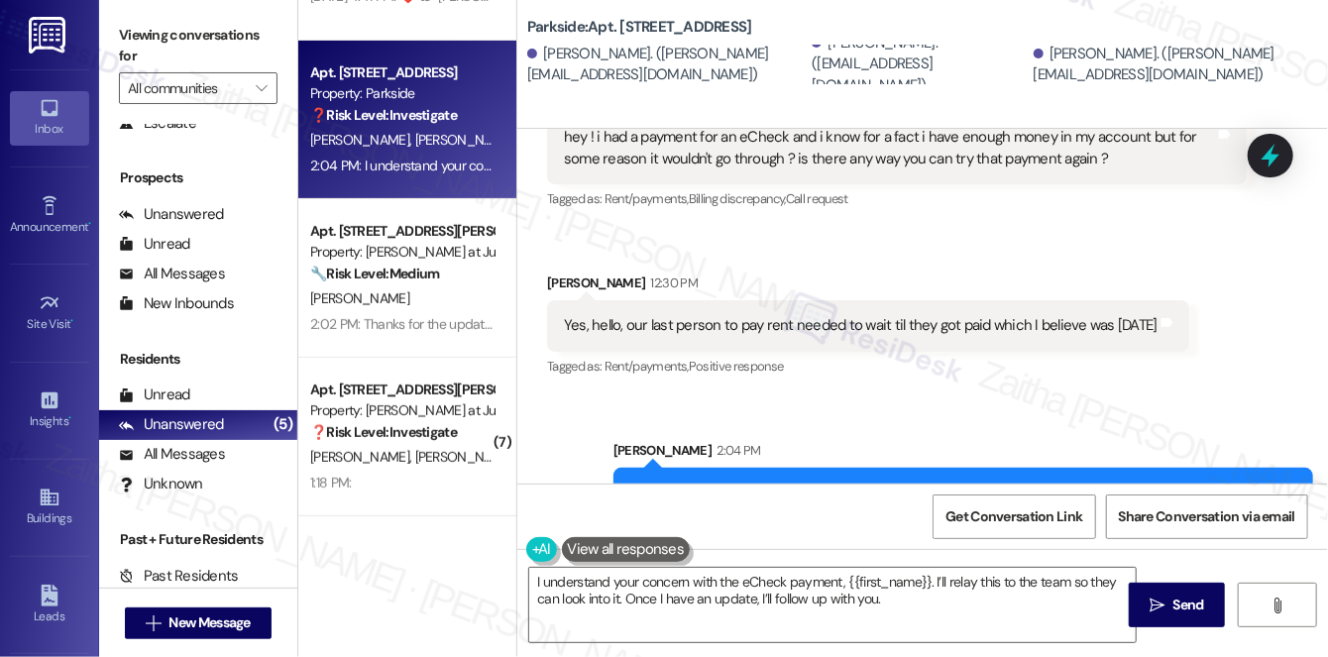
scroll to position [985, 0]
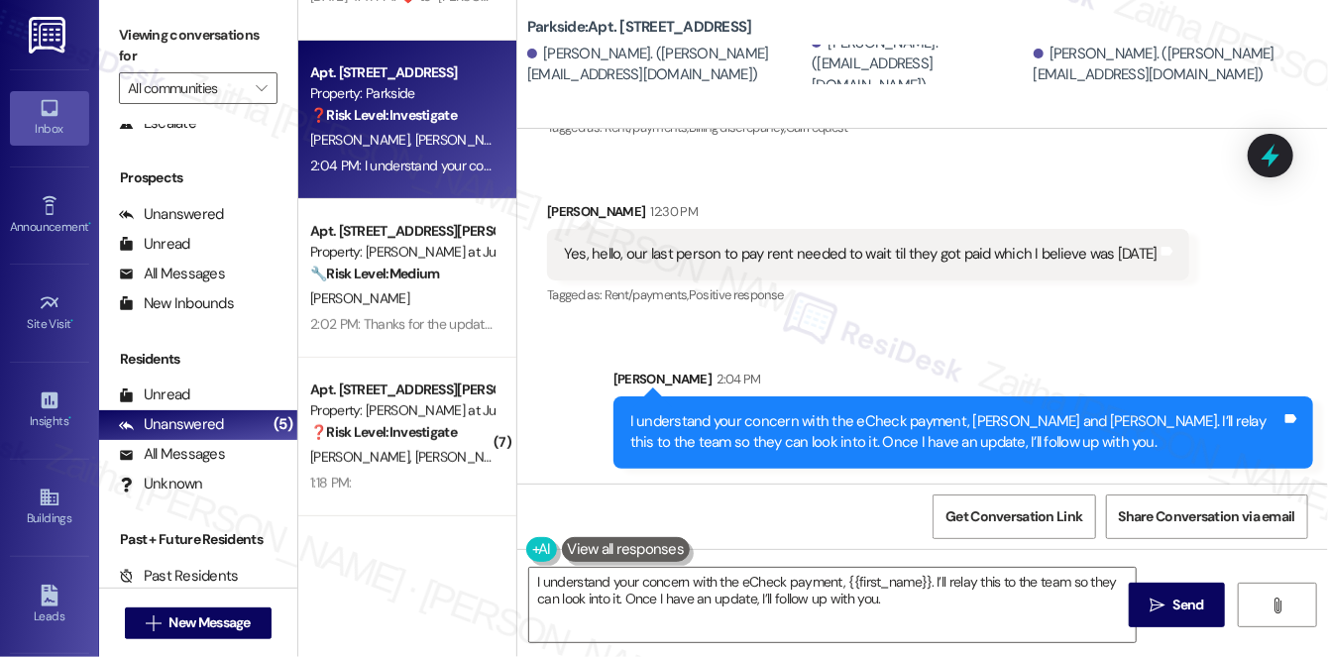
click at [944, 342] on div "Sent via SMS [PERSON_NAME] 2:04 PM I understand your concern with the eCheck pa…" at bounding box center [922, 404] width 811 height 160
click at [1277, 152] on icon at bounding box center [1271, 156] width 34 height 34
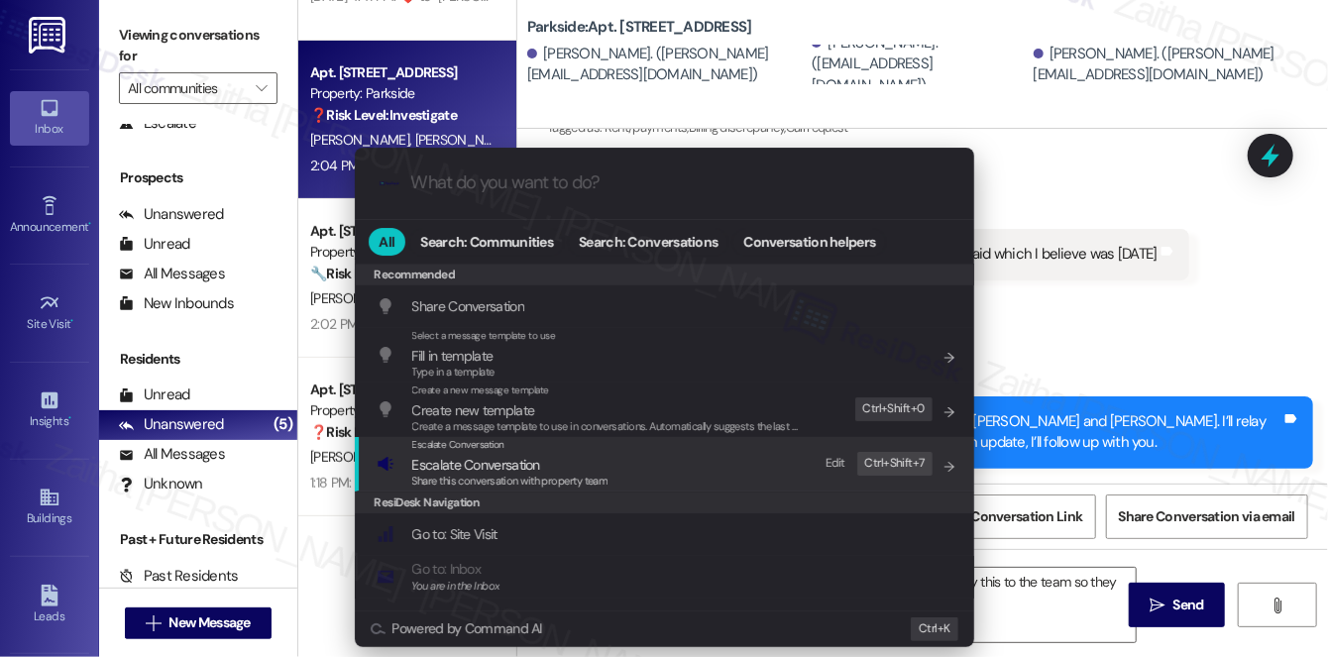
click at [486, 460] on span "Escalate Conversation" at bounding box center [476, 465] width 128 height 18
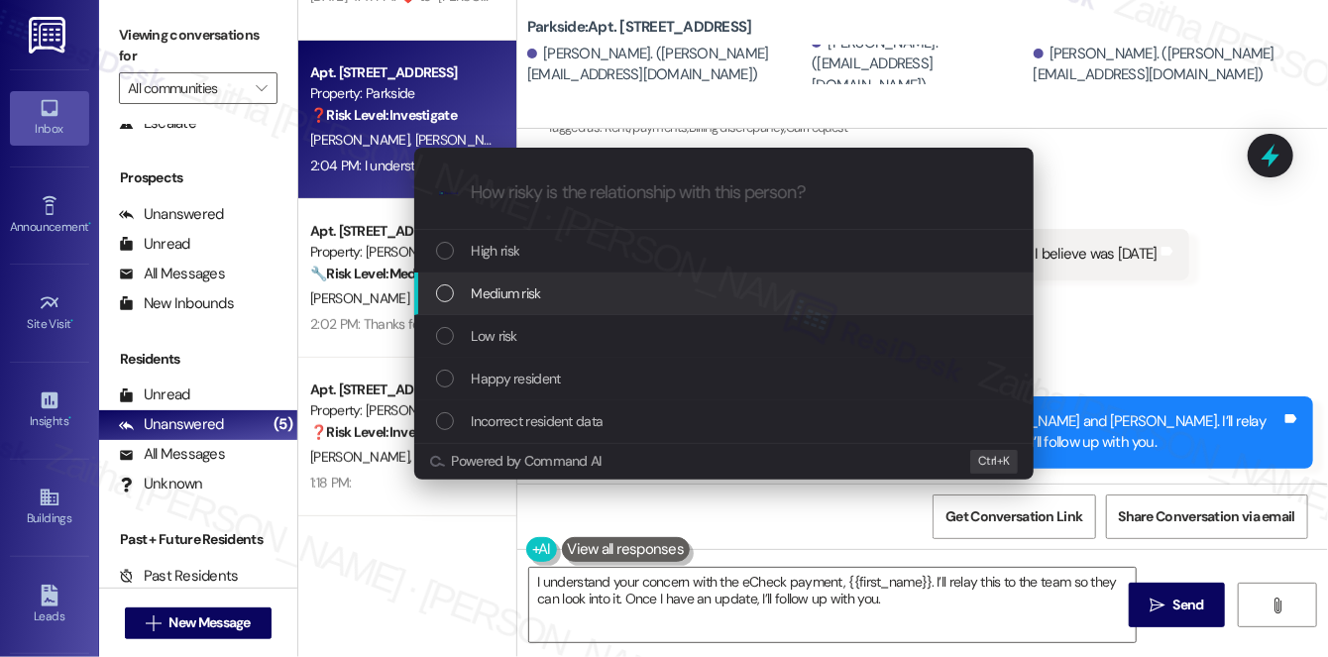
click at [549, 279] on div "Medium risk" at bounding box center [724, 294] width 620 height 43
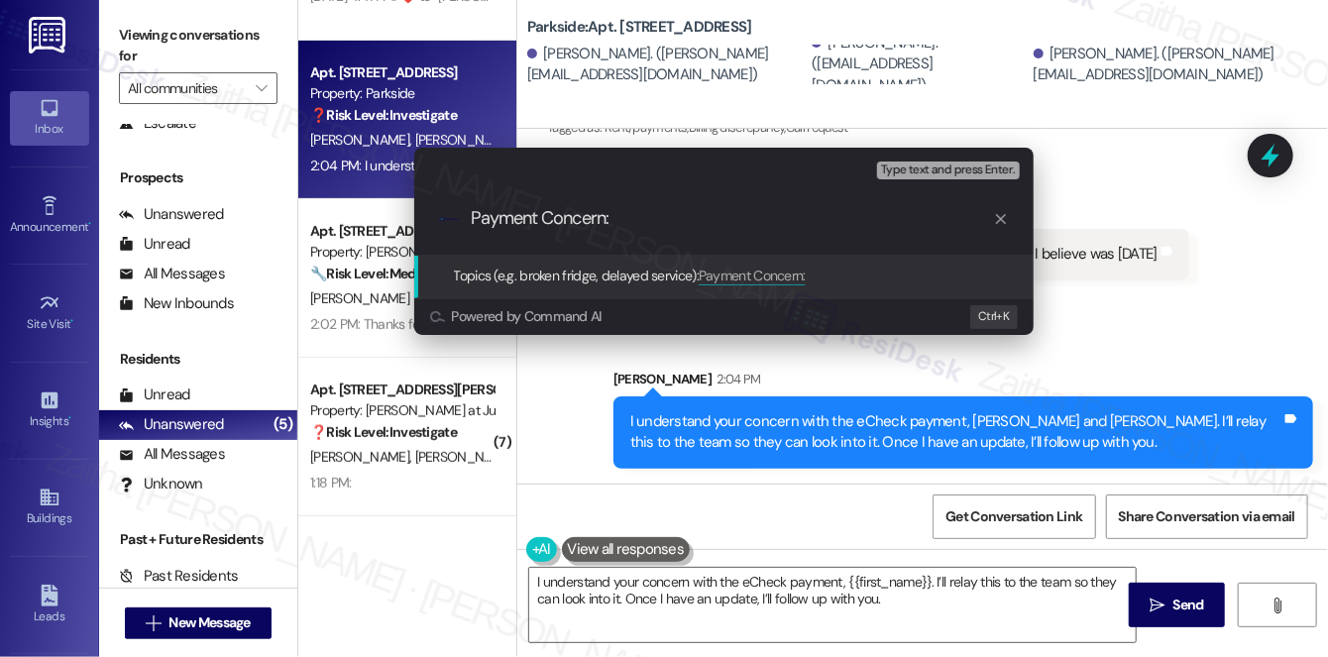
paste input "eCheck Payment Issue"
type input "Payment Concern: eCheck Payment Issue"
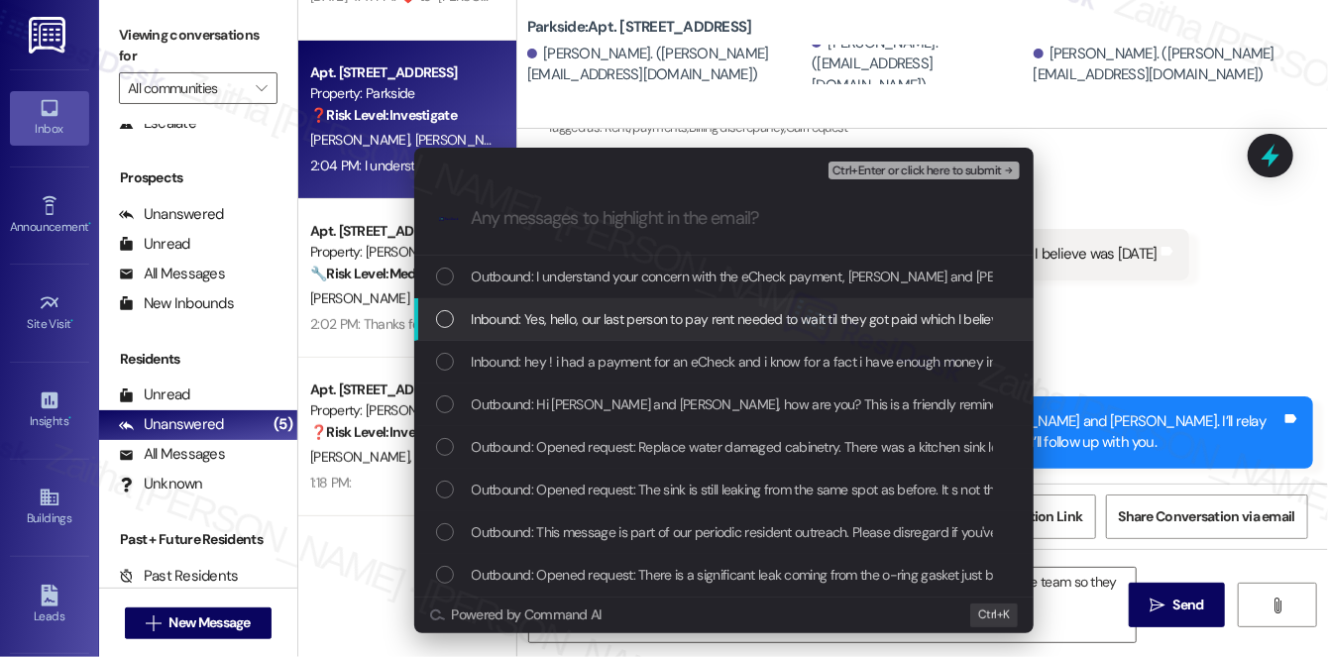
click at [618, 319] on span "Inbound: Yes, hello, our last person to pay rent needed to wait til they got pa…" at bounding box center [772, 319] width 600 height 22
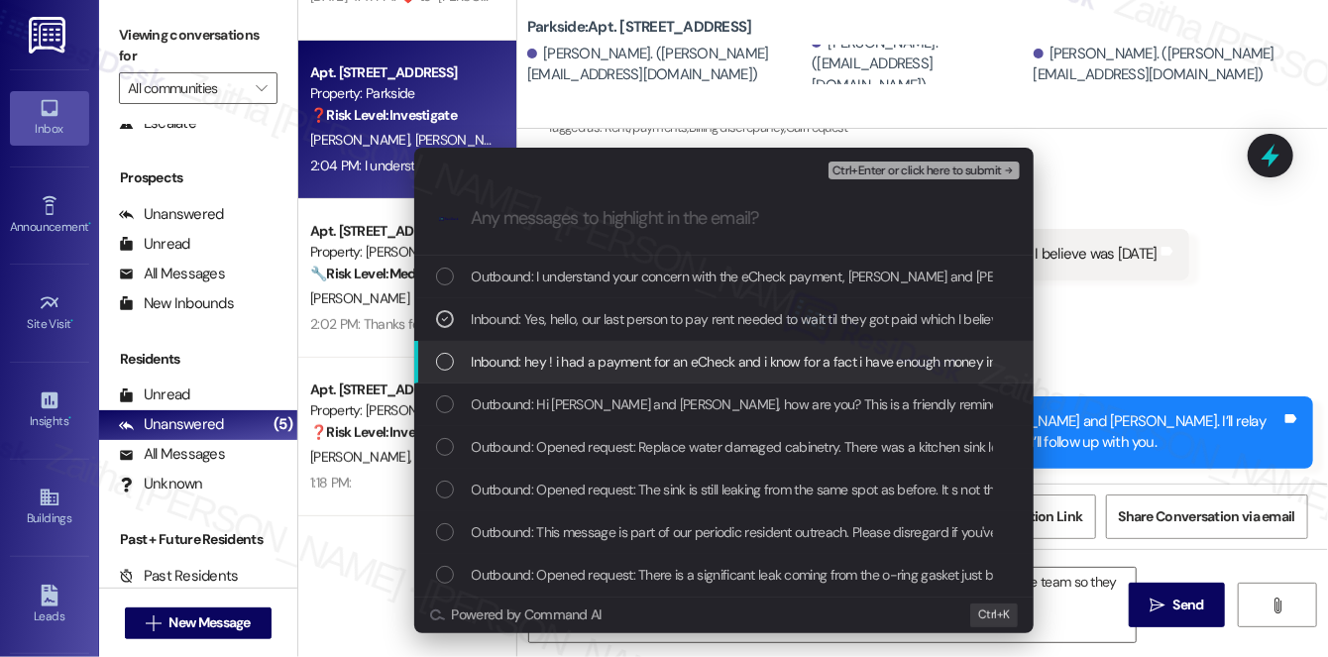
click at [622, 352] on span "Inbound: hey ! i had a payment for an eCheck and i know for a fact i have enoug…" at bounding box center [1045, 362] width 1146 height 22
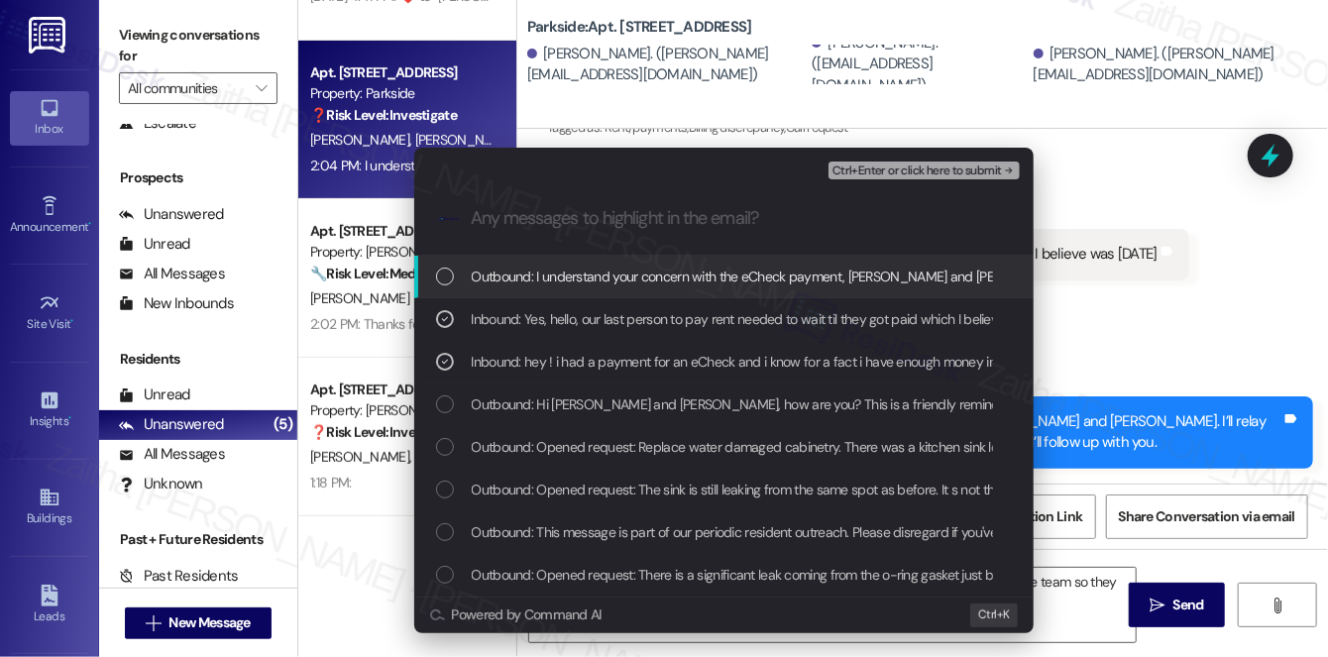
click at [886, 166] on span "Ctrl+Enter or click here to submit" at bounding box center [918, 172] width 170 height 14
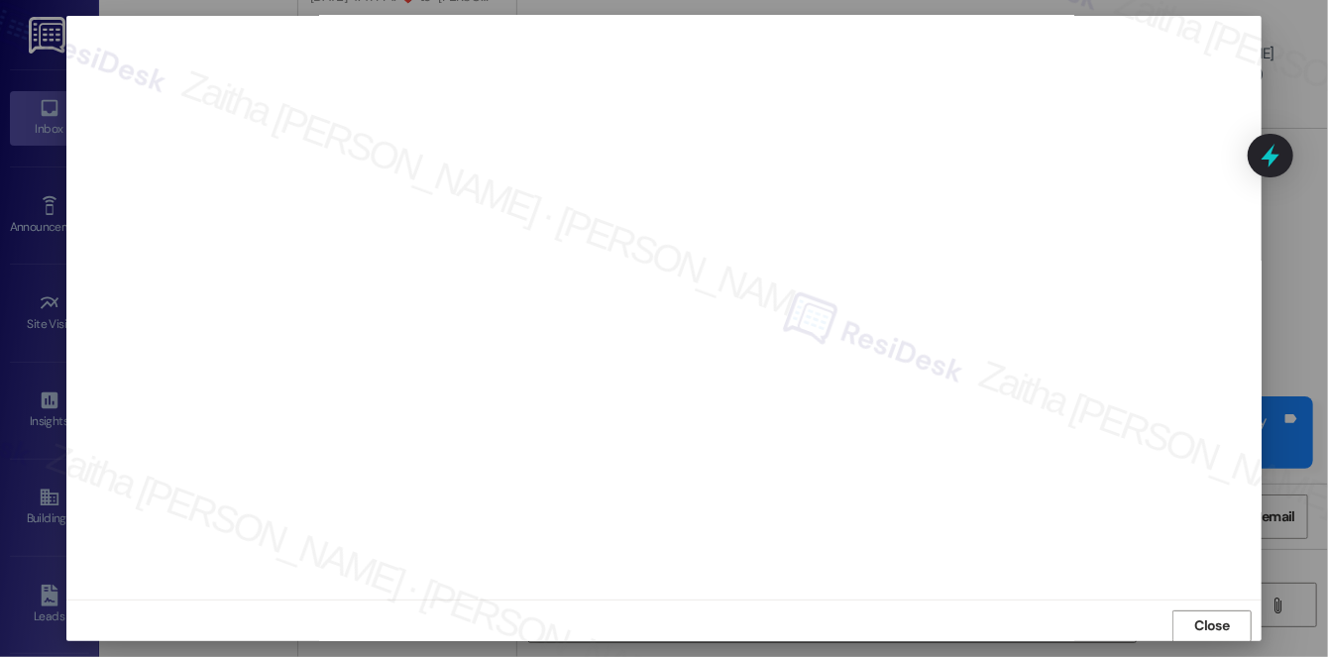
scroll to position [1123, 0]
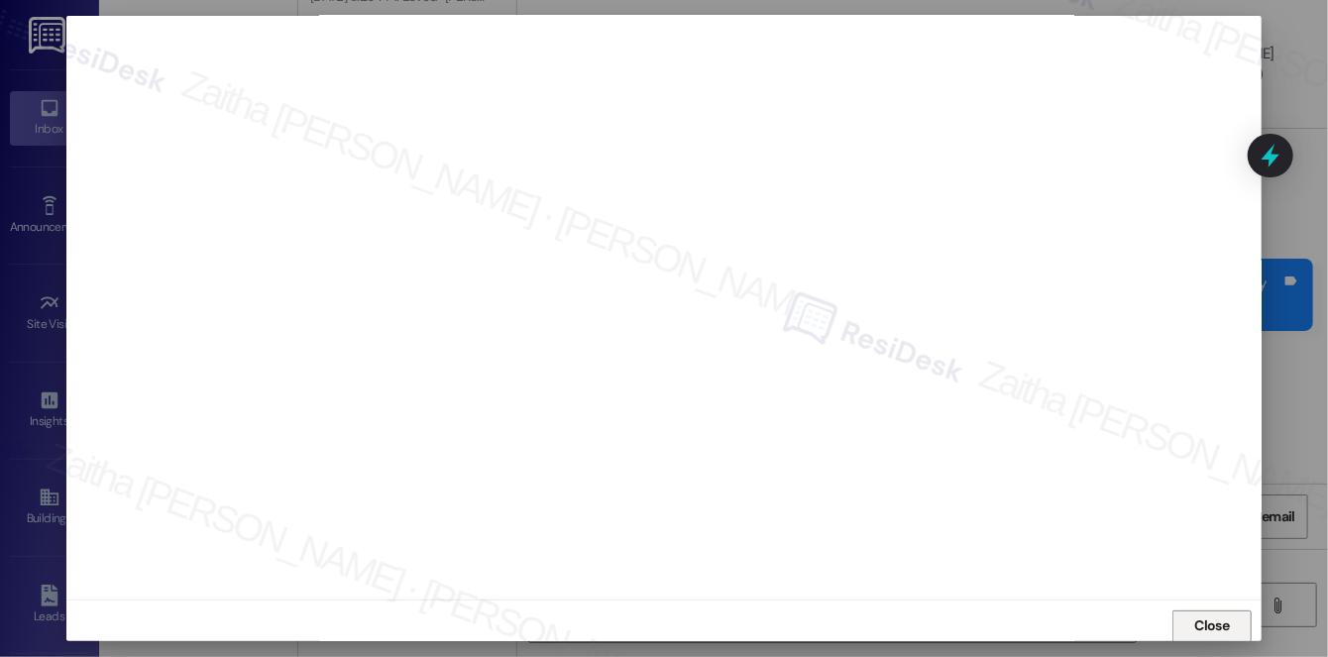
click at [1212, 632] on span "Close" at bounding box center [1212, 626] width 35 height 21
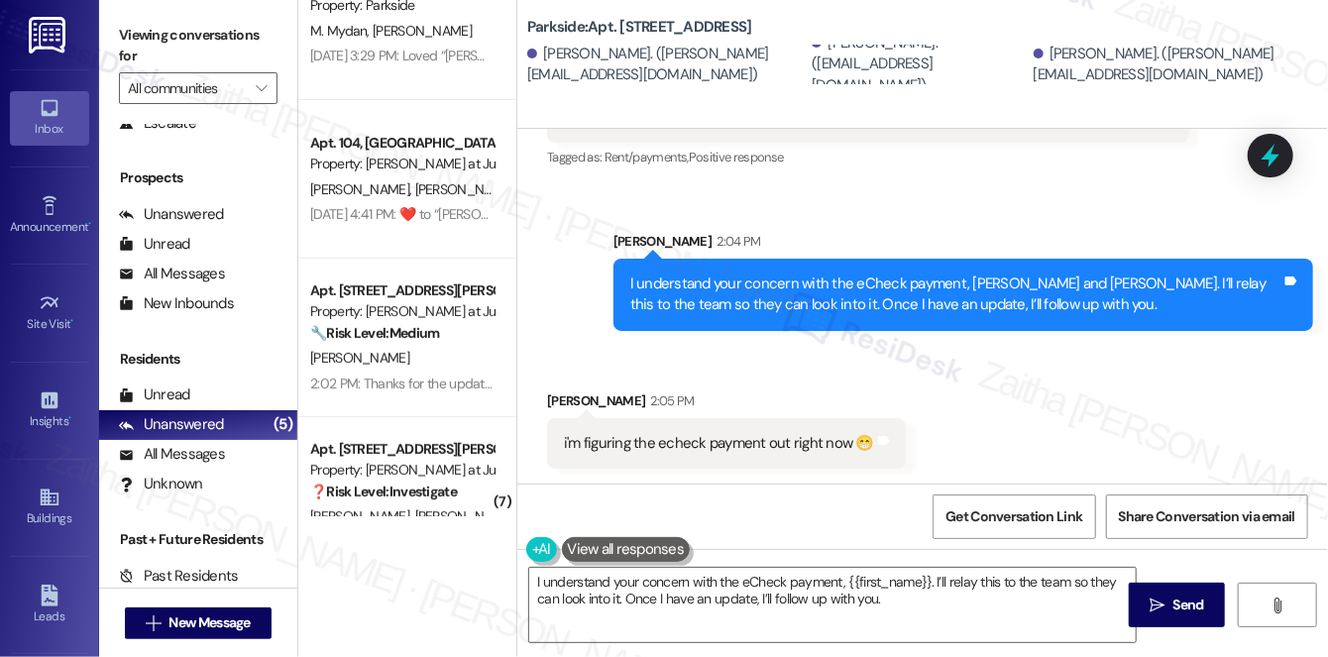
scroll to position [0, 0]
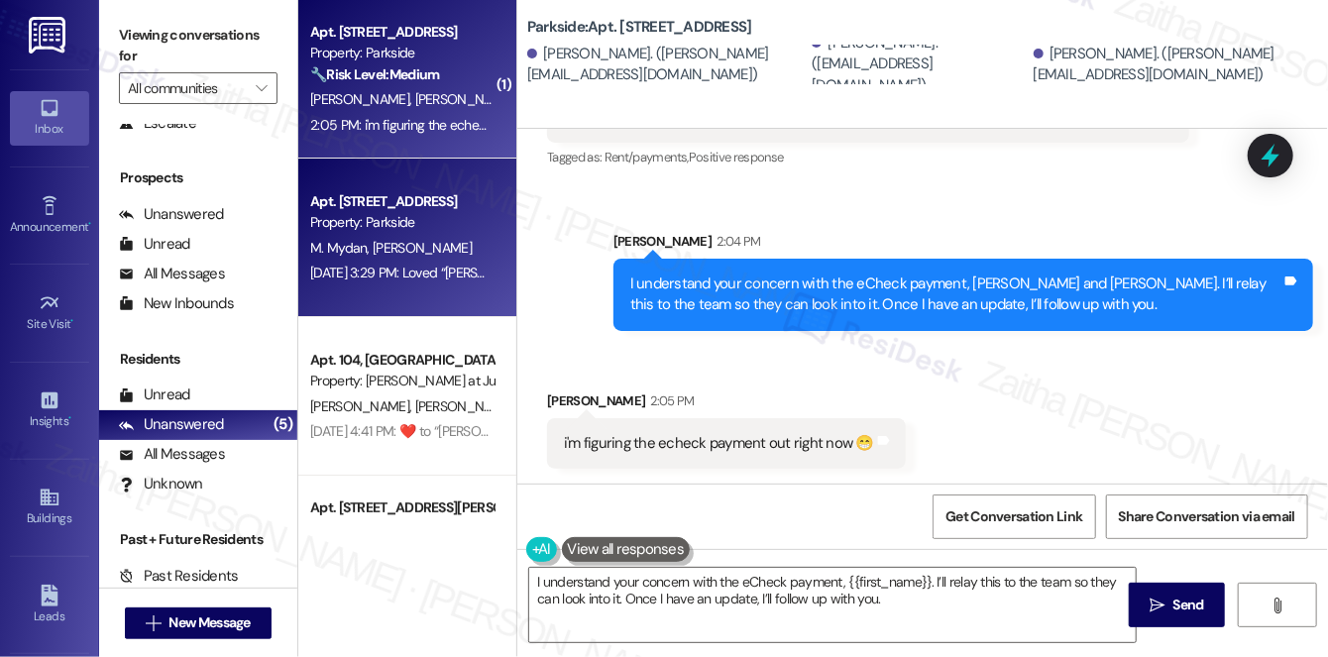
click at [436, 277] on div "[DATE] 3:29 PM: Loved “[PERSON_NAME] (Parkside): Happy to help! I just got a re…" at bounding box center [799, 273] width 979 height 18
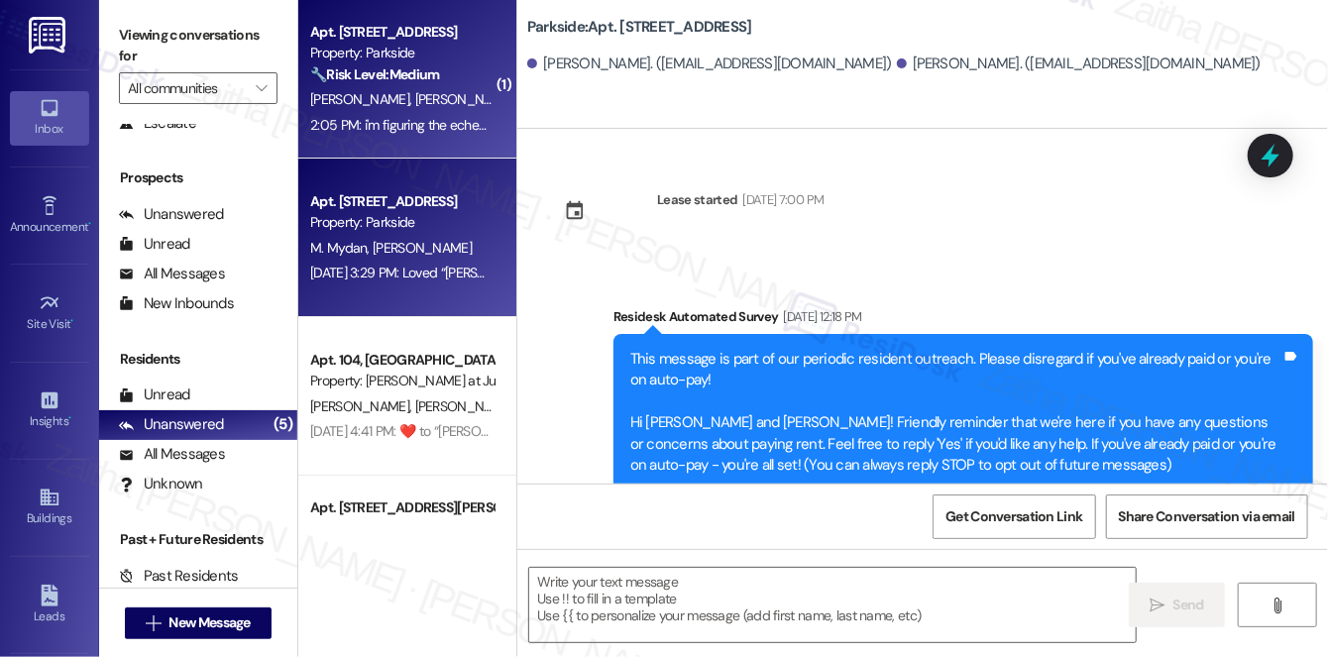
click at [470, 83] on div "🔧 Risk Level: Medium The resident initially reported an issue with an eCheck pa…" at bounding box center [401, 74] width 183 height 21
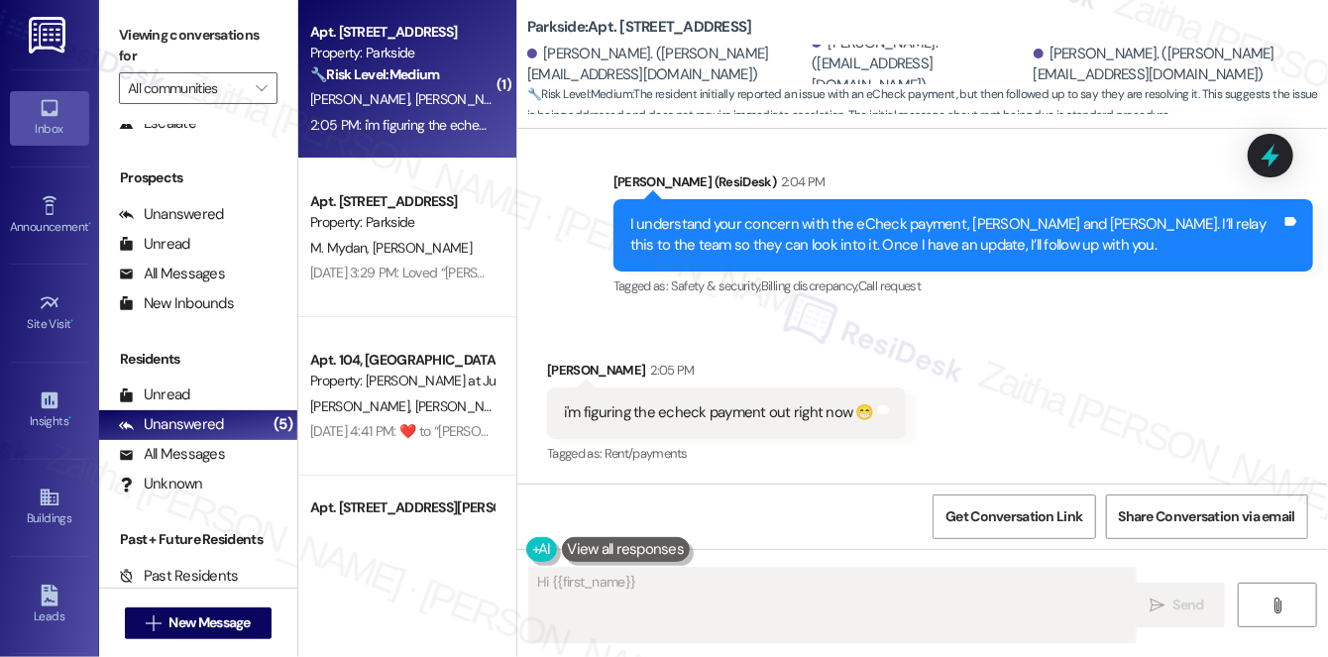
scroll to position [1182, 0]
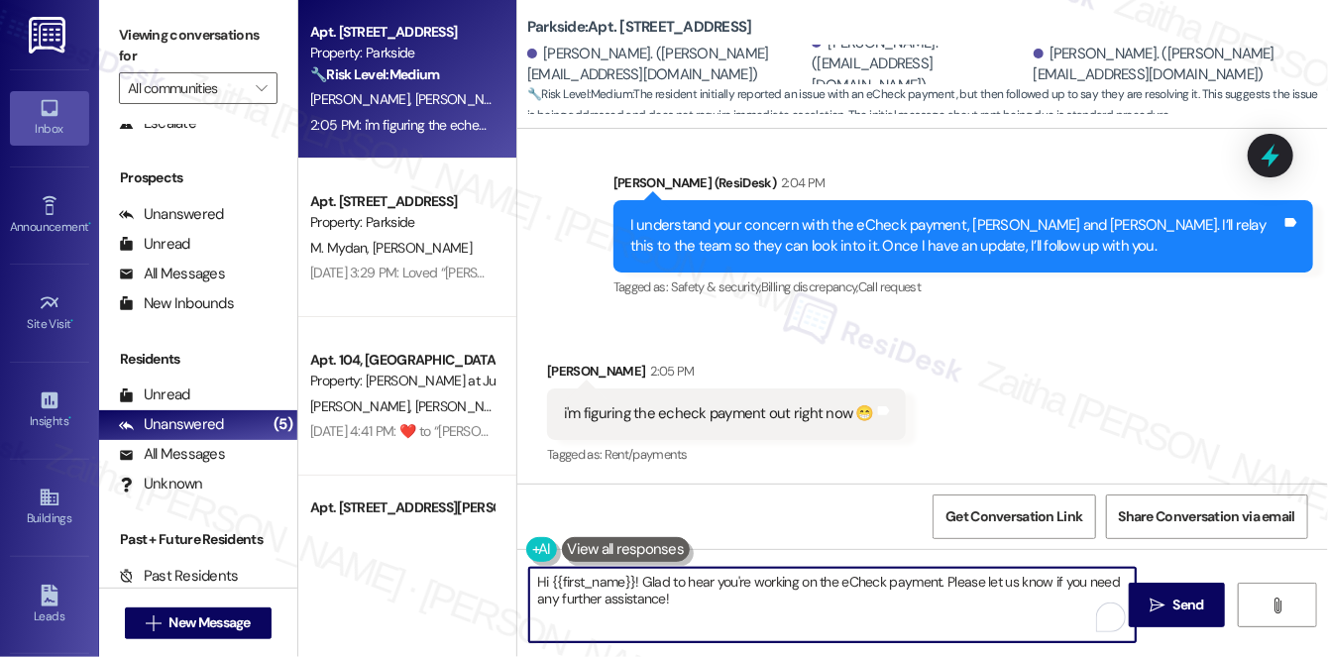
drag, startPoint x: 639, startPoint y: 582, endPoint x: 524, endPoint y: 581, distance: 115.0
click at [524, 581] on div "Hi {{first_name}}! Glad to hear you're working on the eCheck payment. Please le…" at bounding box center [822, 605] width 609 height 76
click at [559, 367] on div "[PERSON_NAME] 2:05 PM" at bounding box center [726, 375] width 359 height 28
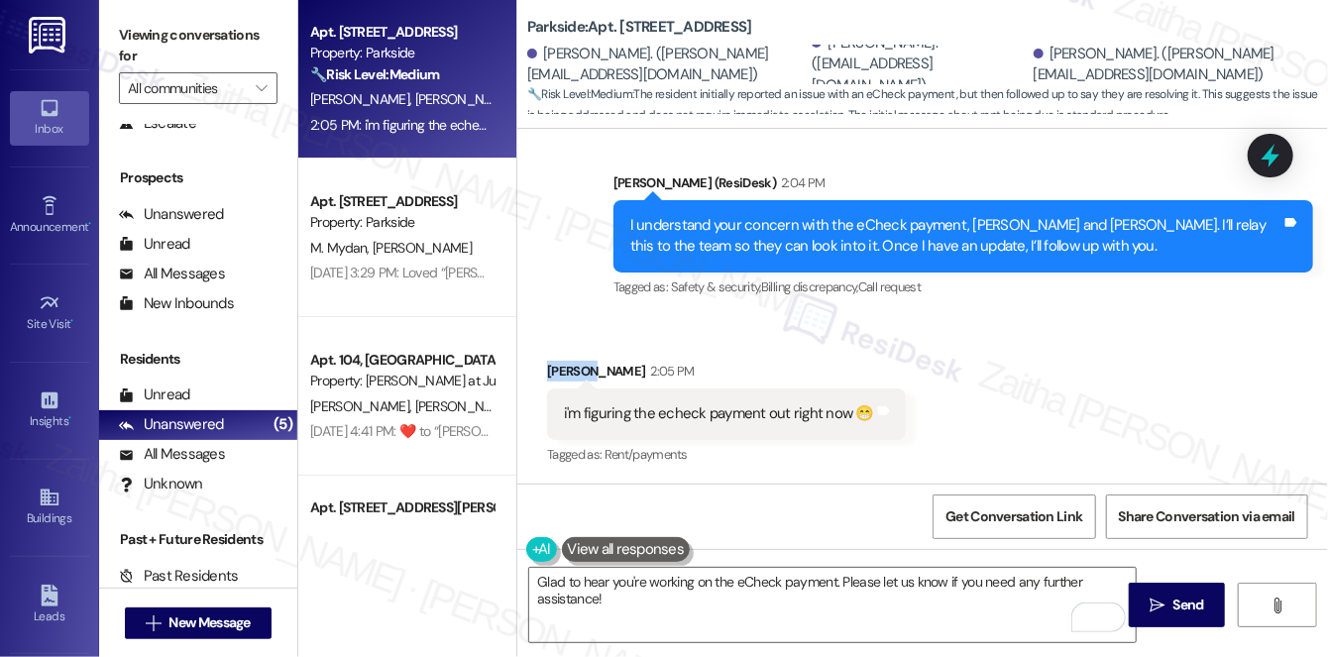
click at [559, 367] on div "[PERSON_NAME] 2:05 PM" at bounding box center [726, 375] width 359 height 28
copy div "[PERSON_NAME]"
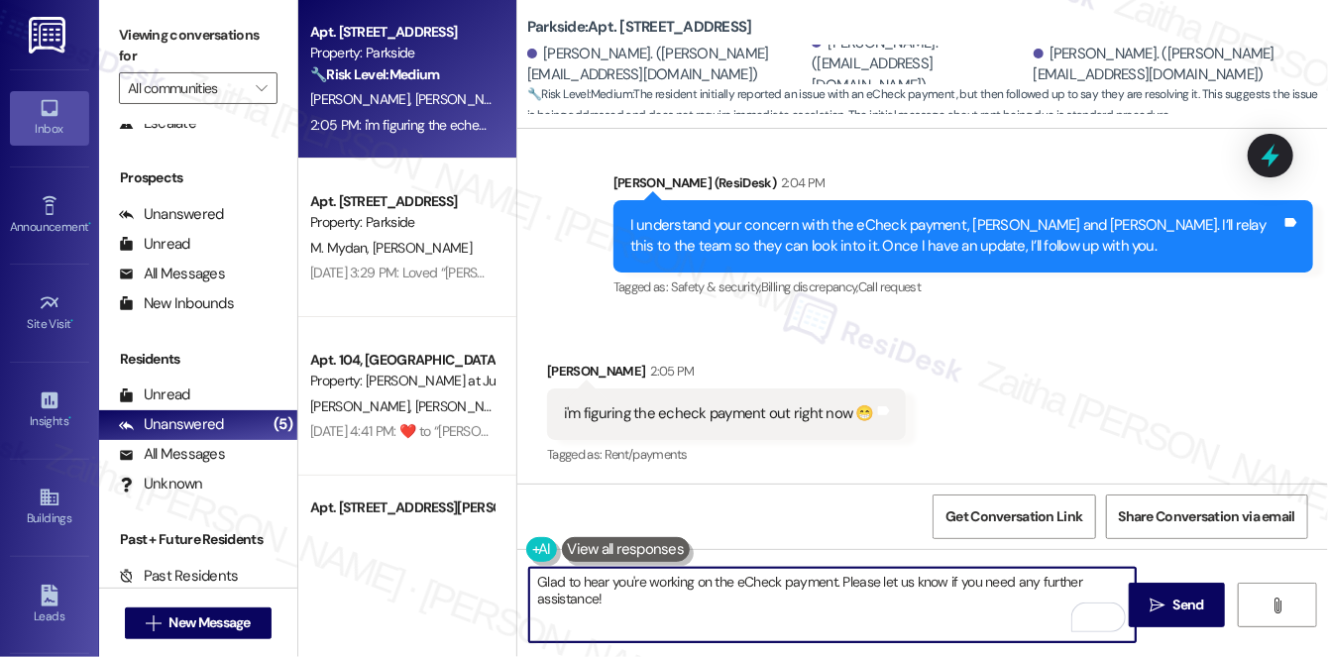
click at [834, 580] on textarea "Glad to hear you're working on the eCheck payment. Please let us know if you ne…" at bounding box center [832, 605] width 607 height 74
paste textarea "[PERSON_NAME]"
click at [652, 614] on textarea "Glad to hear you're working on the eCheck payment, [PERSON_NAME]. Please let us…" at bounding box center [832, 605] width 607 height 74
type textarea "Glad to hear you're working on the eCheck payment, [PERSON_NAME]. Please let us…"
click at [1174, 587] on button " Send" at bounding box center [1177, 605] width 96 height 45
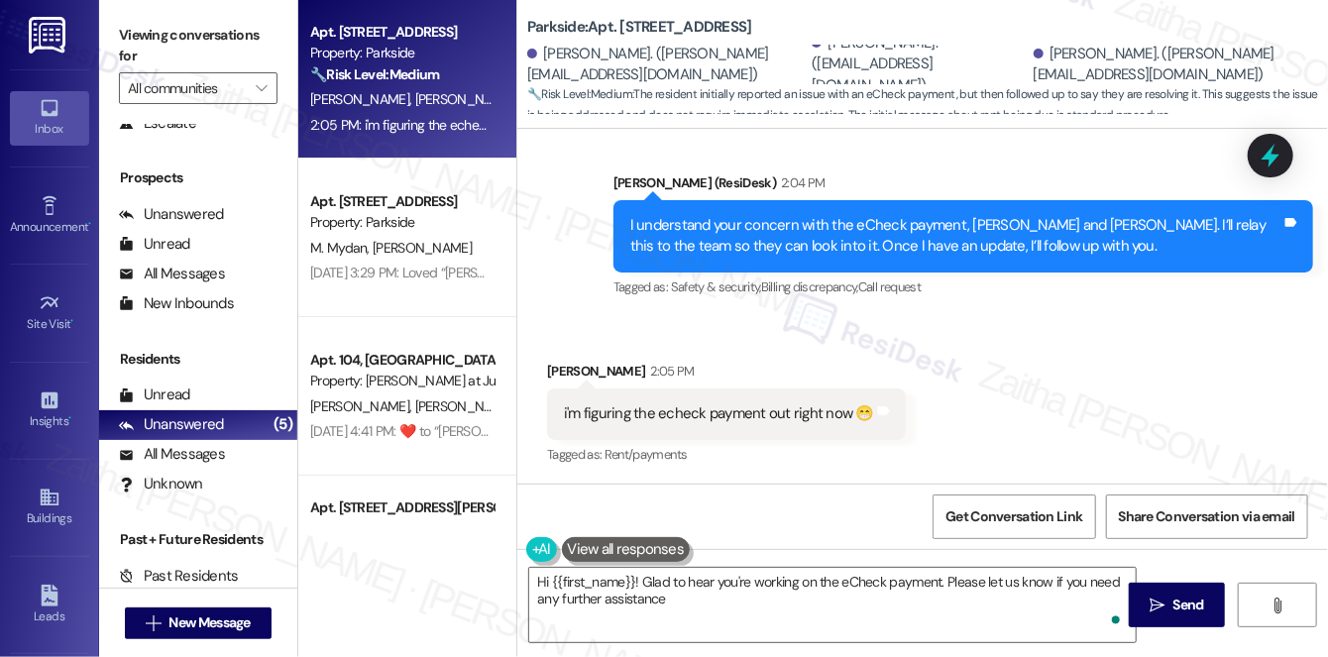
type textarea "Hi {{first_name}}! Glad to hear you're working on the eCheck payment. Please le…"
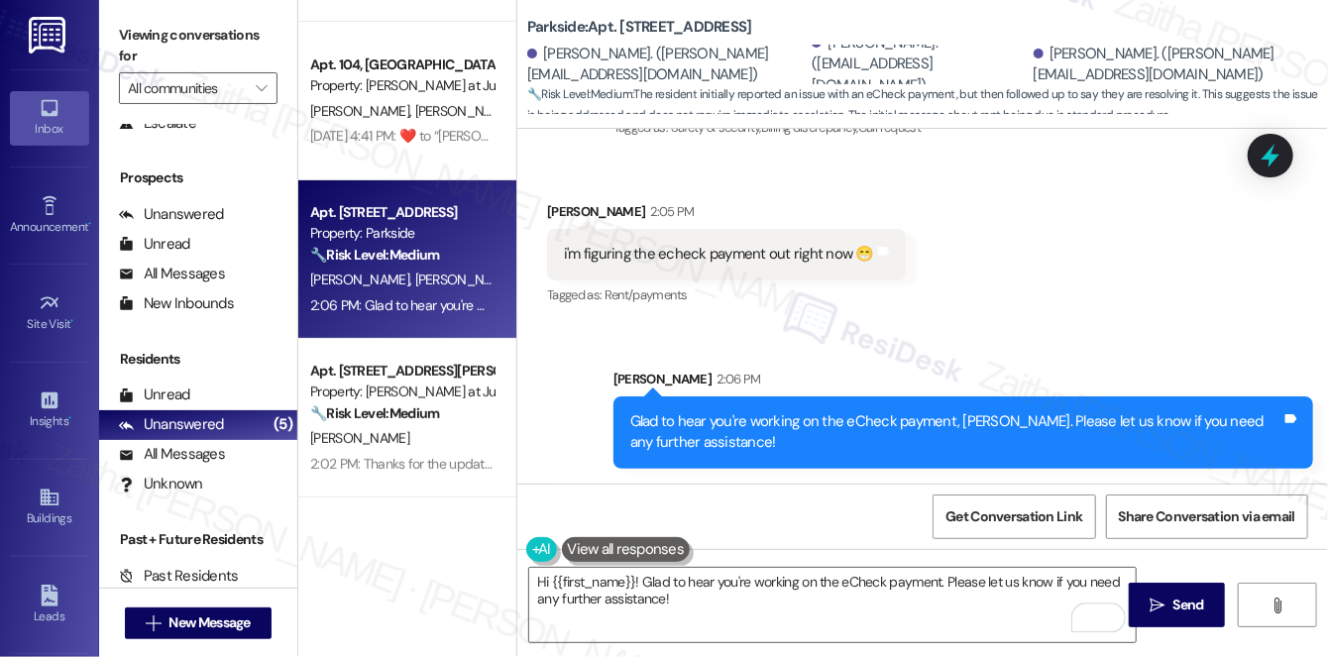
scroll to position [277, 0]
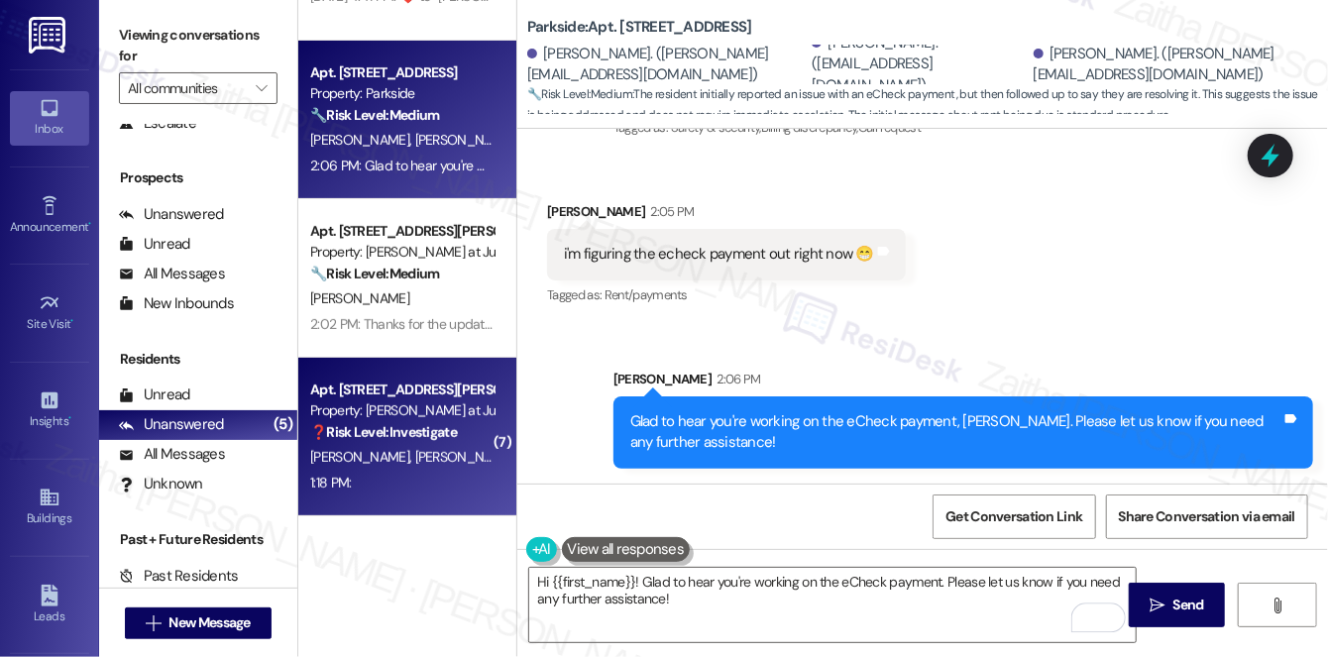
click at [431, 448] on span "[PERSON_NAME]" at bounding box center [464, 457] width 99 height 18
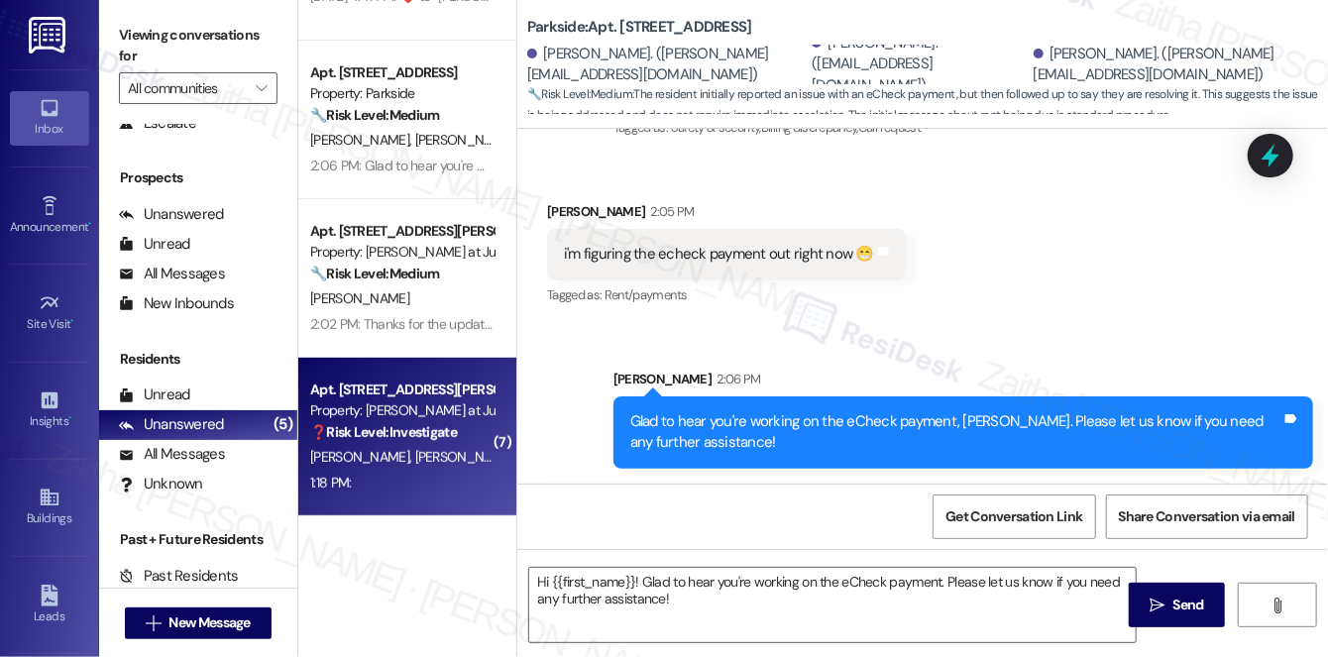
type textarea "Fetching suggested responses. Please feel free to read through the conversation…"
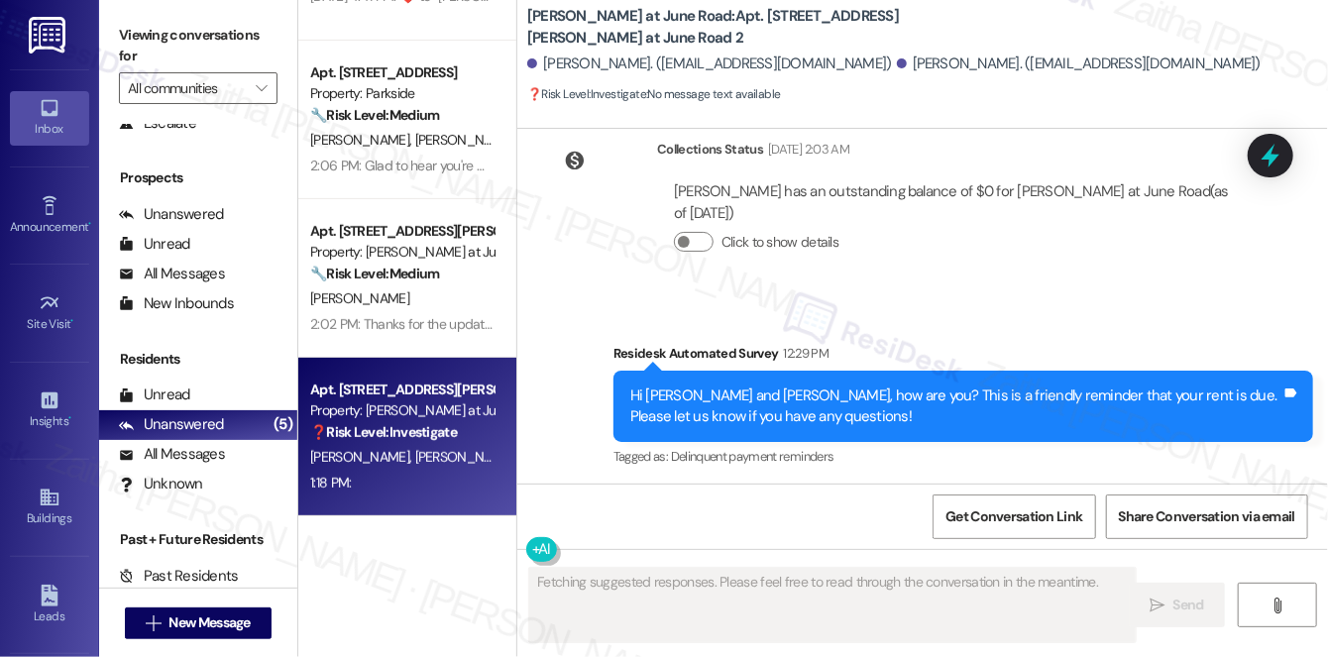
scroll to position [14567, 0]
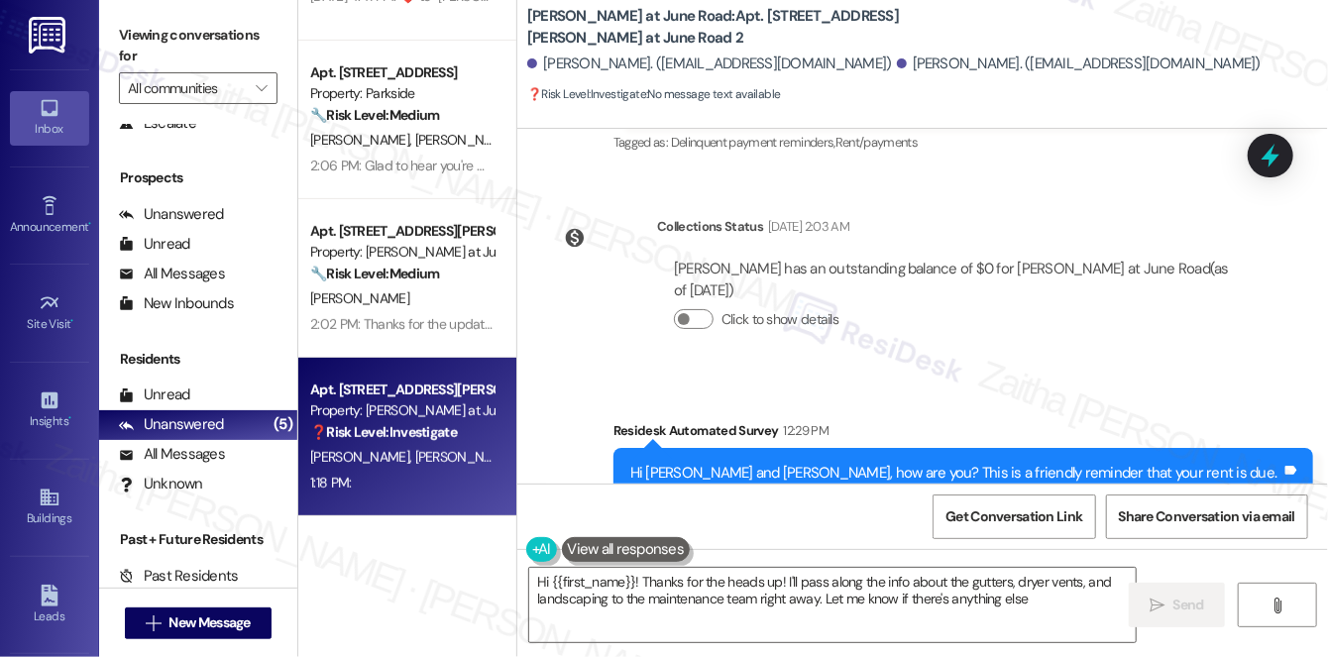
type textarea "Hi {{first_name}}! Thanks for the heads up! I'll pass along the info about the …"
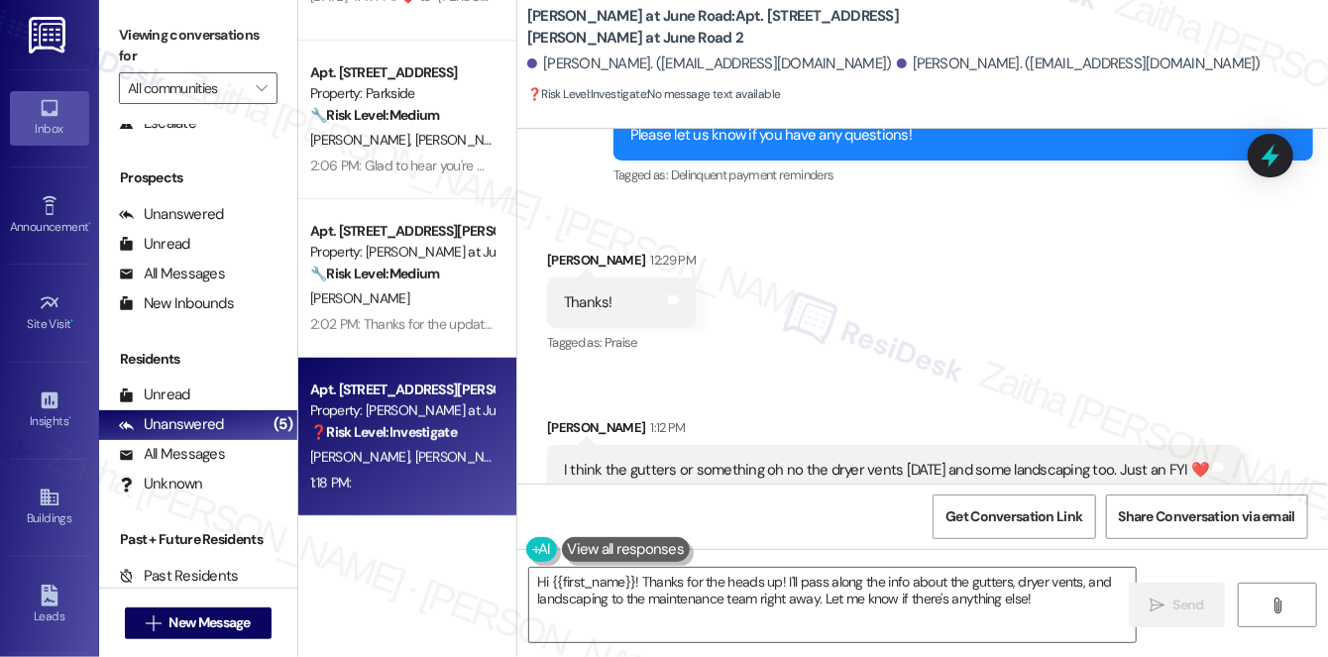
scroll to position [14926, 0]
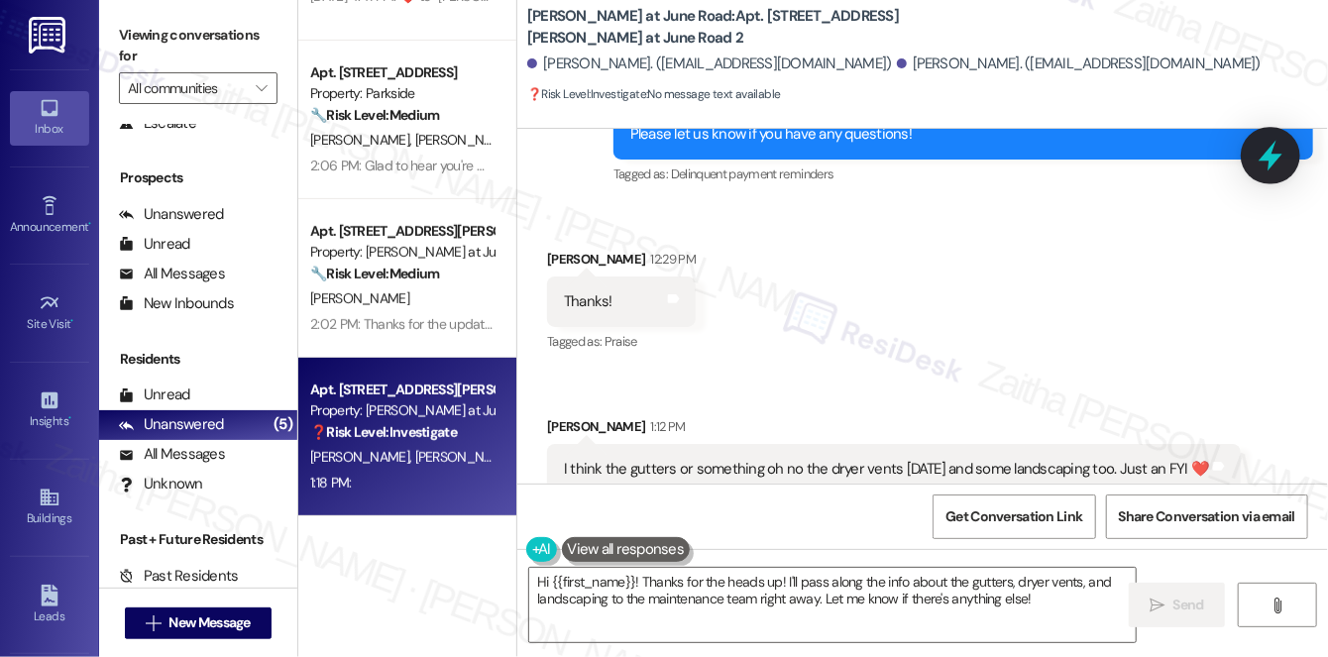
click at [1260, 154] on icon at bounding box center [1271, 156] width 34 height 34
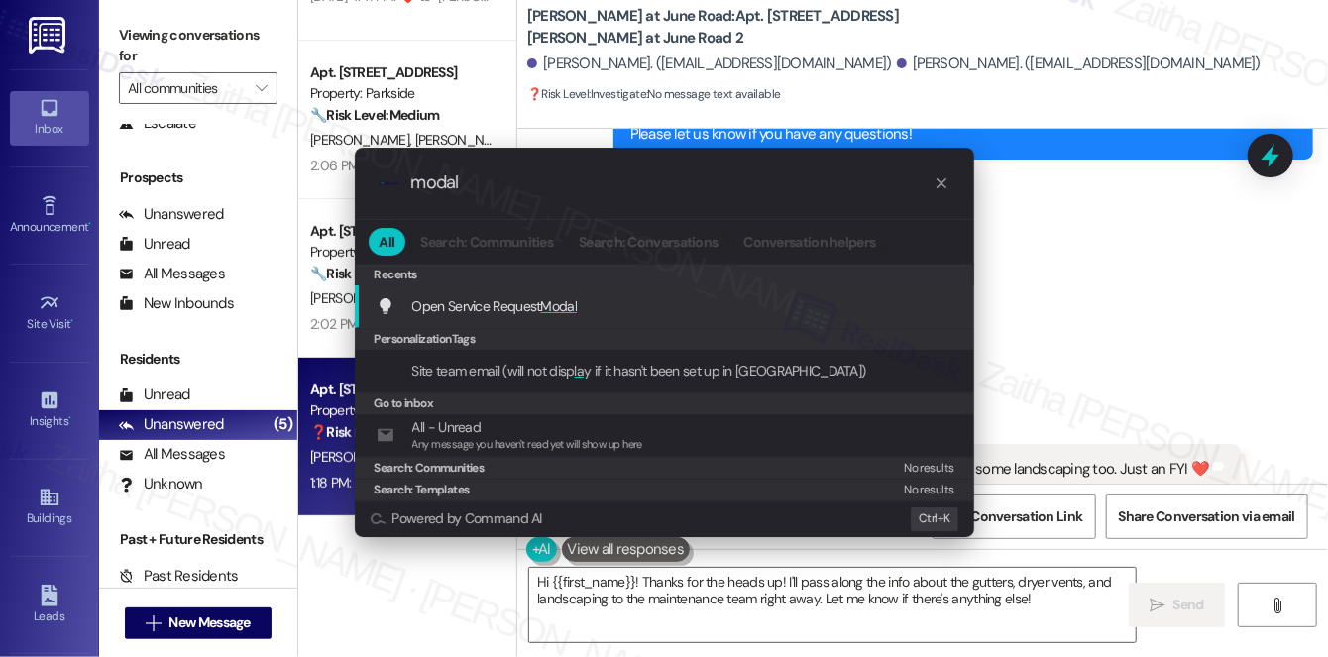
type input "modal"
click at [547, 309] on span "Modal" at bounding box center [559, 306] width 37 height 18
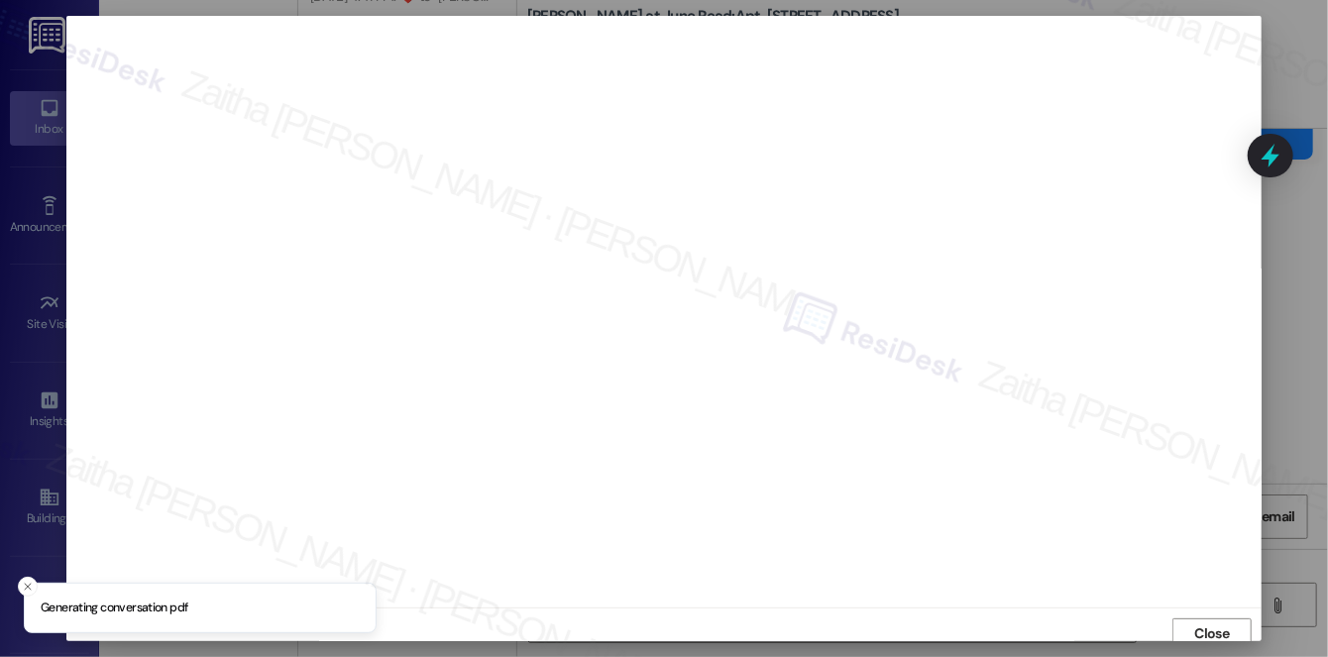
scroll to position [8, 0]
click at [1191, 617] on span "Close" at bounding box center [1212, 626] width 43 height 21
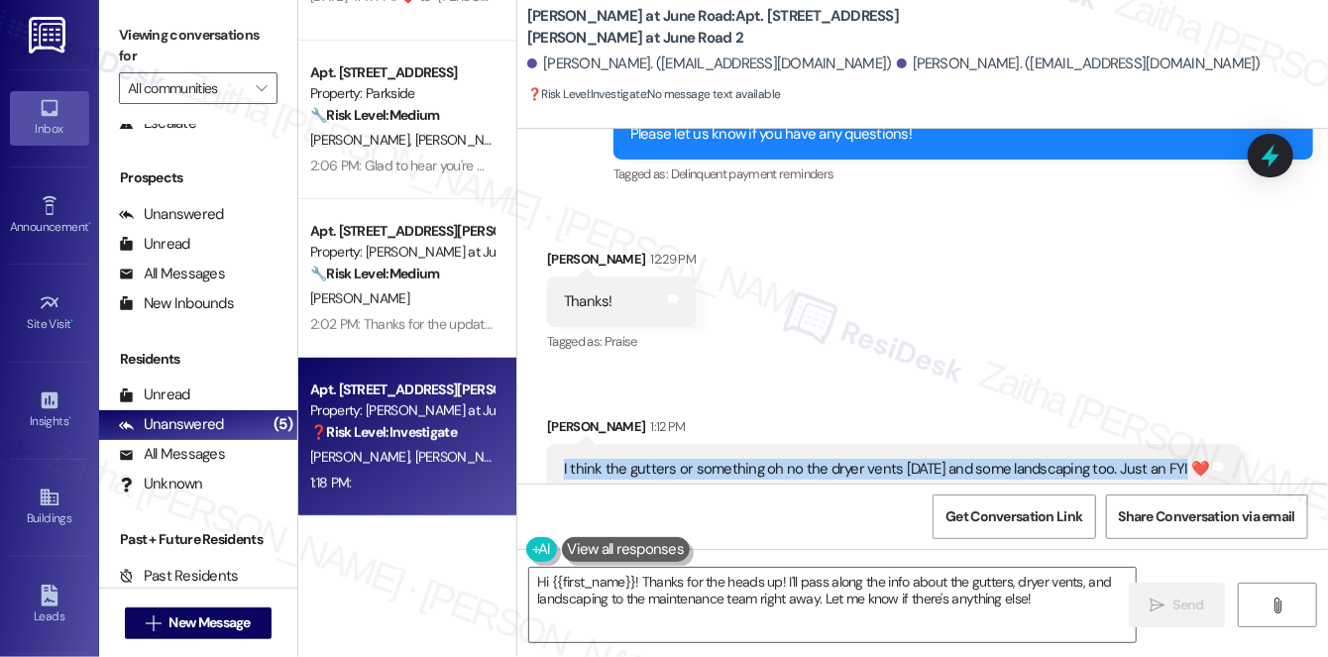
drag, startPoint x: 554, startPoint y: 281, endPoint x: 1172, endPoint y: 280, distance: 617.6
click at [1172, 444] on div "I think the gutters or something oh no the dryer vents [DATE] and some landscap…" at bounding box center [894, 469] width 694 height 51
copy div "I think the gutters or something oh no the dryer vents [DATE] and some landscap…"
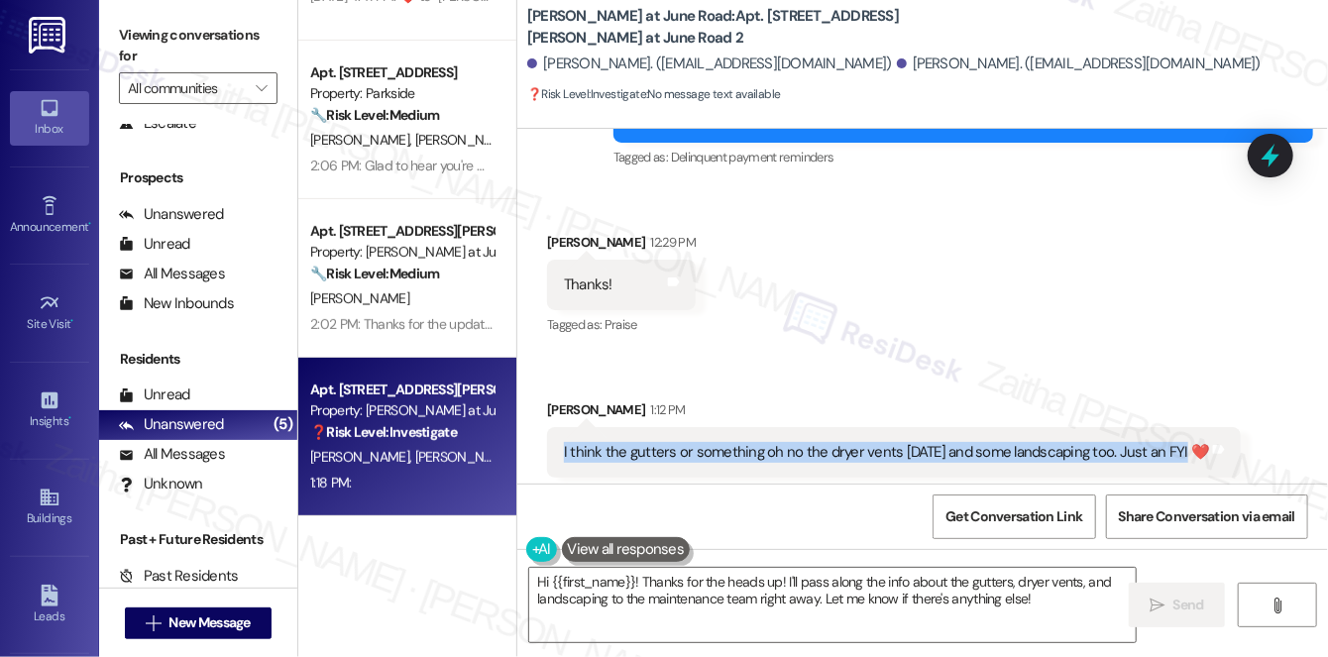
scroll to position [14926, 0]
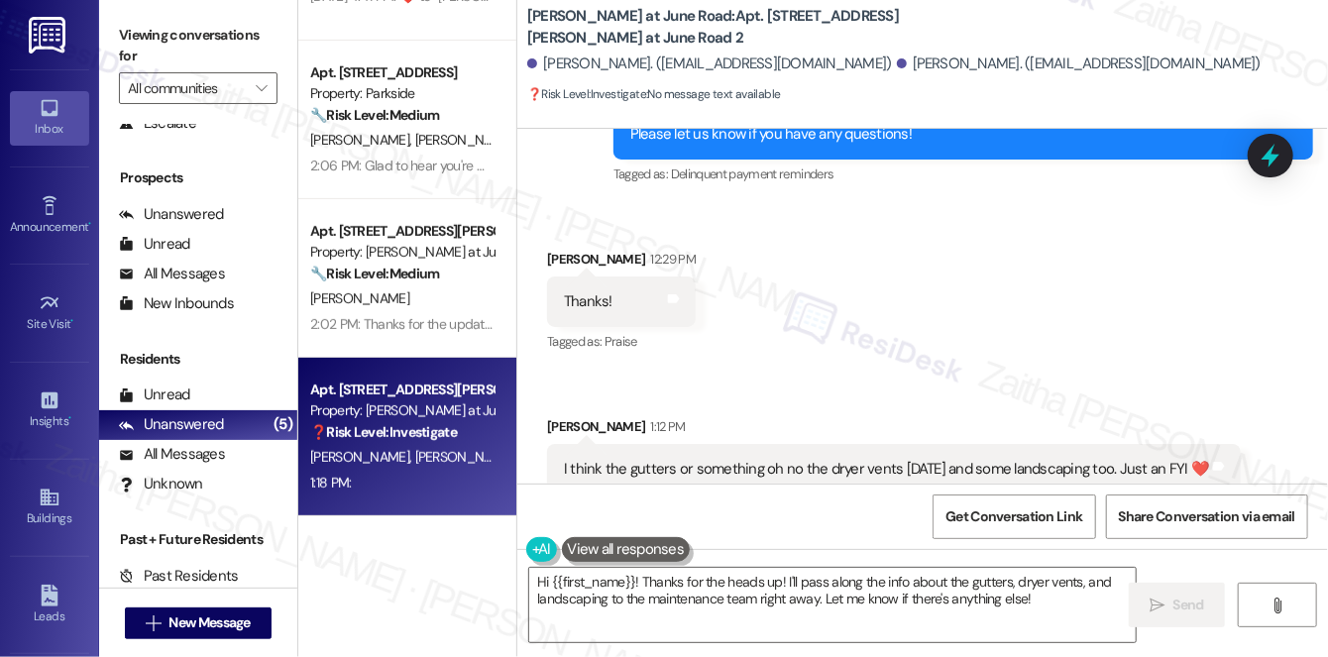
click at [897, 401] on div "Received via SMS [PERSON_NAME] 1:12 PM I think the gutters or something oh no t…" at bounding box center [894, 495] width 724 height 188
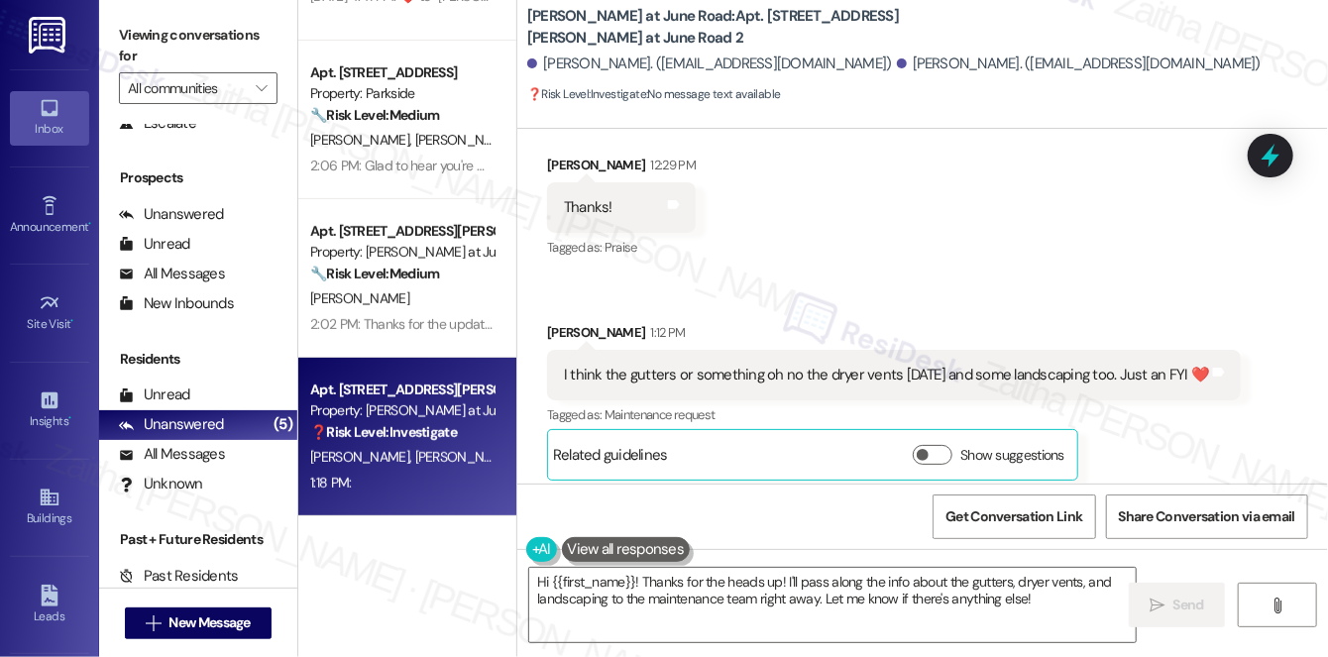
scroll to position [15018, 0]
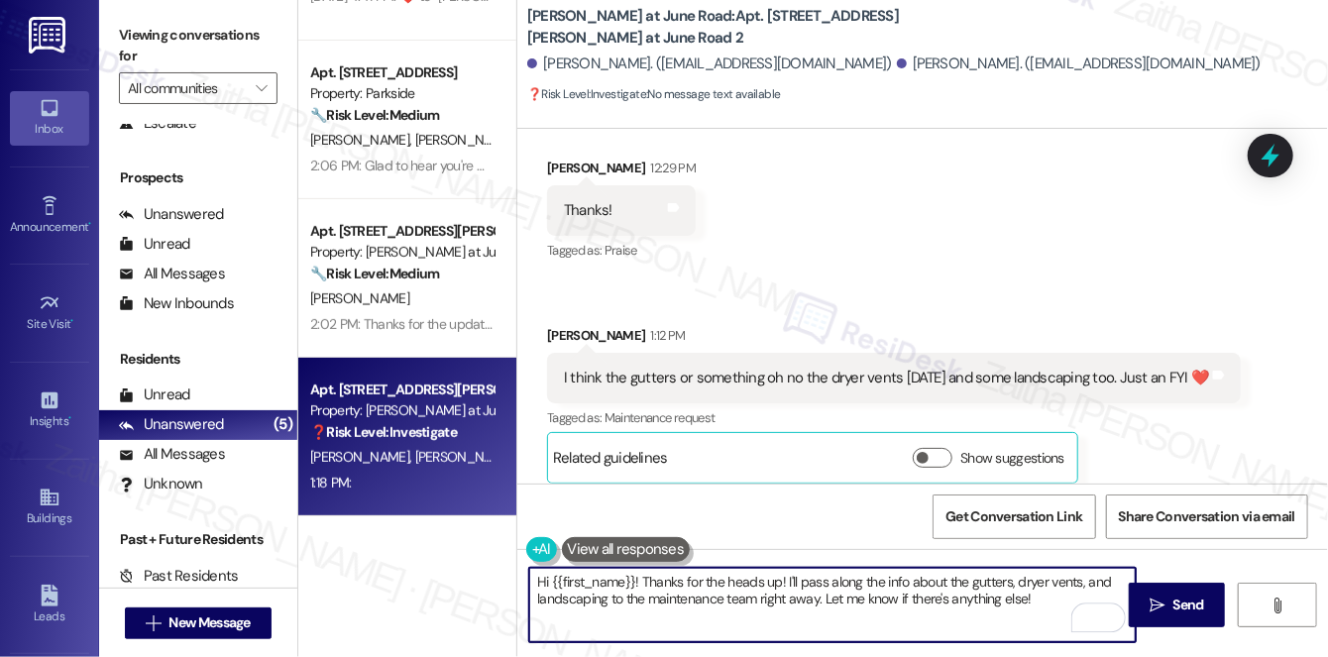
drag, startPoint x: 536, startPoint y: 581, endPoint x: 1059, endPoint y: 589, distance: 522.5
click at [1059, 589] on textarea "Hi {{first_name}}! Thanks for the heads up! I'll pass along the info about the …" at bounding box center [832, 605] width 607 height 74
drag, startPoint x: 722, startPoint y: 612, endPoint x: 698, endPoint y: 609, distance: 24.0
click at [722, 612] on textarea "Hi {{first_name}}! Thanks for the heads up! I'll pass along the info about the …" at bounding box center [832, 605] width 607 height 74
drag, startPoint x: 537, startPoint y: 586, endPoint x: 1064, endPoint y: 609, distance: 526.9
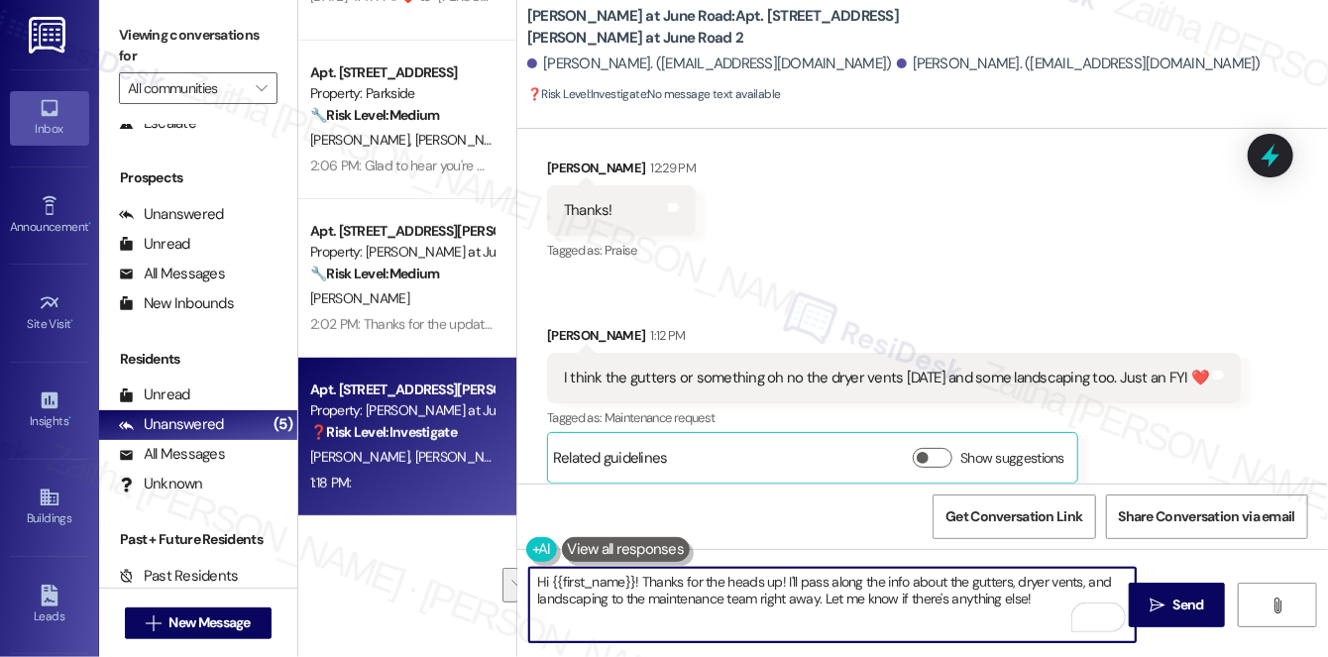
click at [1064, 609] on textarea "Hi {{first_name}}! Thanks for the heads up! I'll pass along the info about the …" at bounding box center [832, 605] width 607 height 74
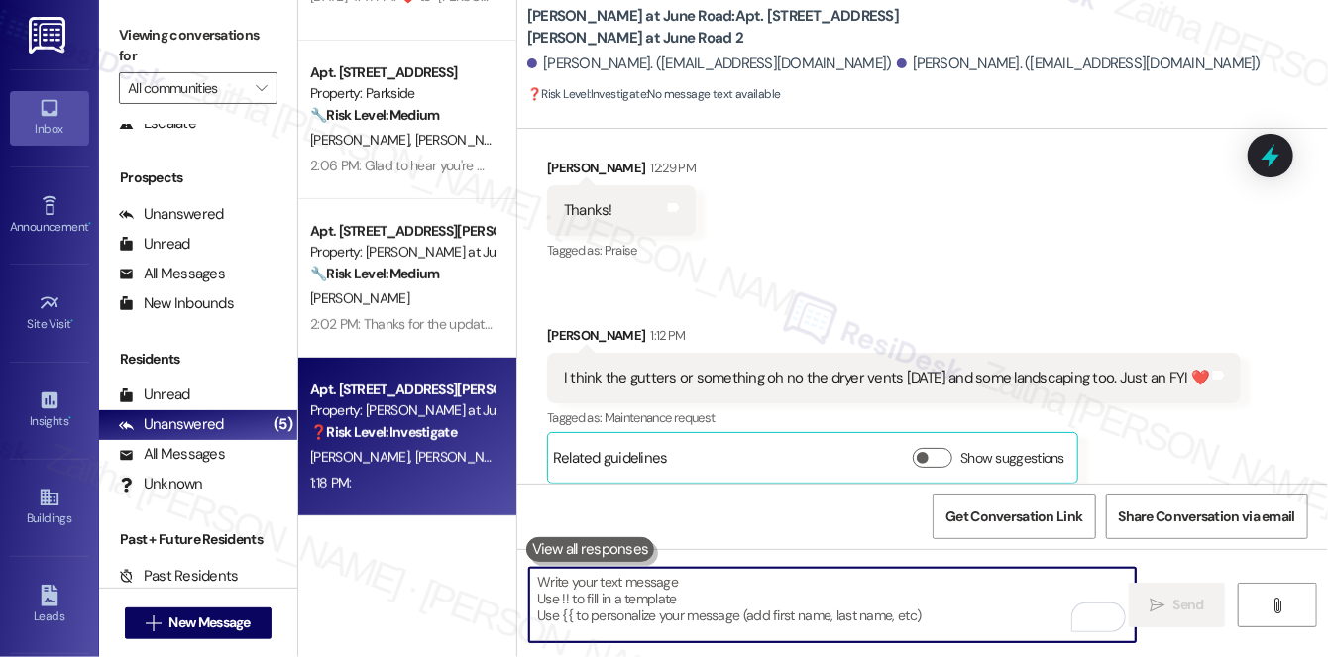
paste textarea "Thanks for the update, {{first_name}}! I appreciate the heads-up about the drye…"
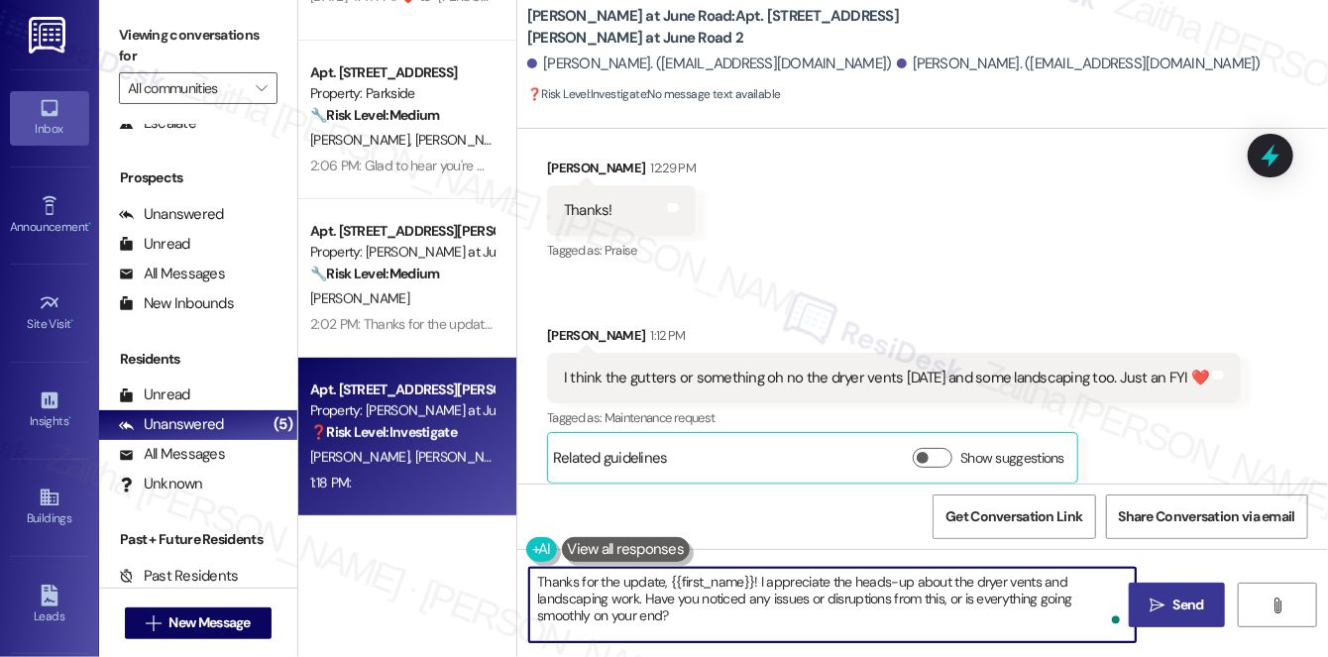
type textarea "Thanks for the update, {{first_name}}! I appreciate the heads-up about the drye…"
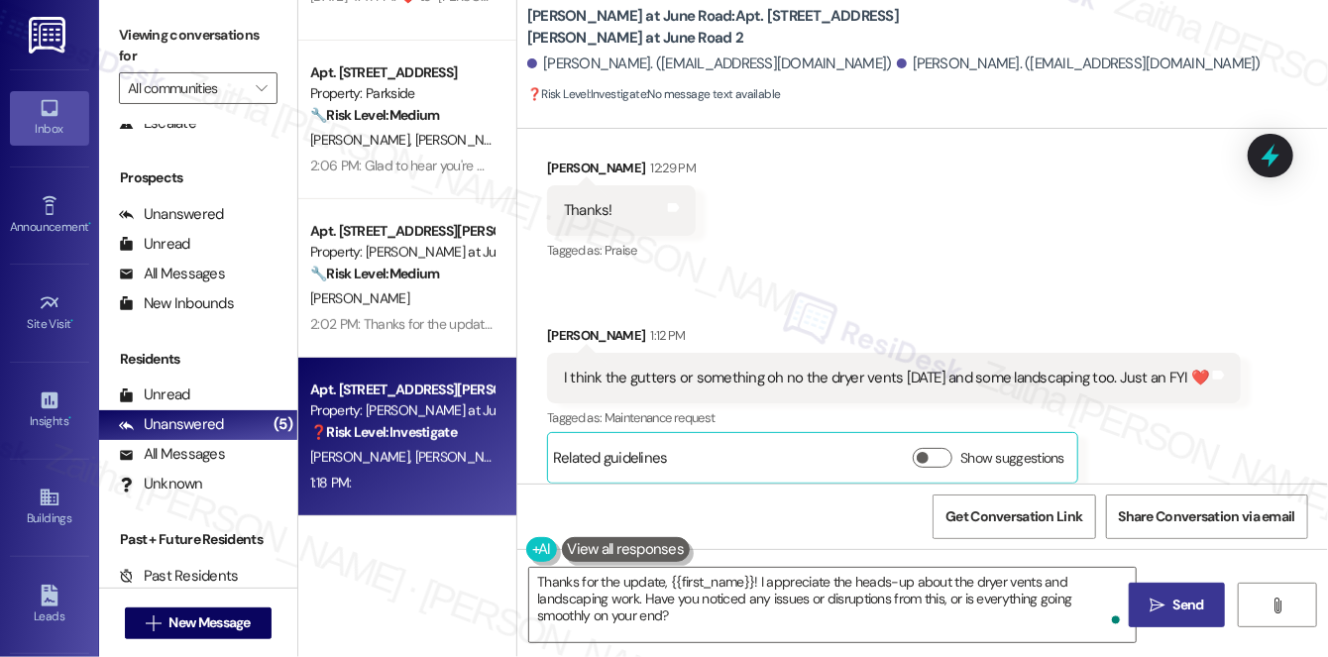
click at [1215, 596] on button " Send" at bounding box center [1177, 605] width 96 height 45
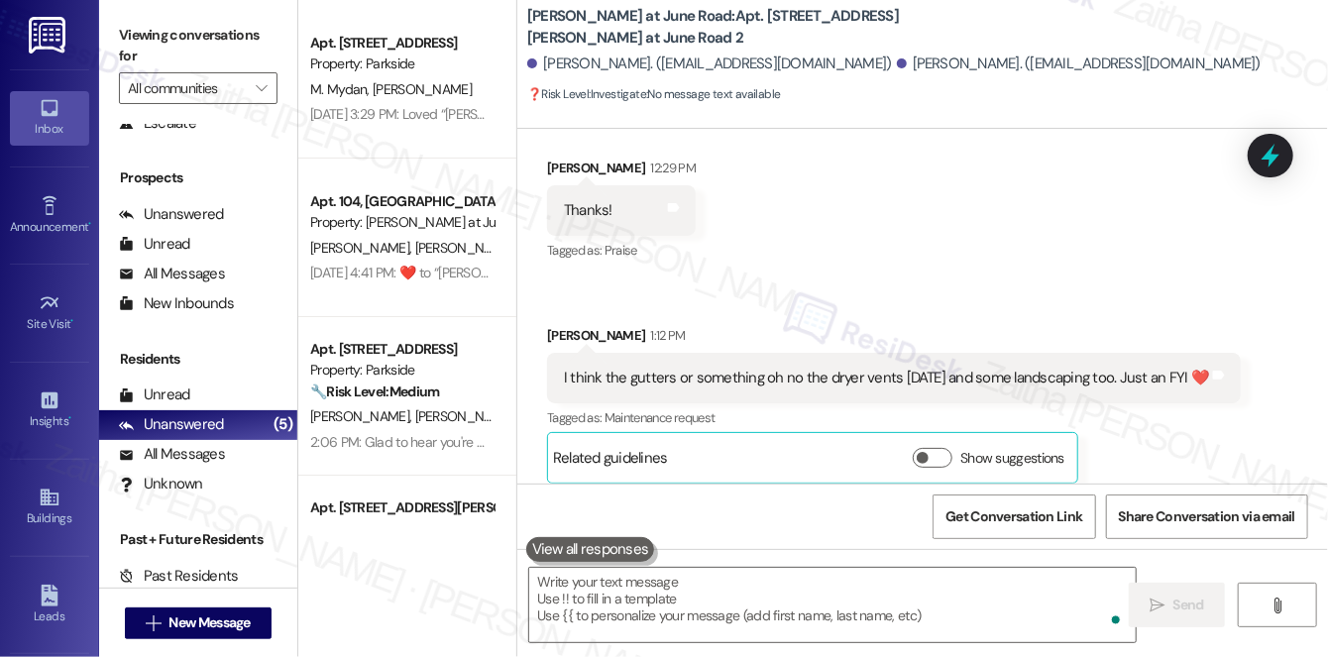
scroll to position [15319, 0]
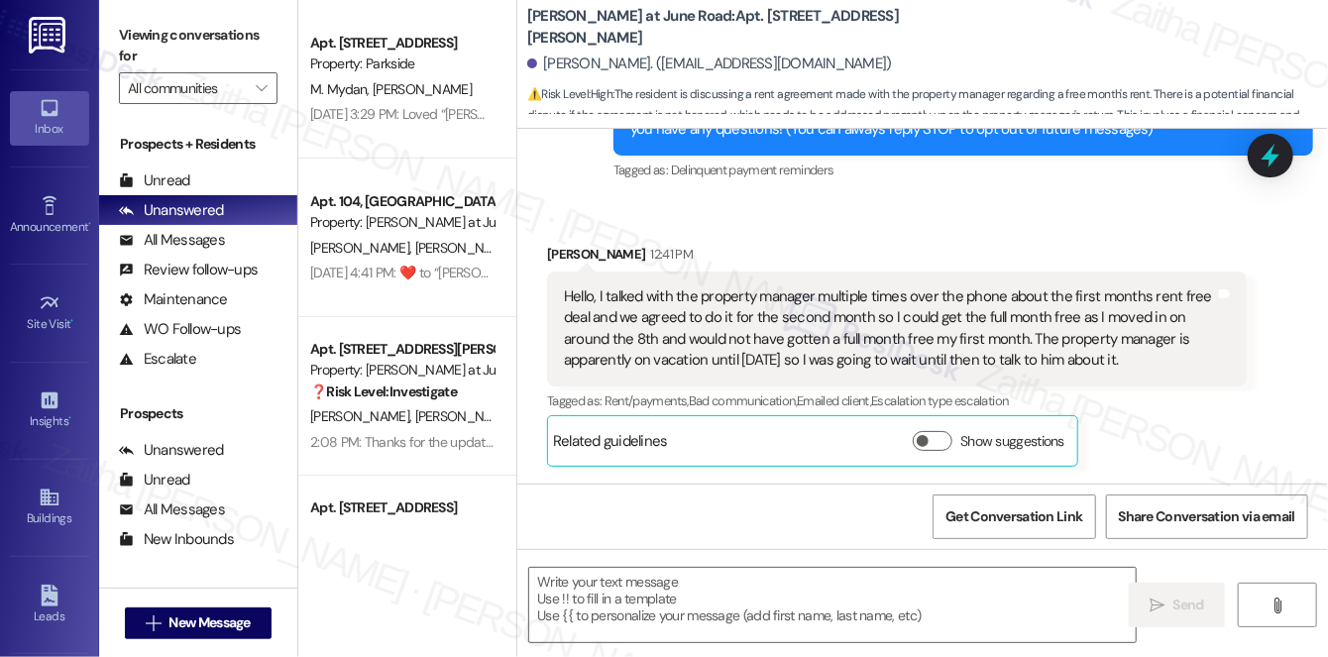
type textarea "Fetching suggested responses. Please feel free to read through the conversation…"
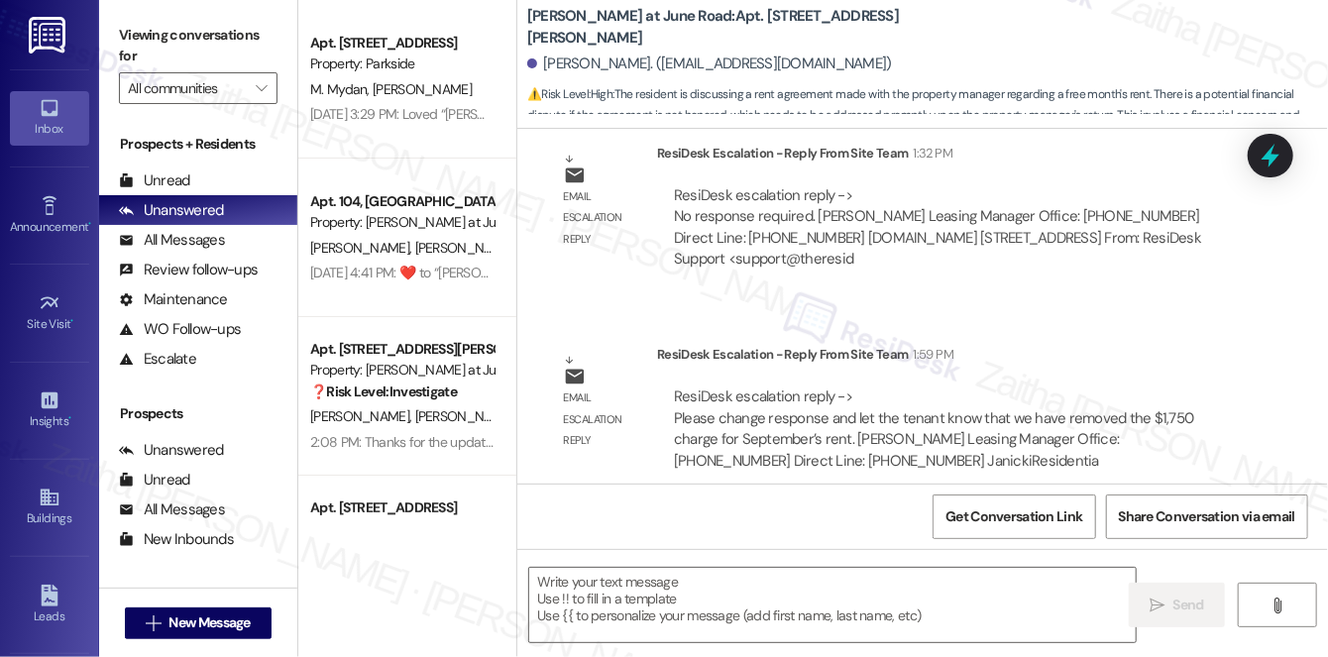
scroll to position [1423, 0]
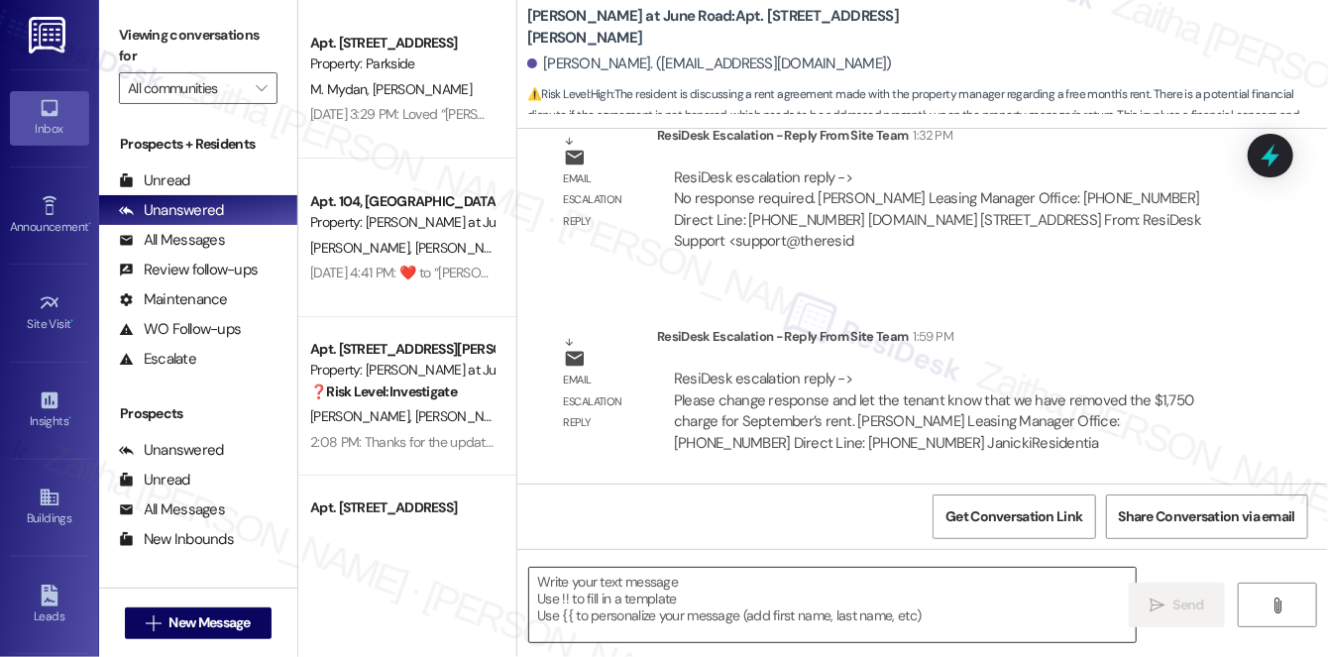
click at [664, 591] on textarea at bounding box center [832, 605] width 607 height 74
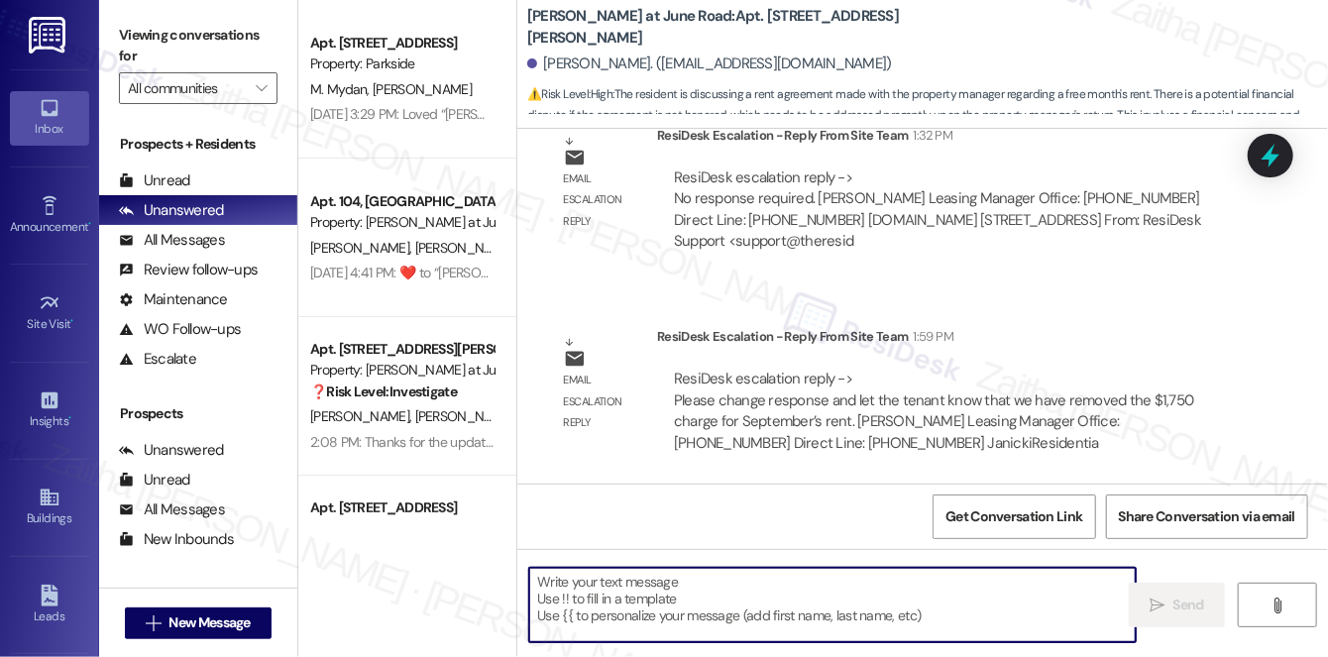
paste textarea "I received an update from the team that the $1,750 charge has been removed from…"
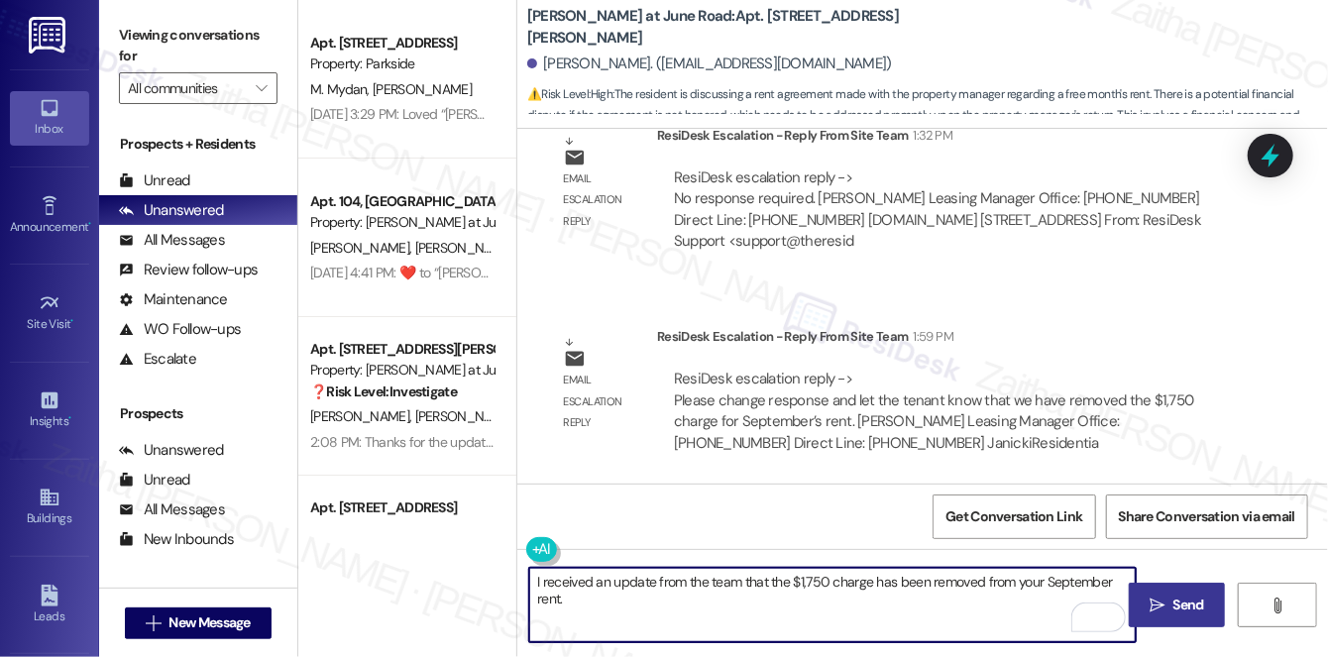
type textarea "I received an update from the team that the $1,750 charge has been removed from…"
click at [1170, 603] on span "Send" at bounding box center [1189, 605] width 39 height 21
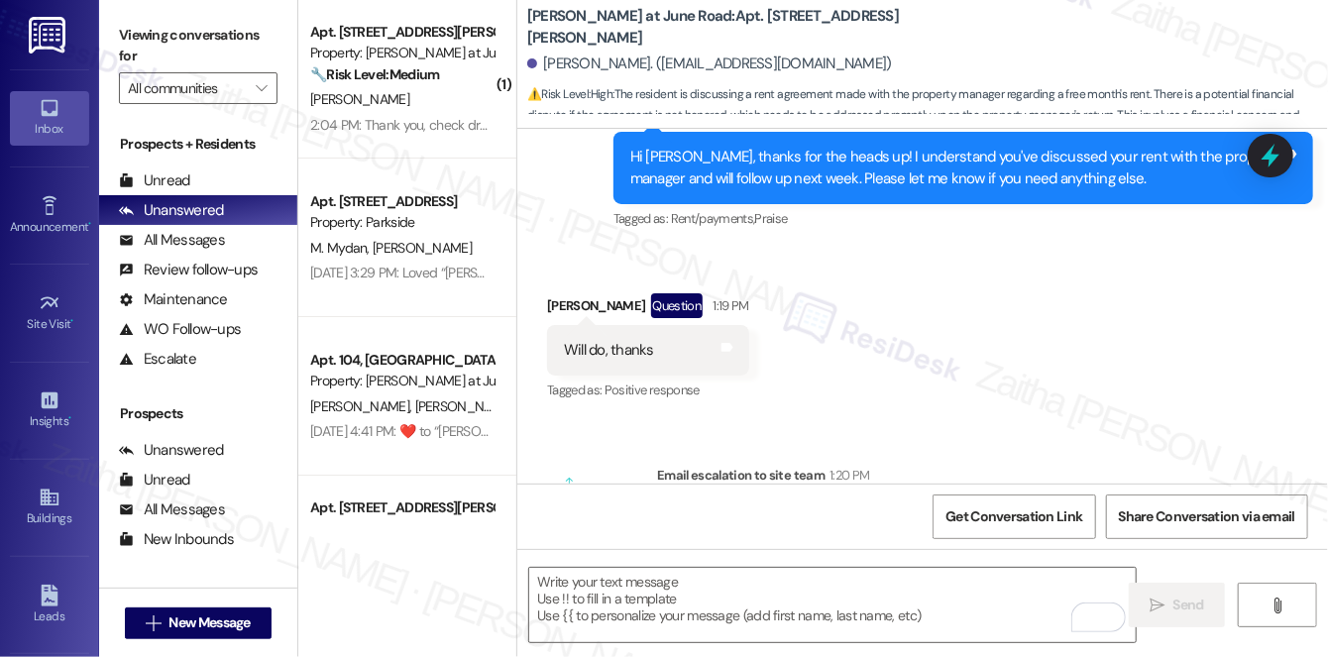
scroll to position [608, 0]
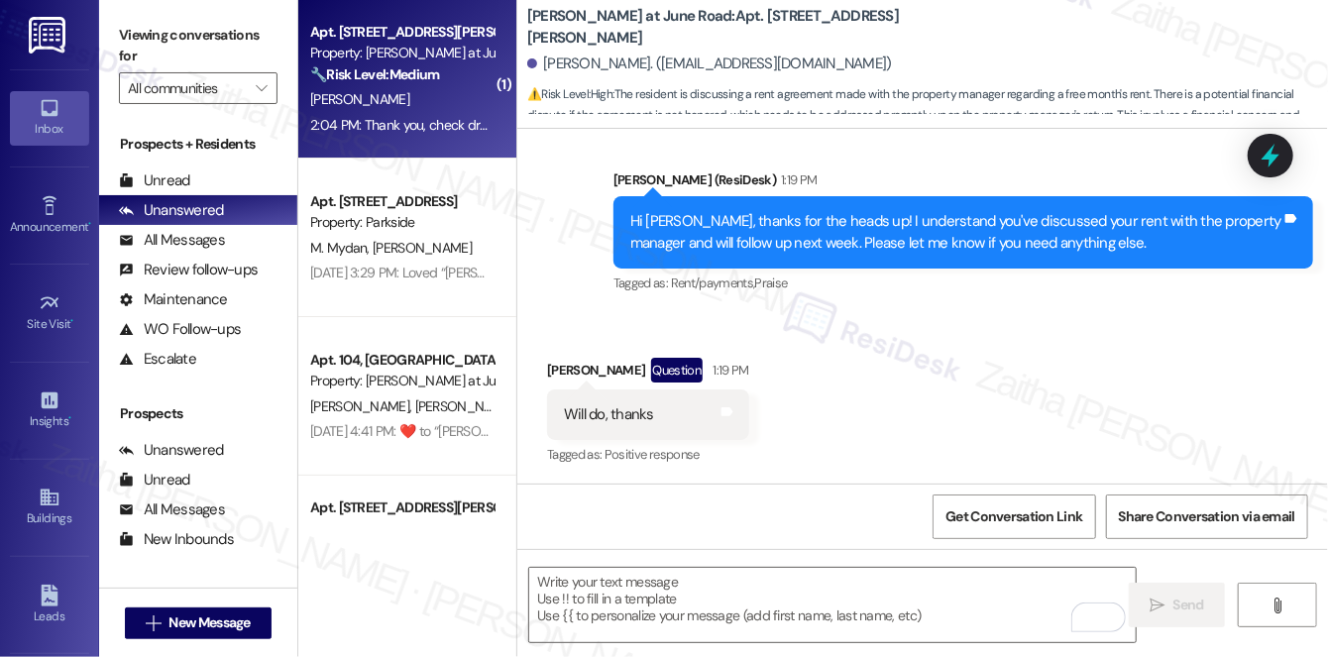
click at [421, 101] on div "[PERSON_NAME]" at bounding box center [401, 99] width 187 height 25
type textarea "Fetching suggested responses. Please feel free to read through the conversation…"
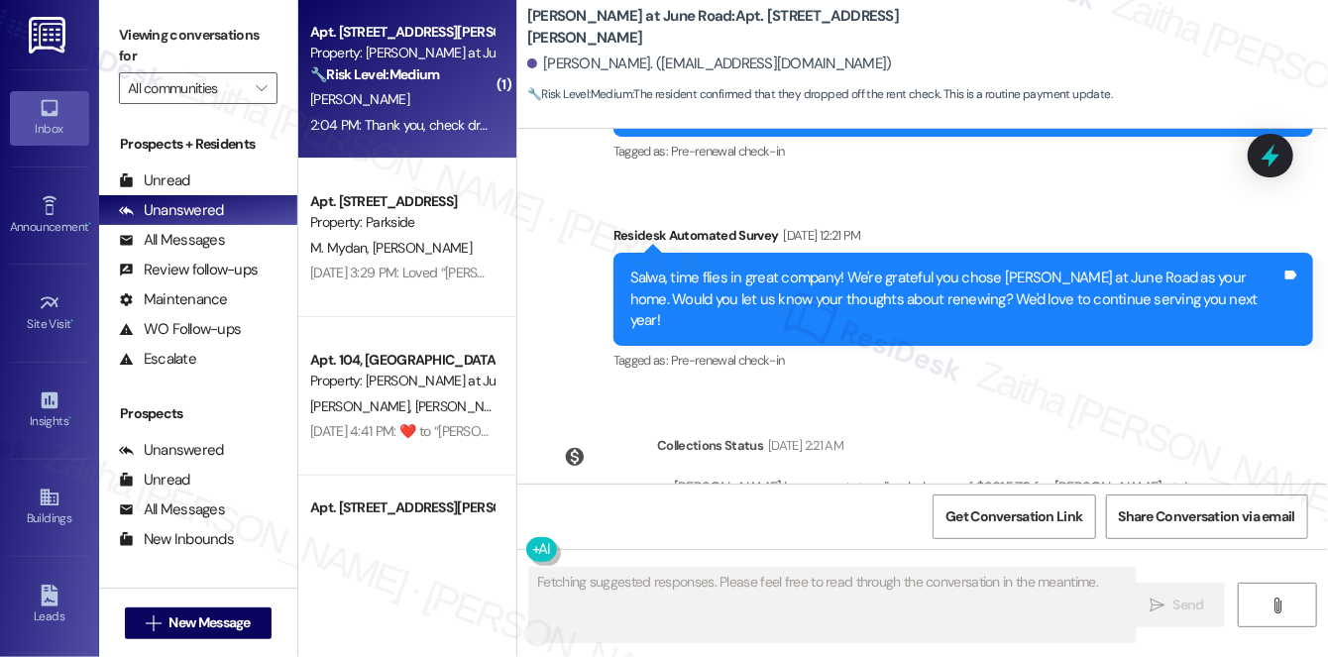
scroll to position [2490, 0]
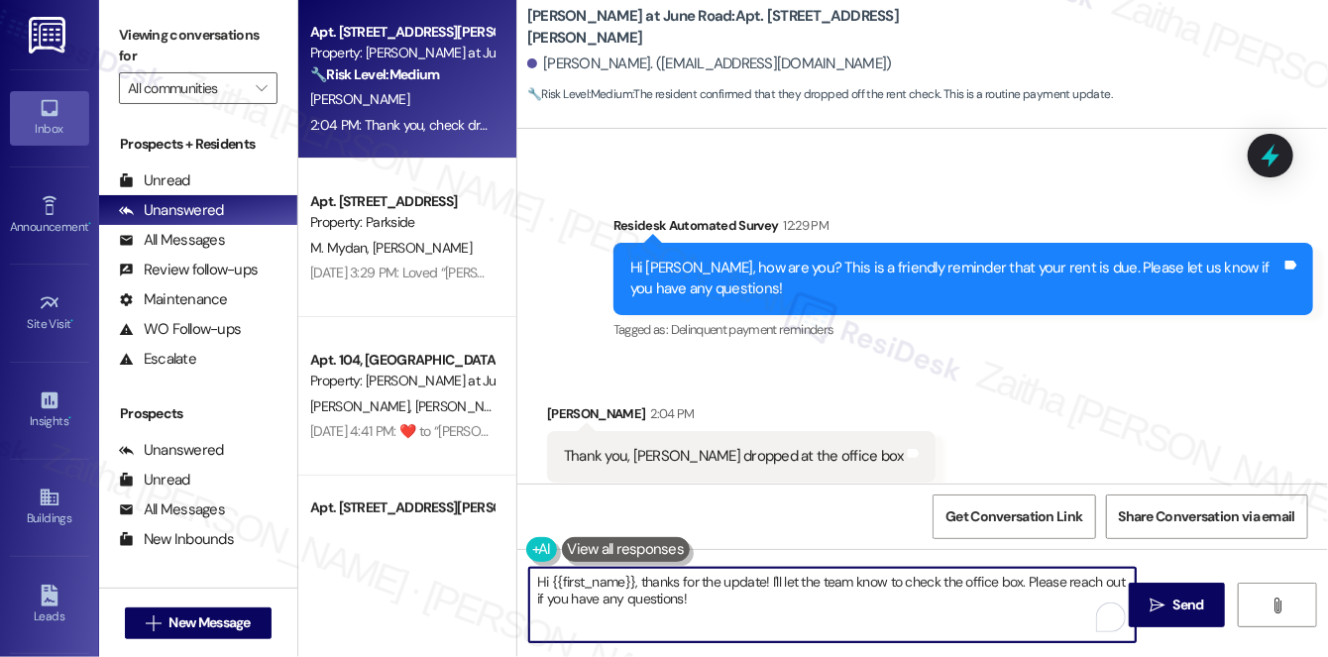
drag, startPoint x: 642, startPoint y: 579, endPoint x: 522, endPoint y: 574, distance: 120.0
click at [522, 574] on div "Hi {{first_name}}, thanks for the update! I'll let the team know to check the o…" at bounding box center [822, 605] width 609 height 76
click at [564, 403] on div "Salwa Asaad 2:04 PM" at bounding box center [741, 417] width 389 height 28
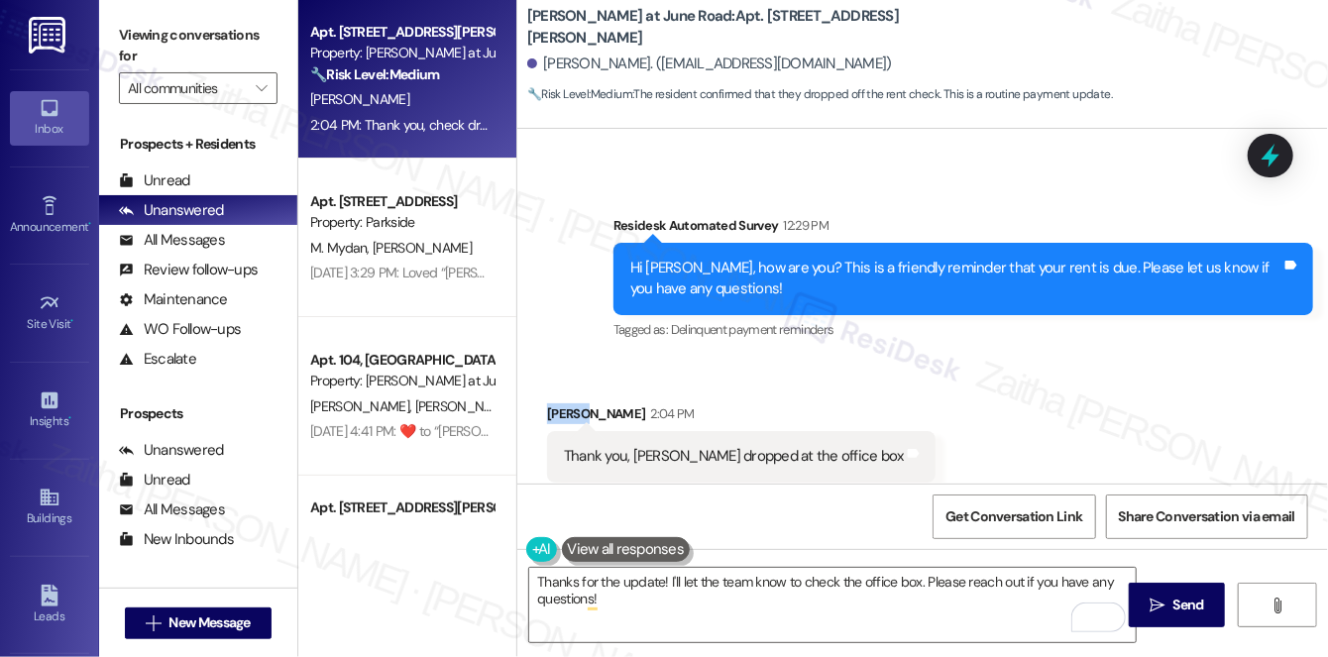
click at [564, 403] on div "Salwa Asaad 2:04 PM" at bounding box center [741, 417] width 389 height 28
copy div "Salwa"
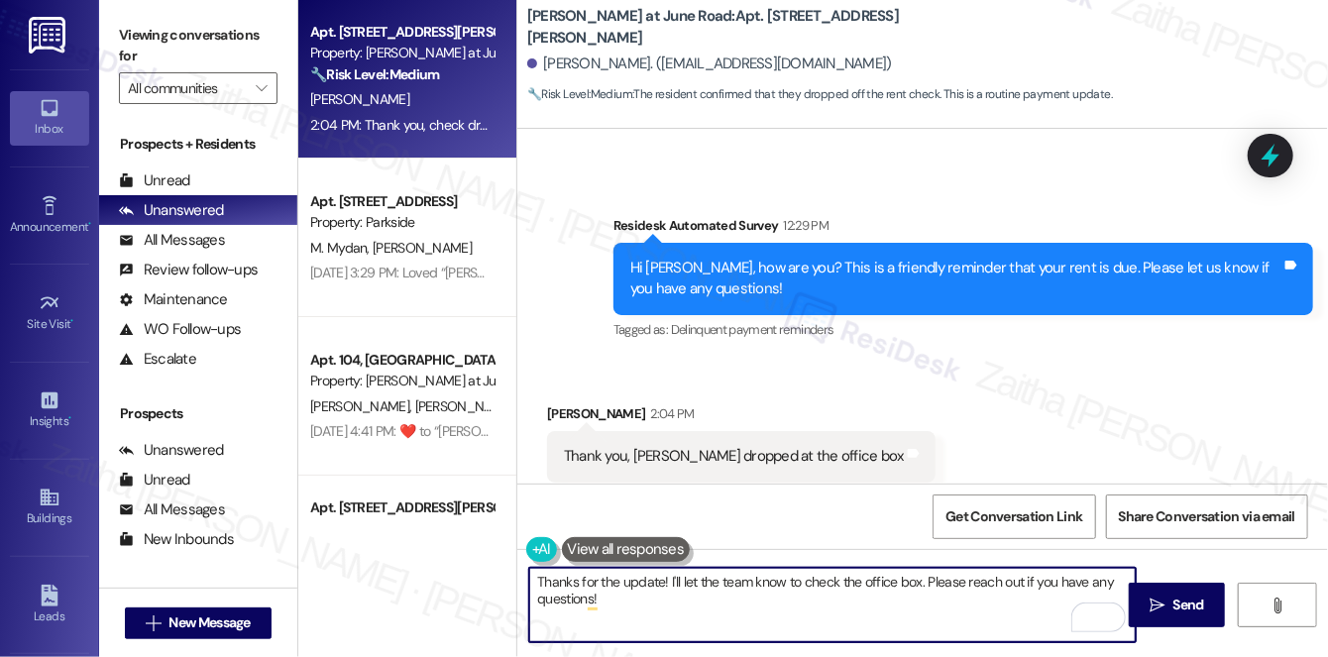
click at [662, 578] on textarea "Thanks for the update! I'll let the team know to check the office box. Please r…" at bounding box center [832, 605] width 607 height 74
paste textarea "Salwa"
type textarea "Thanks for the update, Salwa! I'll let the team know to check the office box. P…"
drag, startPoint x: 536, startPoint y: 582, endPoint x: 656, endPoint y: 609, distance: 122.9
click at [656, 609] on textarea "Thanks for the update, Salwa! I'll let the team know to check the office box. P…" at bounding box center [832, 605] width 607 height 74
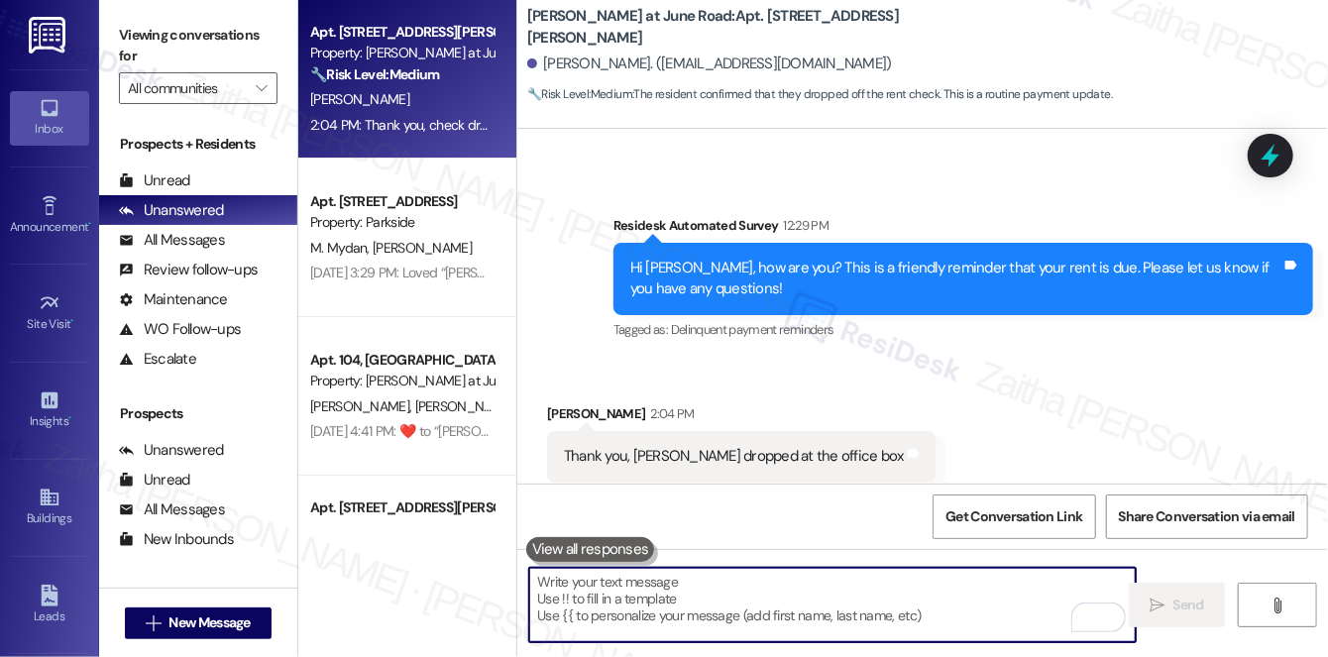
paste textarea "Thanks for letting me know, {{first_name}}! I’ve noted that you dropped off the…"
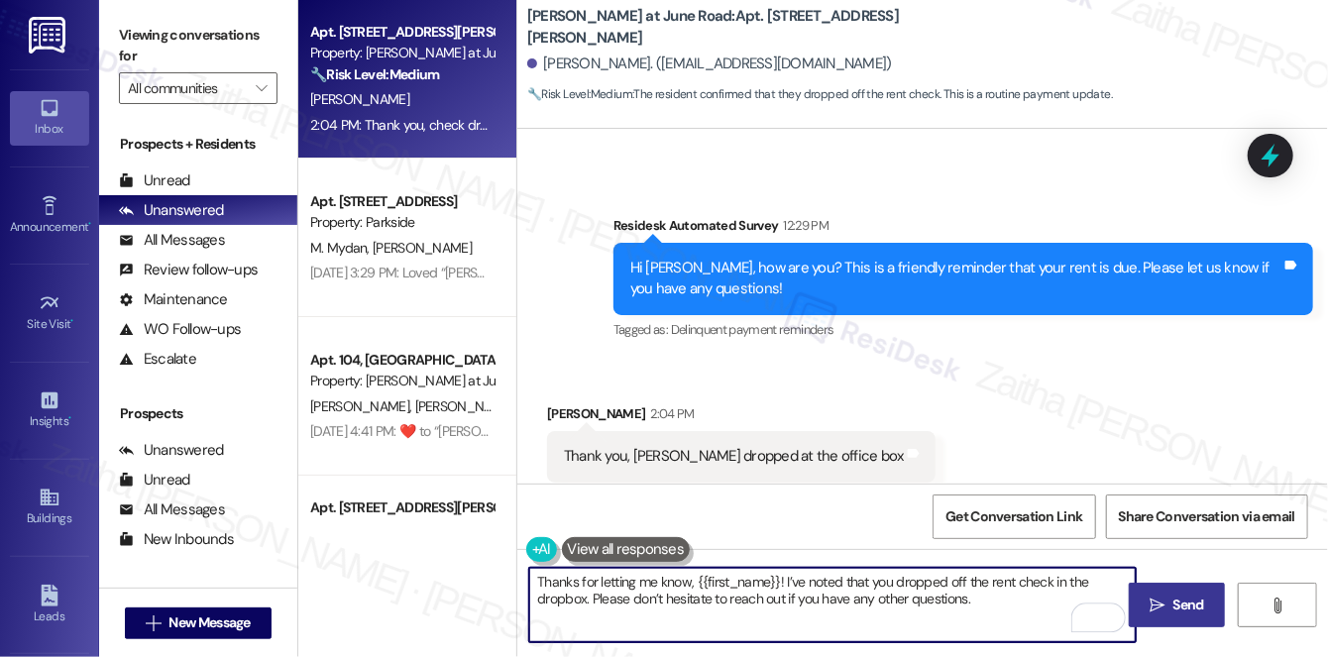
type textarea "Thanks for letting me know, {{first_name}}! I’ve noted that you dropped off the…"
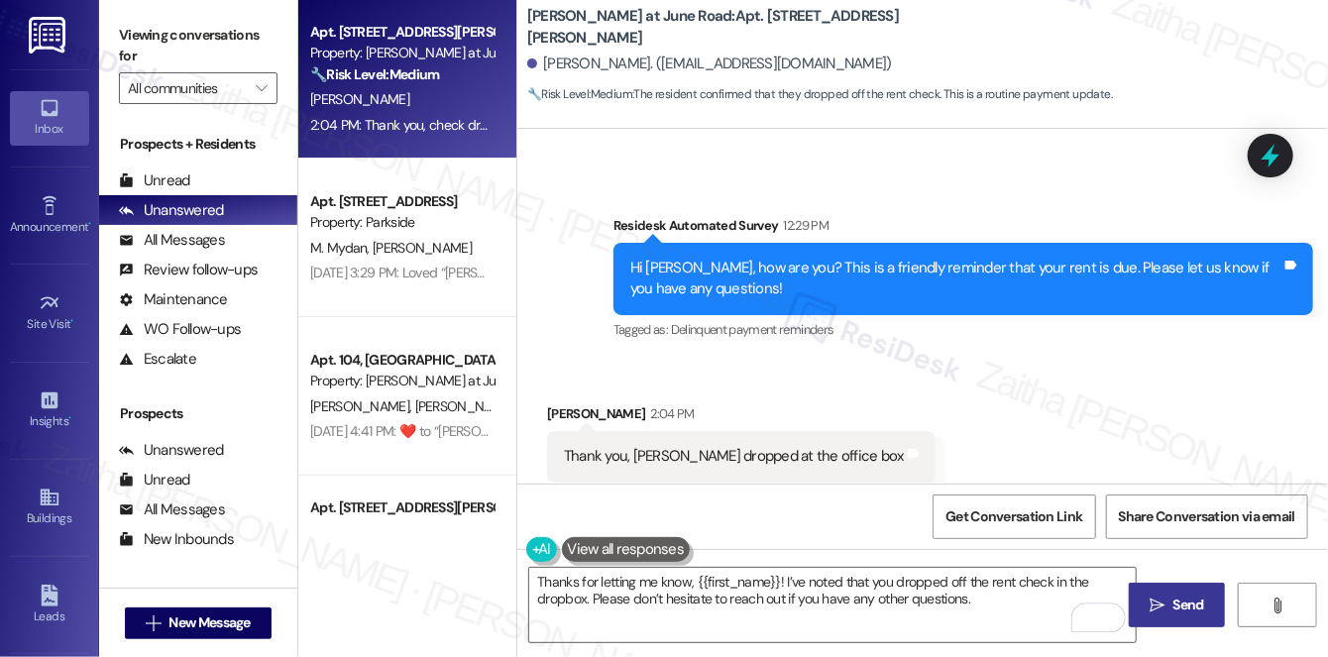
click at [1181, 603] on span "Send" at bounding box center [1189, 605] width 31 height 21
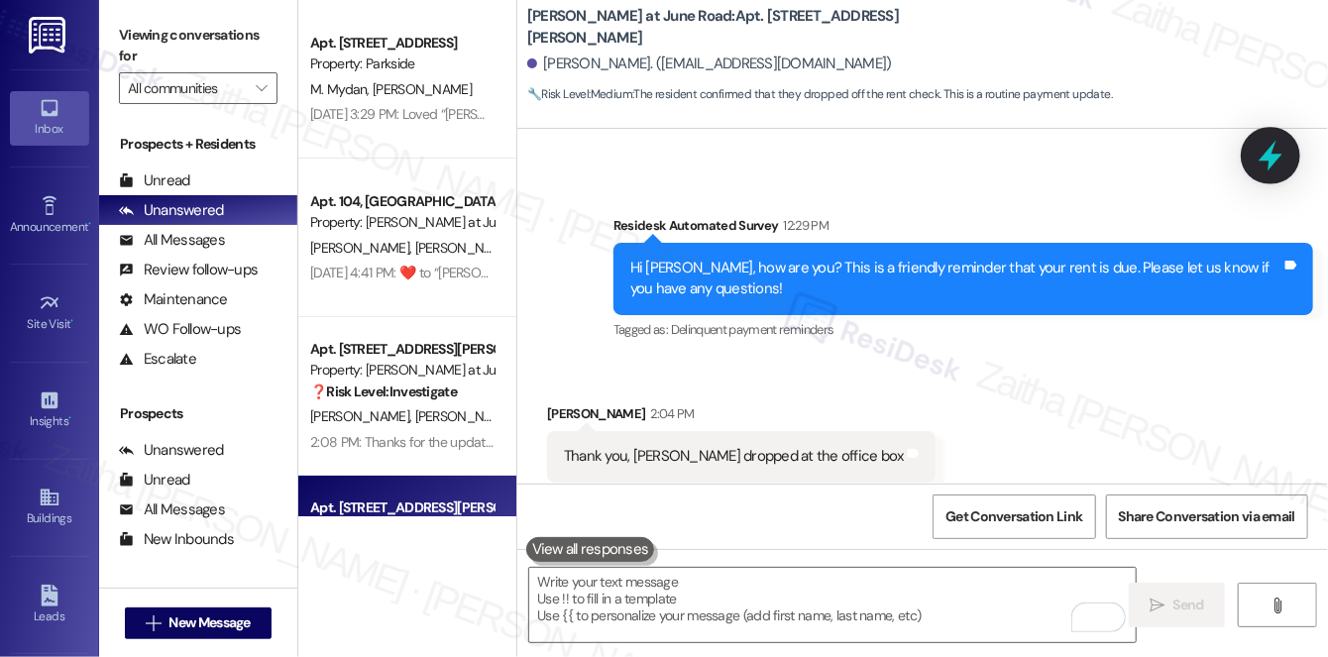
click at [1263, 153] on icon at bounding box center [1271, 156] width 34 height 34
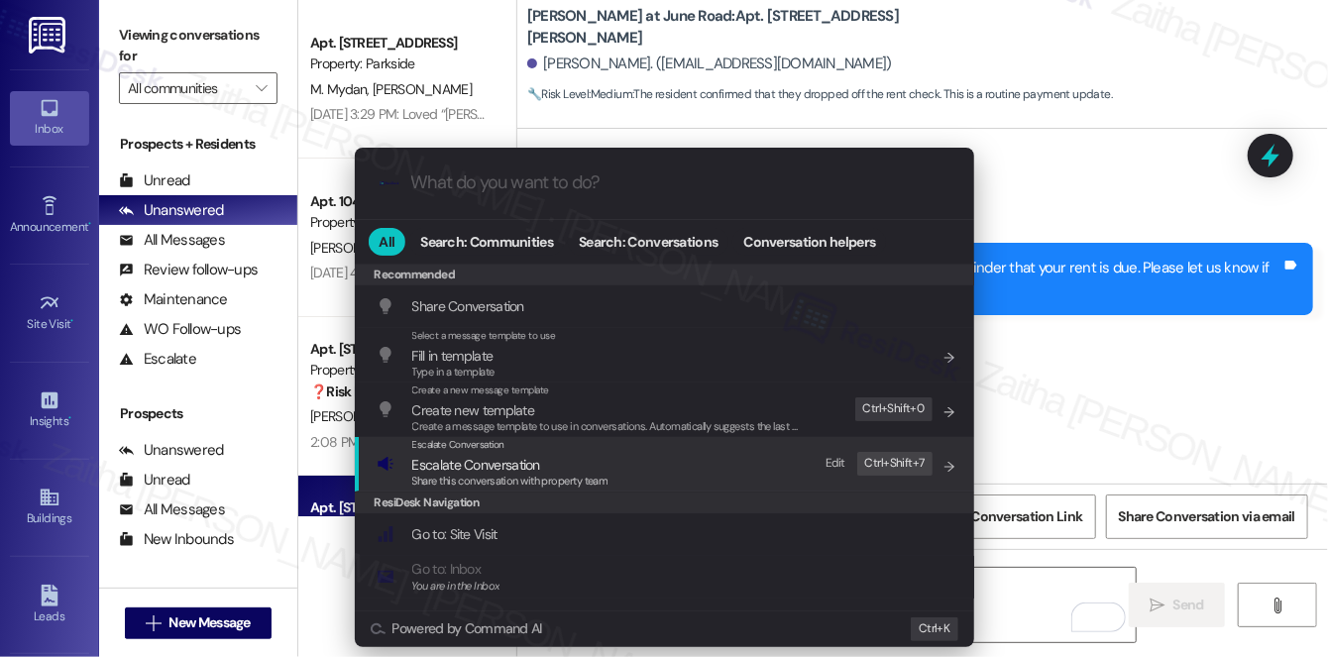
click at [492, 460] on span "Escalate Conversation" at bounding box center [476, 465] width 128 height 18
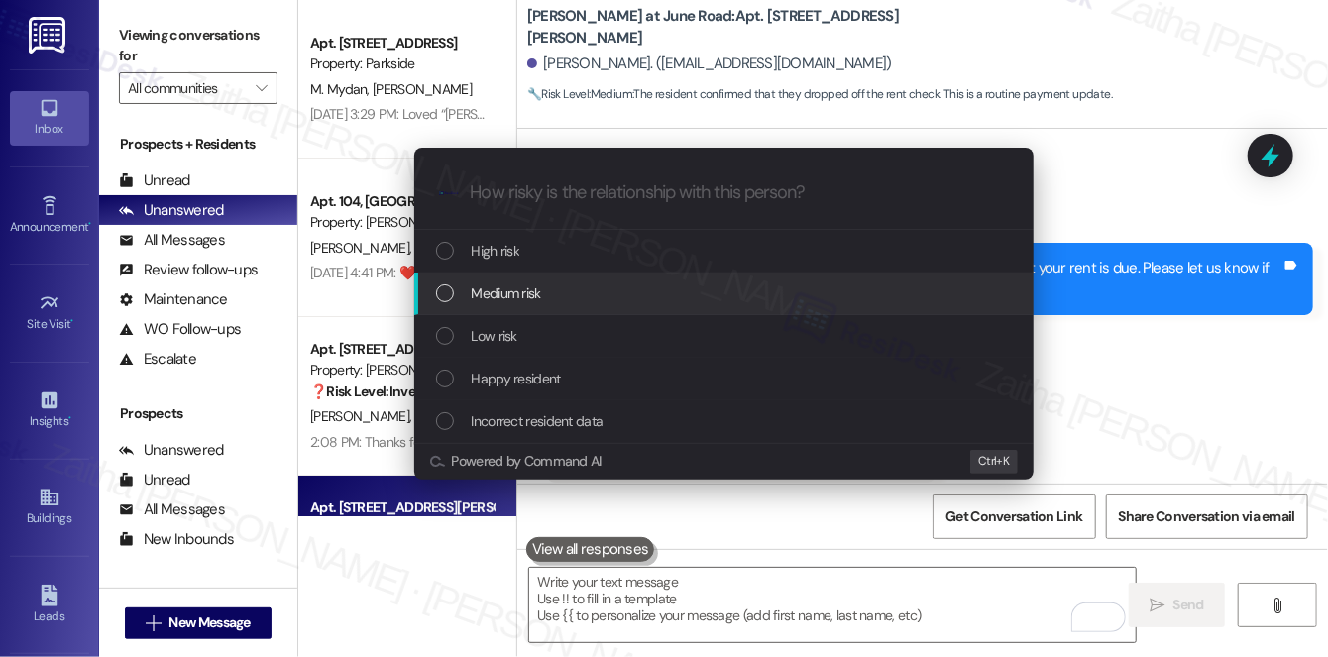
click at [538, 297] on span "Medium risk" at bounding box center [506, 294] width 69 height 22
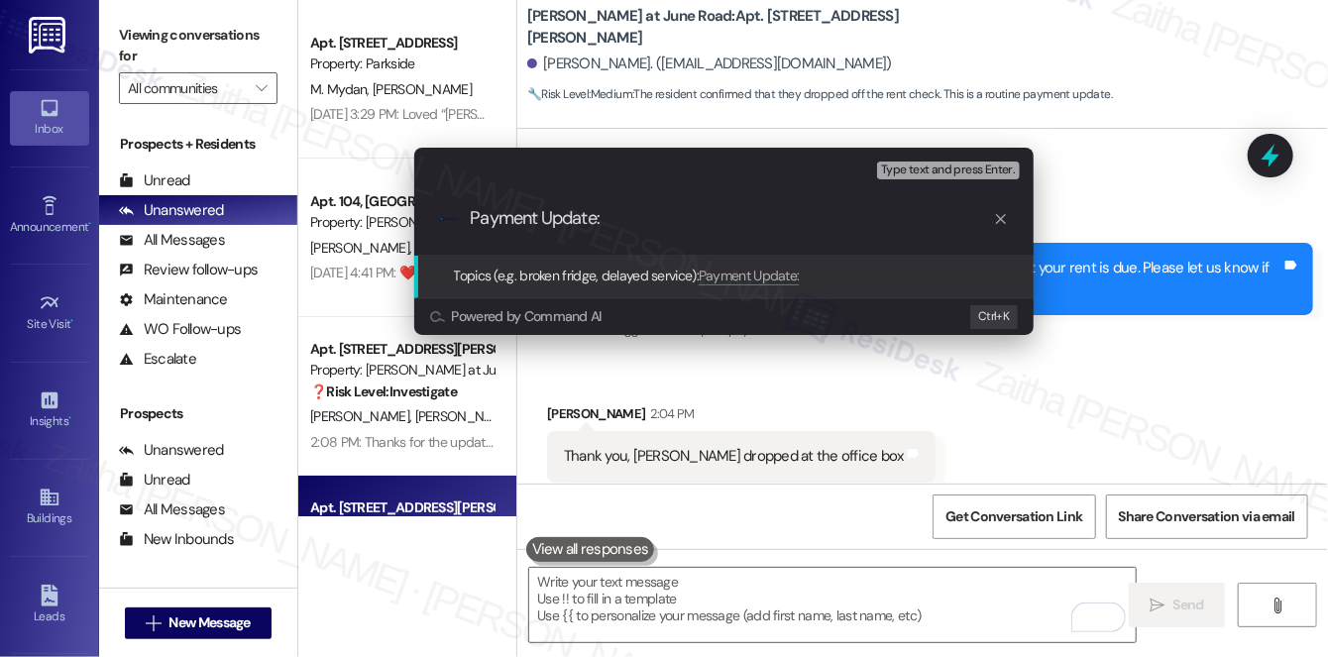
paste input "Rent Check Dropped Off"
type input "Payment Update: Rent Check Dropped Off"
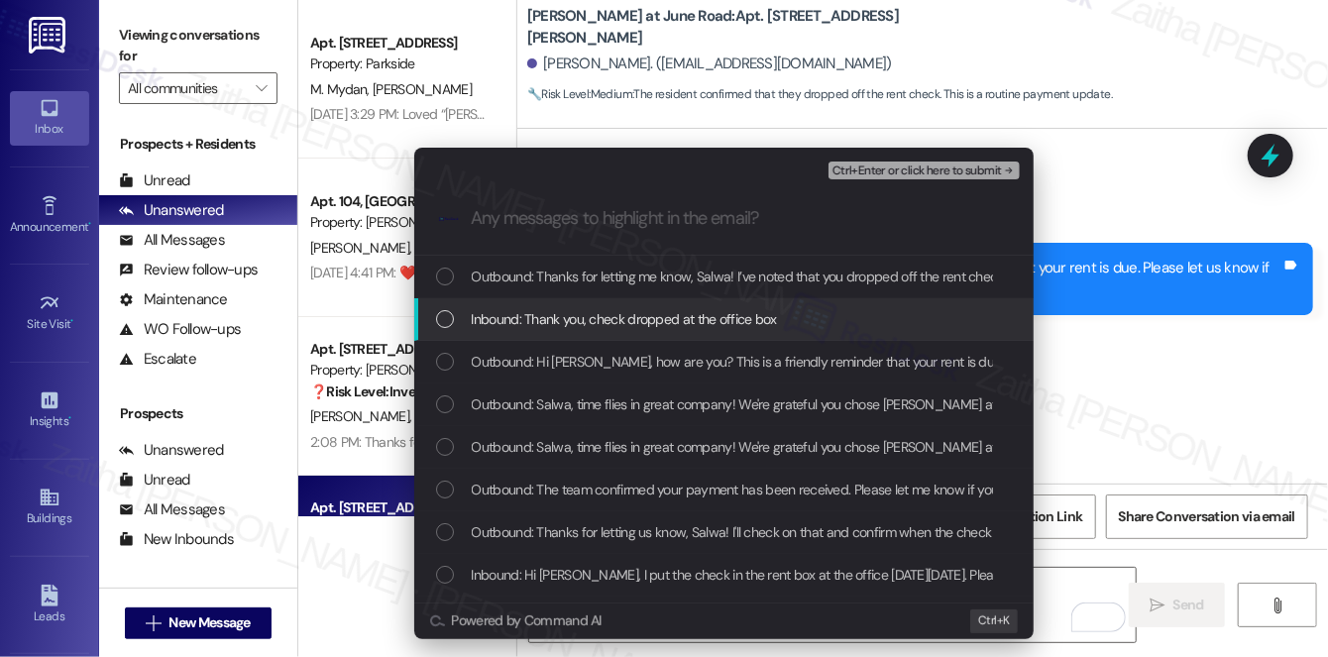
click at [602, 325] on span "Inbound: Thank you, check dropped at the office box" at bounding box center [624, 319] width 305 height 22
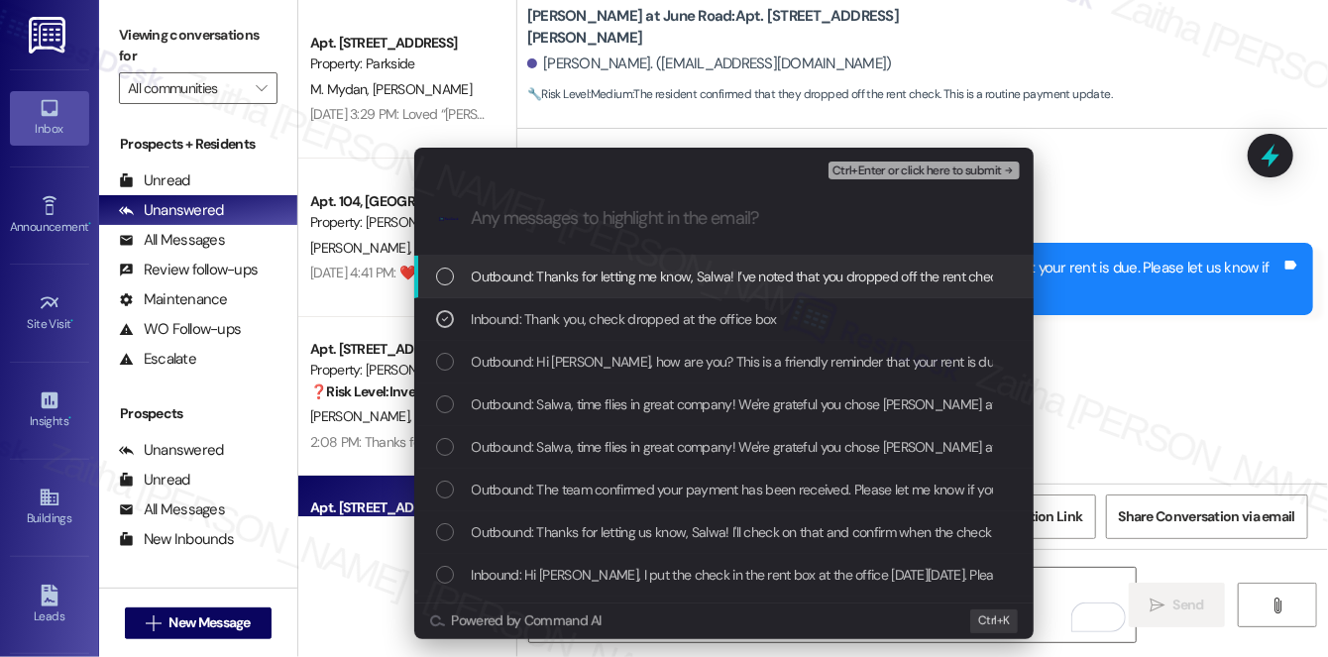
click at [874, 177] on span "Ctrl+Enter or click here to submit" at bounding box center [918, 172] width 170 height 14
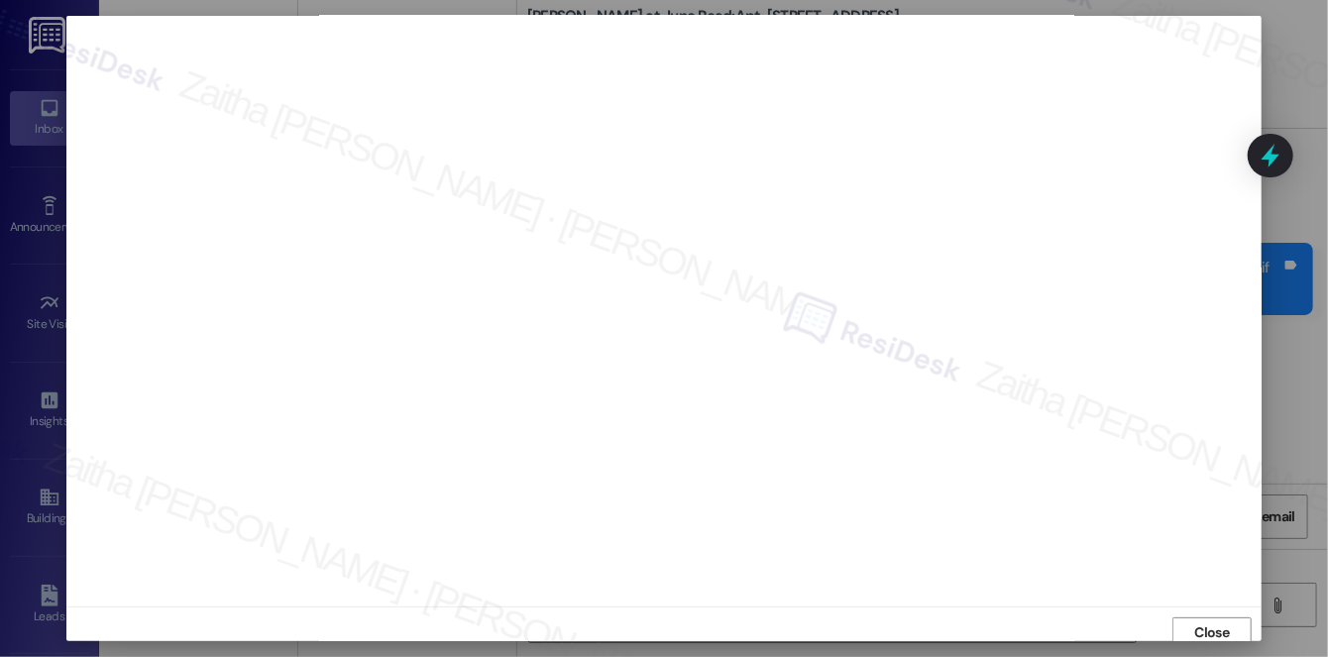
scroll to position [18, 0]
click at [1196, 622] on span "Close" at bounding box center [1212, 616] width 35 height 21
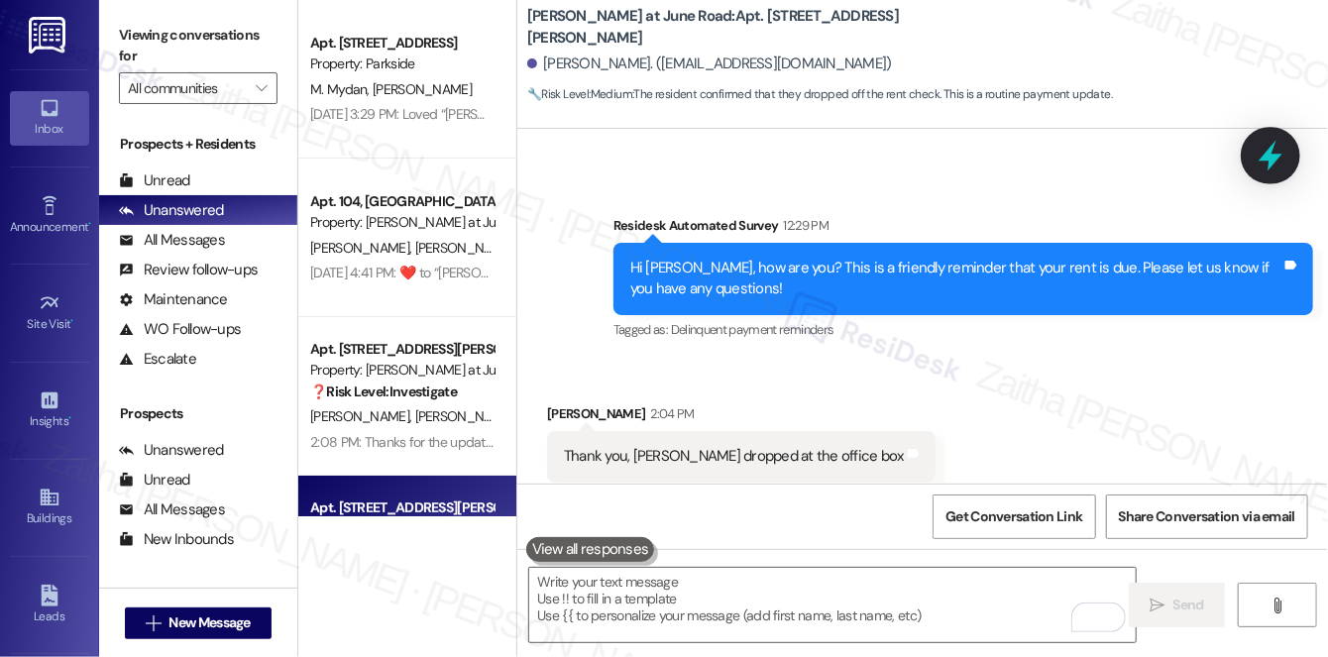
click at [1266, 167] on icon at bounding box center [1271, 156] width 34 height 34
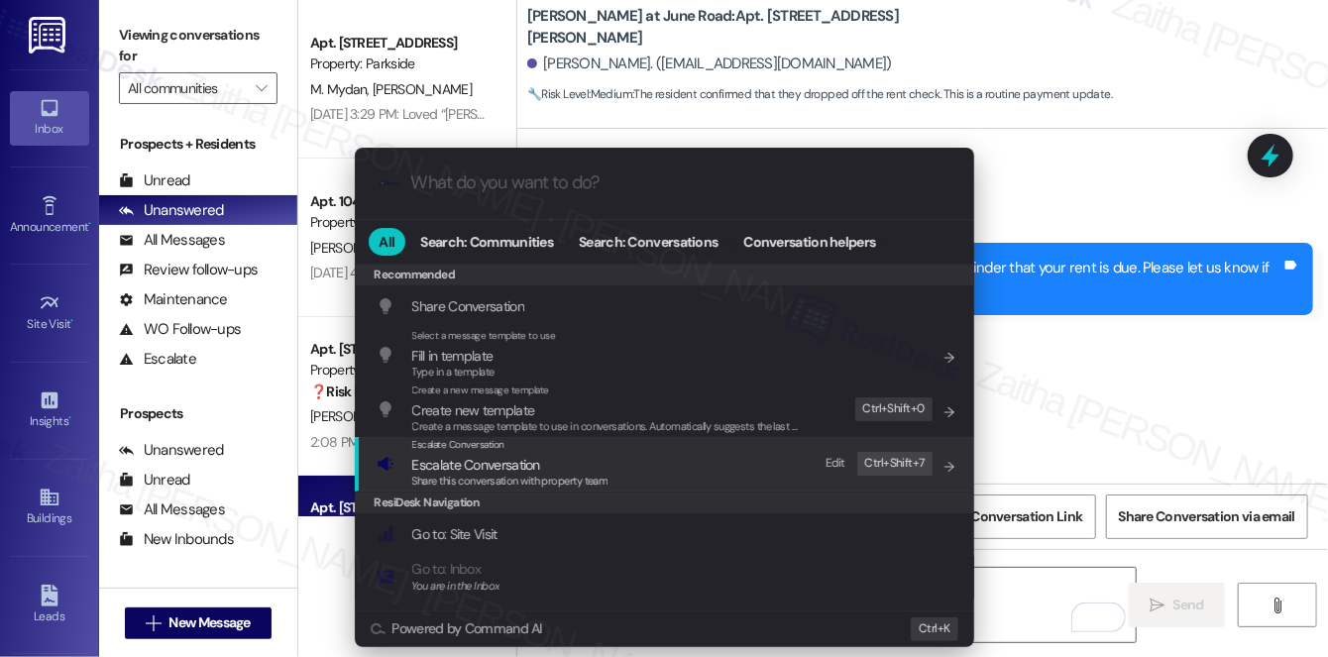
click at [436, 461] on span "Escalate Conversation" at bounding box center [476, 465] width 128 height 18
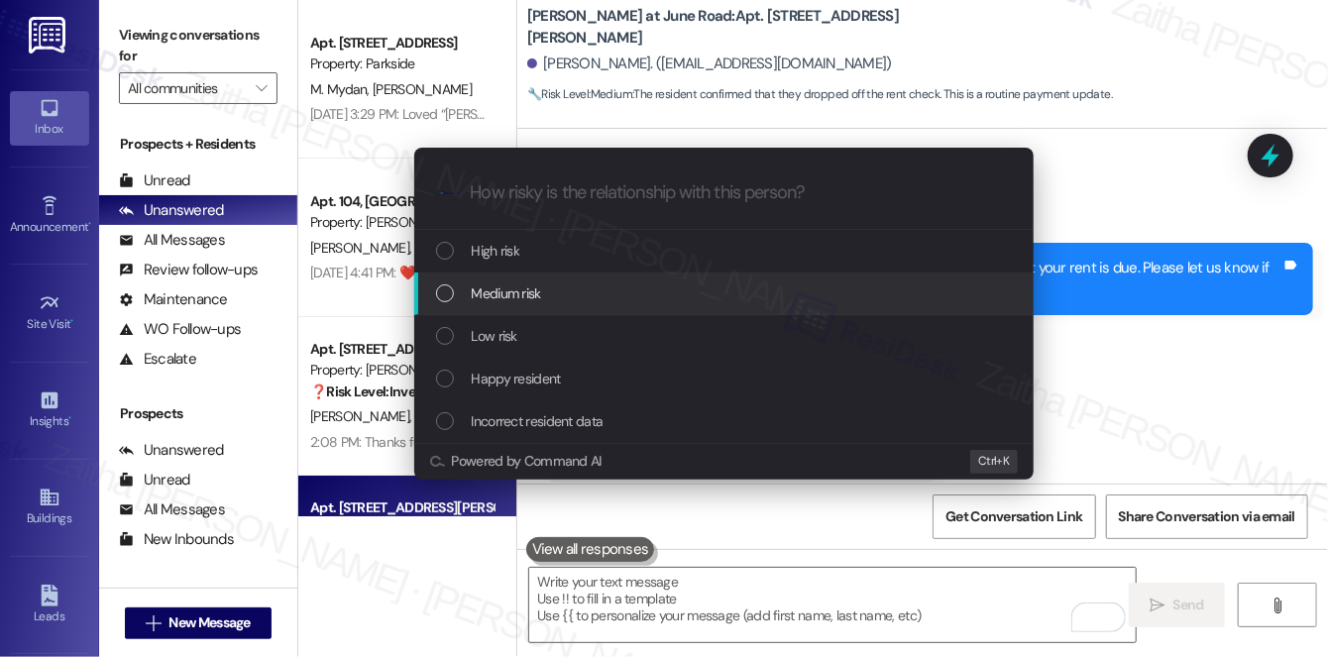
click at [526, 280] on div "Medium risk" at bounding box center [724, 294] width 620 height 43
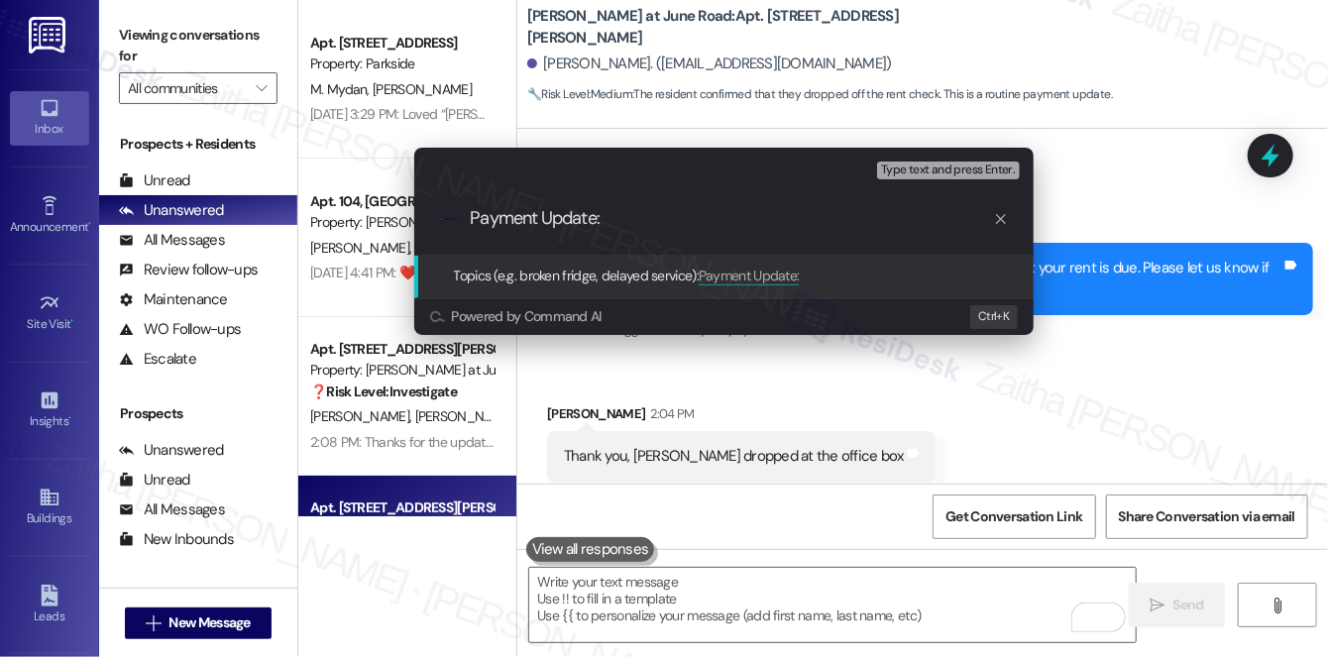
paste input "Rent Check Dropped Off"
type input "Payment Update: Rent Check Dropped Off"
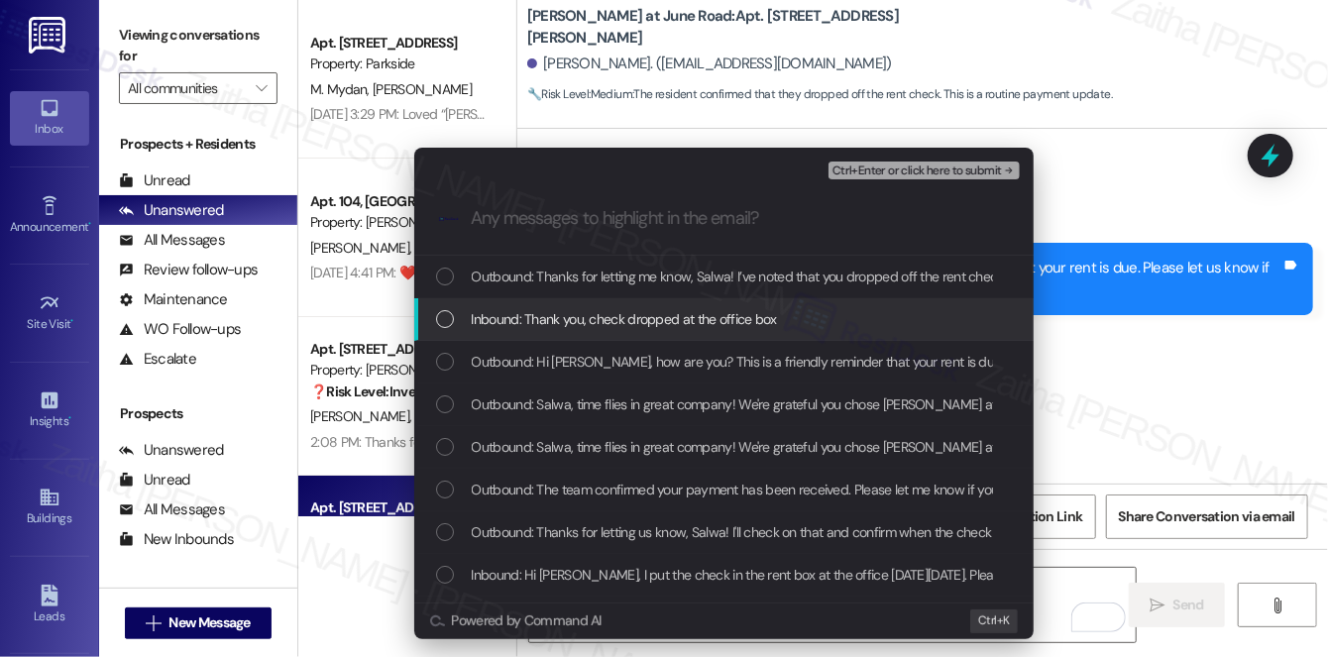
click at [563, 333] on div "Inbound: Thank you, check dropped at the office box" at bounding box center [724, 319] width 620 height 43
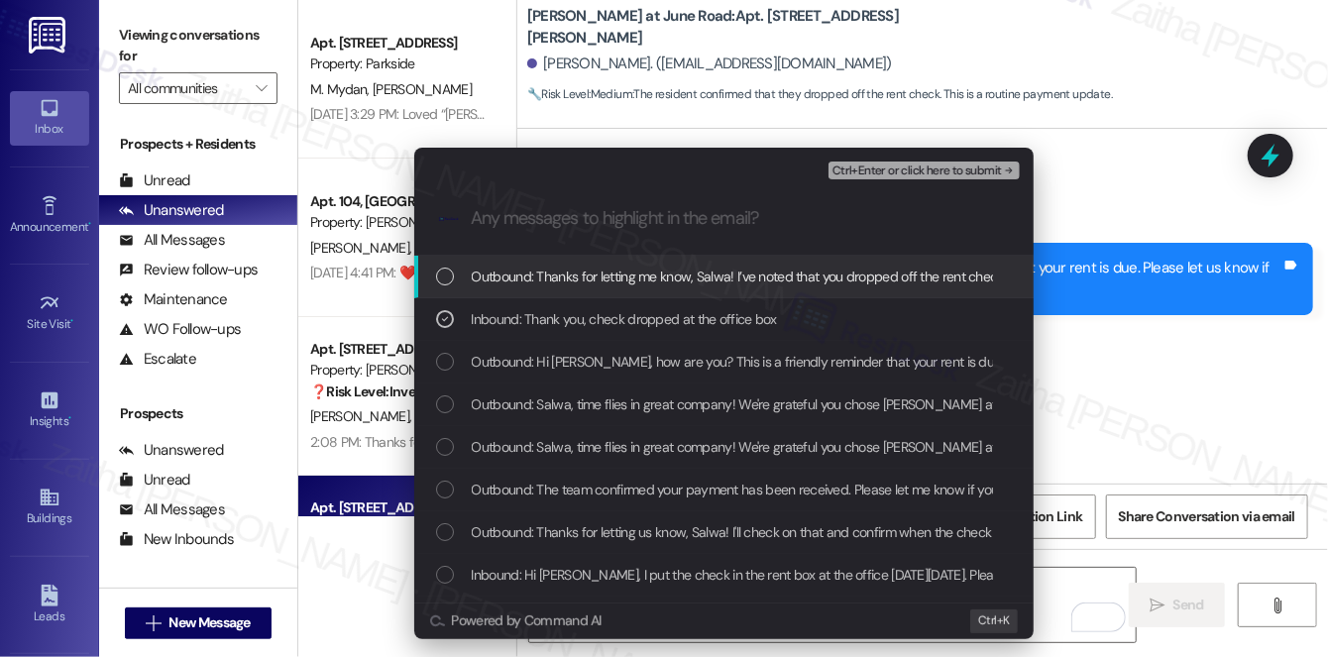
click at [861, 176] on span "Ctrl+Enter or click here to submit" at bounding box center [918, 172] width 170 height 14
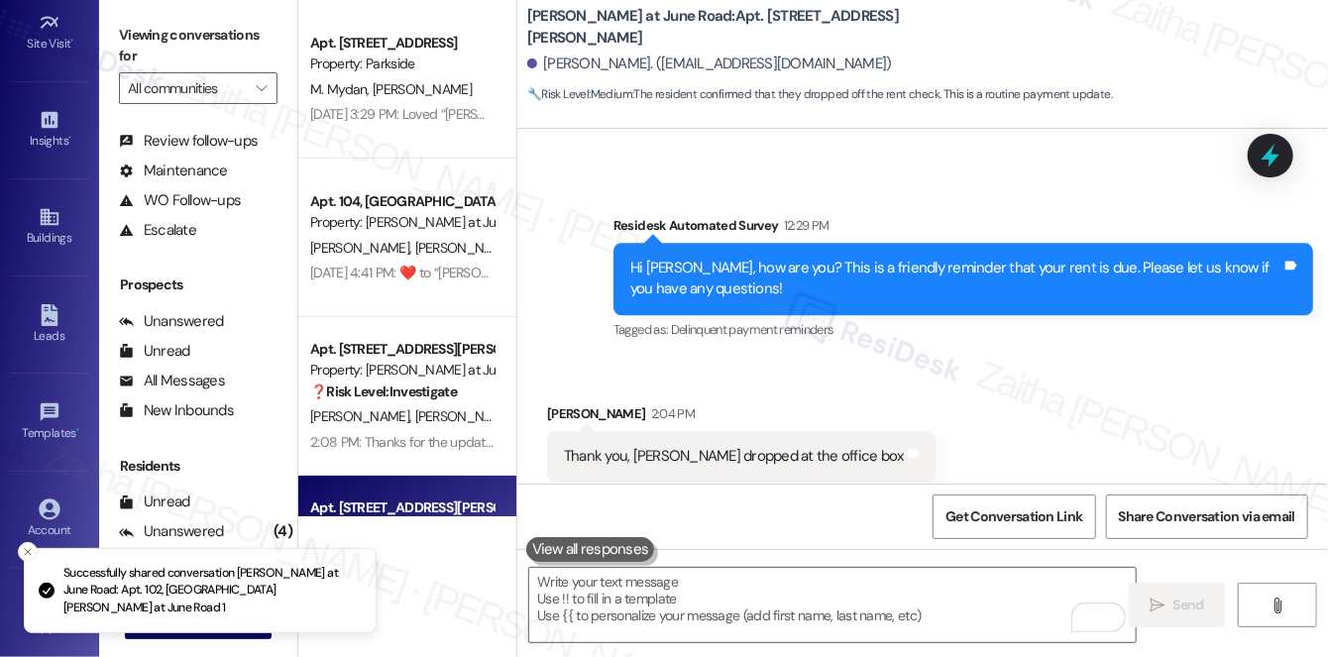
scroll to position [236, 0]
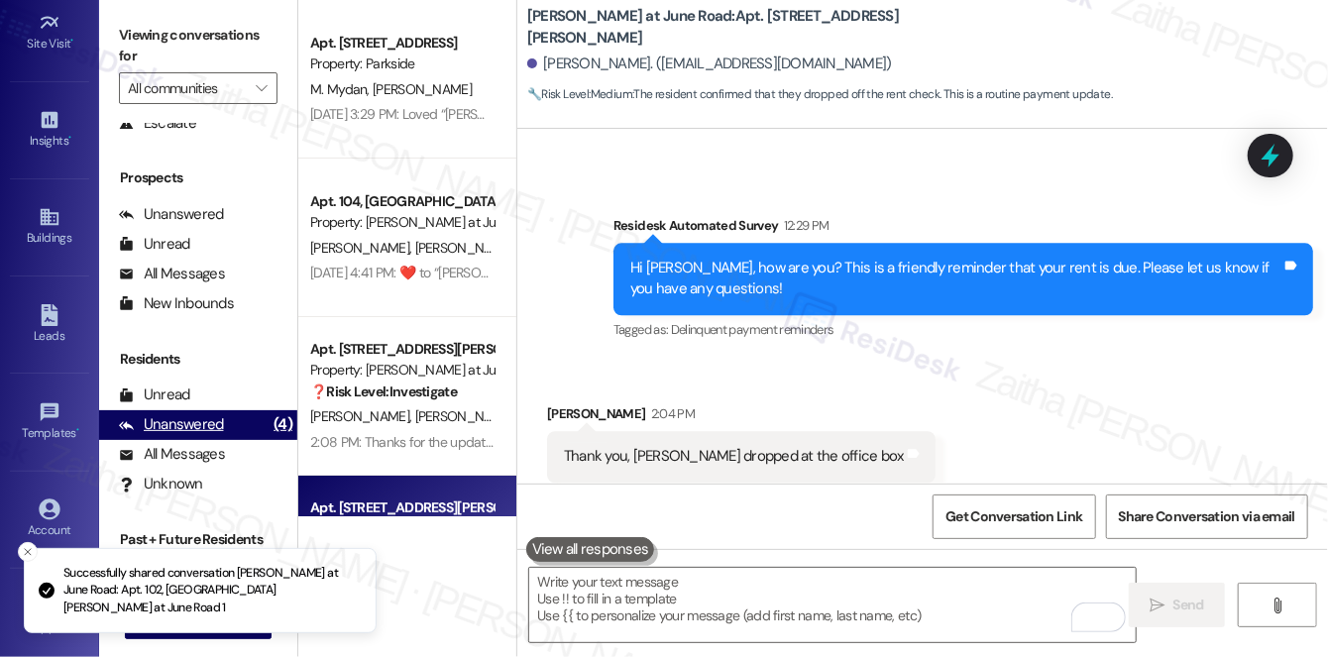
click at [196, 423] on div "Unanswered" at bounding box center [171, 424] width 105 height 21
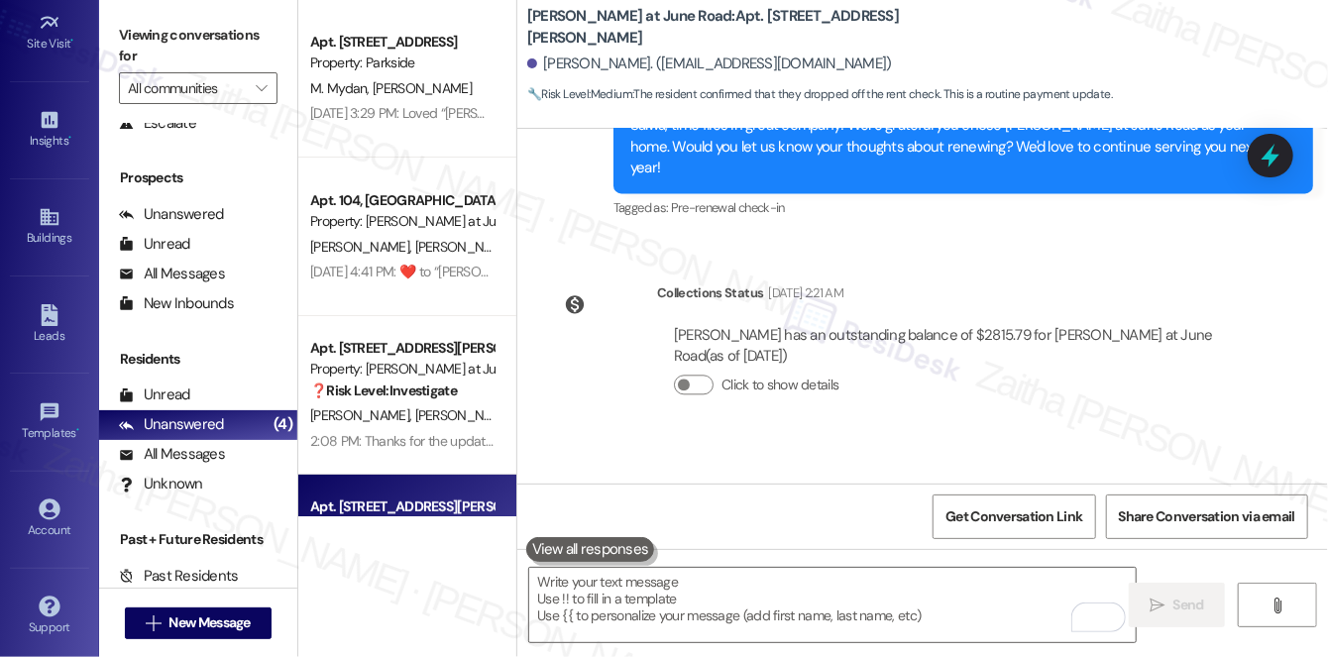
scroll to position [0, 0]
click at [49, 520] on div "Account" at bounding box center [49, 530] width 99 height 20
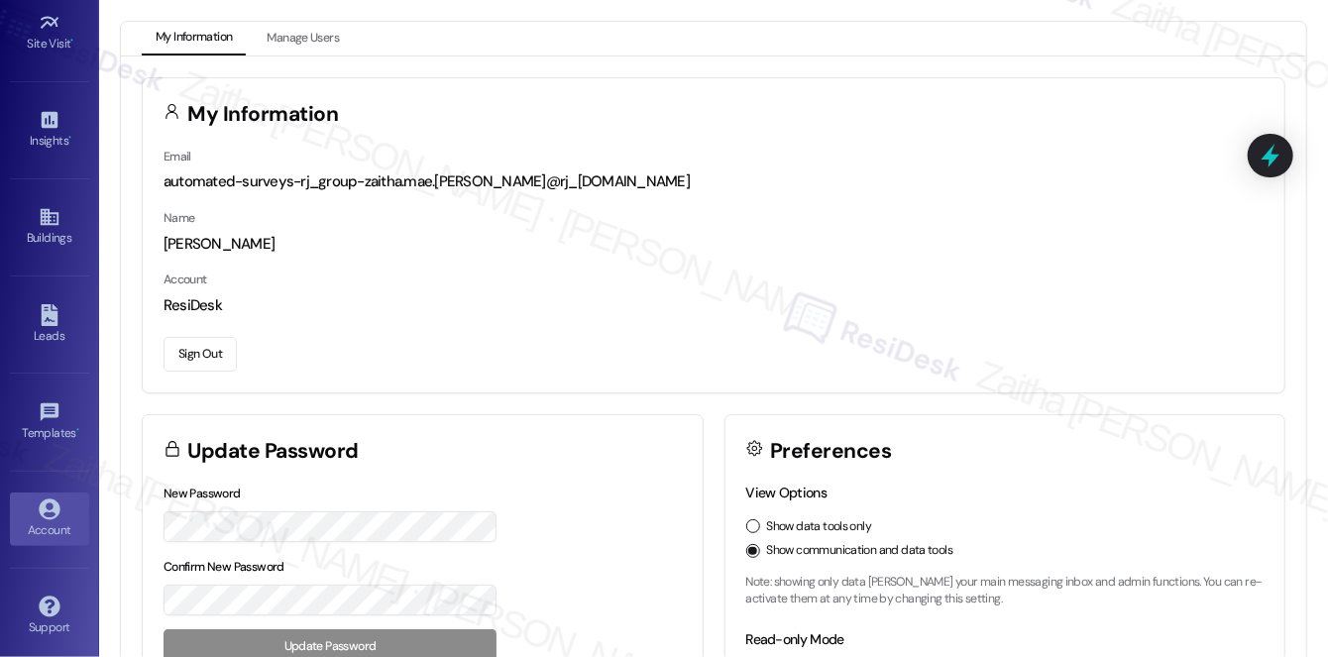
click at [206, 347] on button "Sign Out" at bounding box center [200, 354] width 73 height 35
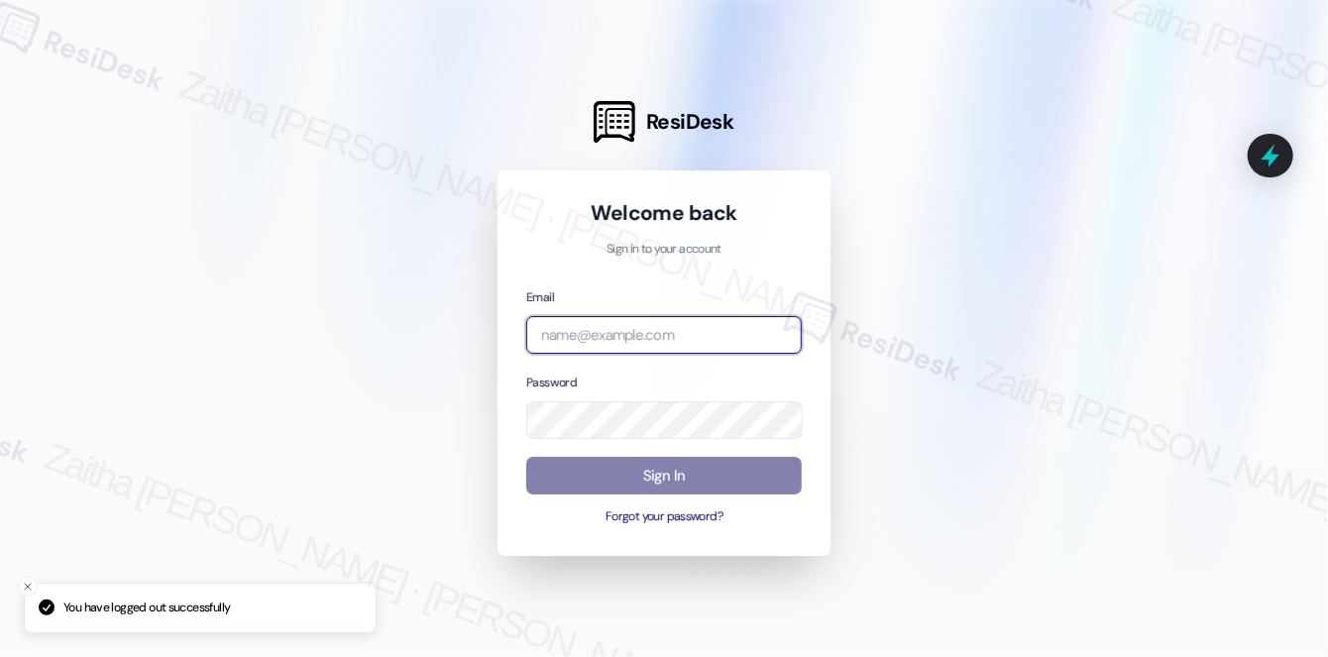
click at [588, 338] on input "email" at bounding box center [664, 335] width 276 height 39
type input "automated-surveys-avita_formerly_regency-zaitha.mae.garcia@avita_formerly_regen…"
